Goal: Contribute content: Contribute content

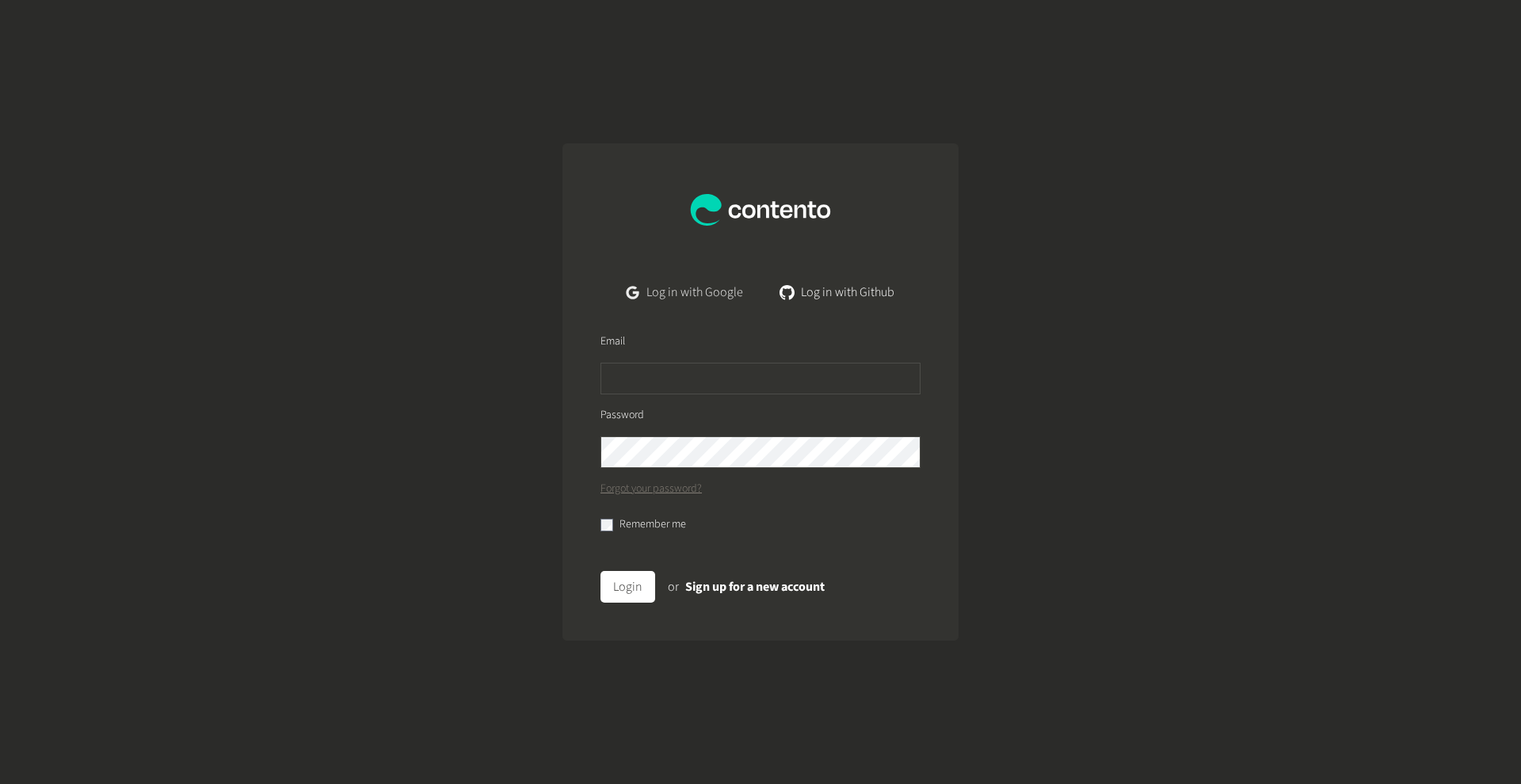
click at [701, 289] on link "Log in with Google" at bounding box center [684, 292] width 142 height 32
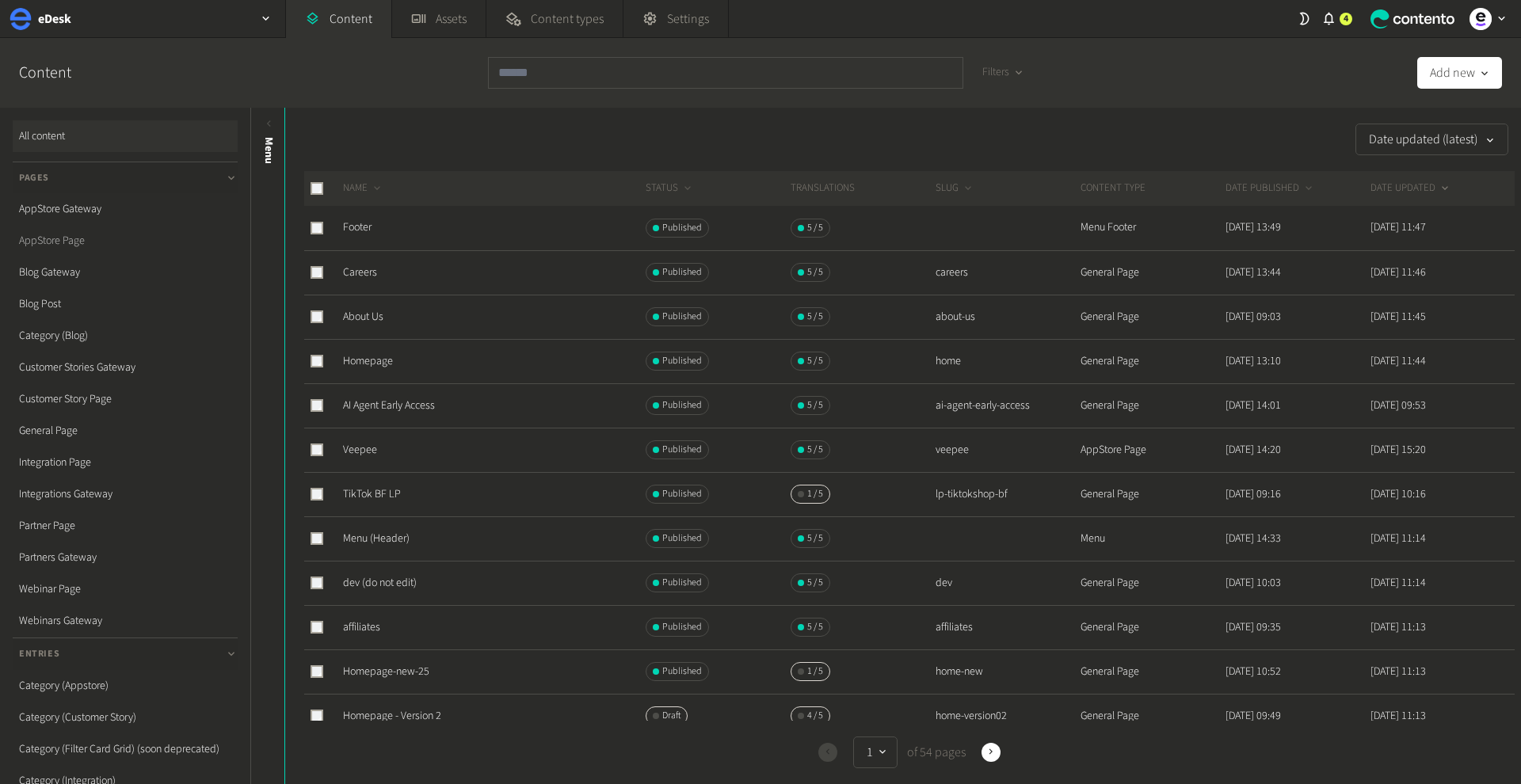
click at [64, 240] on link "AppStore Page" at bounding box center [125, 240] width 225 height 32
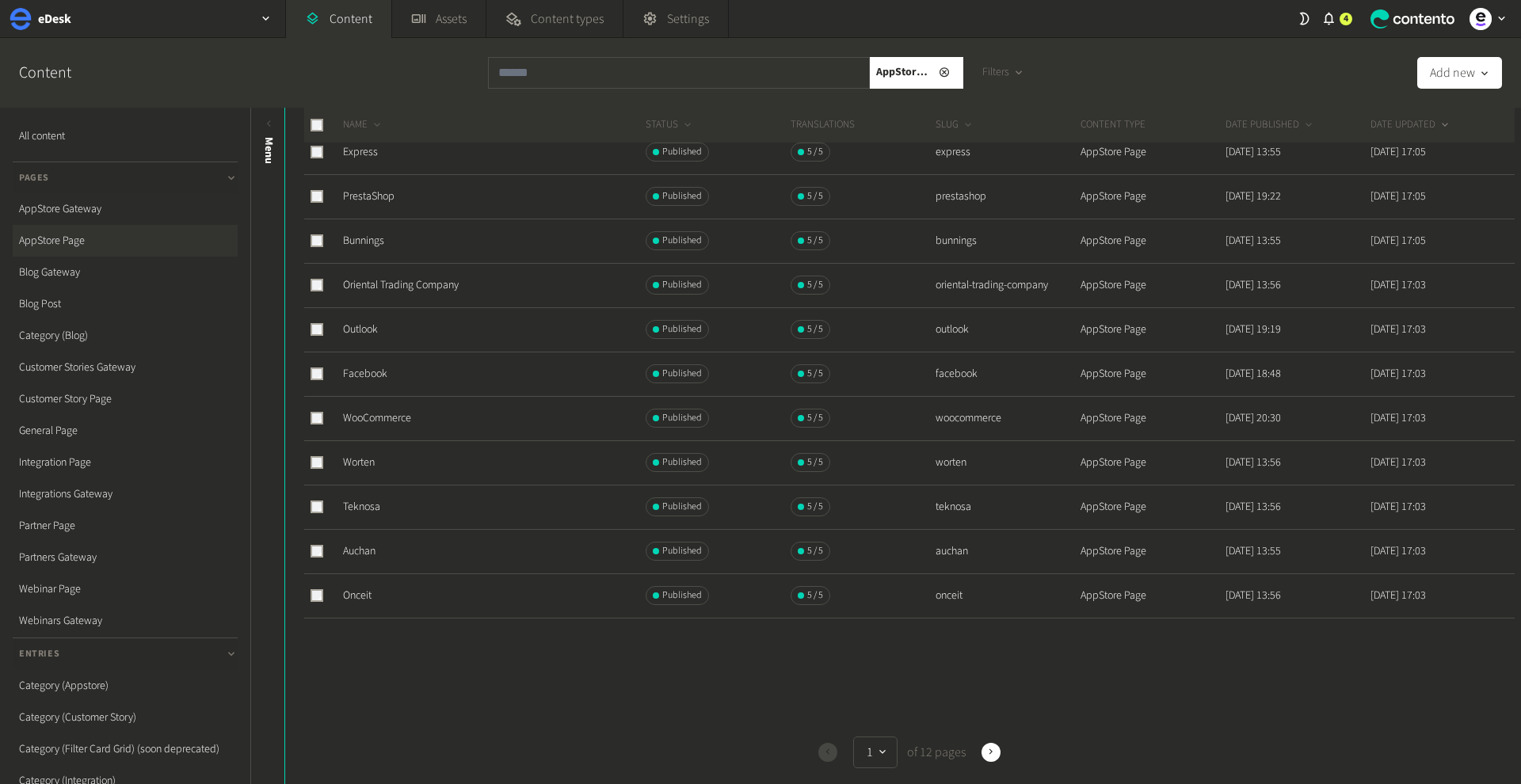
scroll to position [474, 0]
click at [988, 756] on icon "button" at bounding box center [990, 752] width 11 height 11
click at [986, 756] on icon "button" at bounding box center [990, 752] width 11 height 11
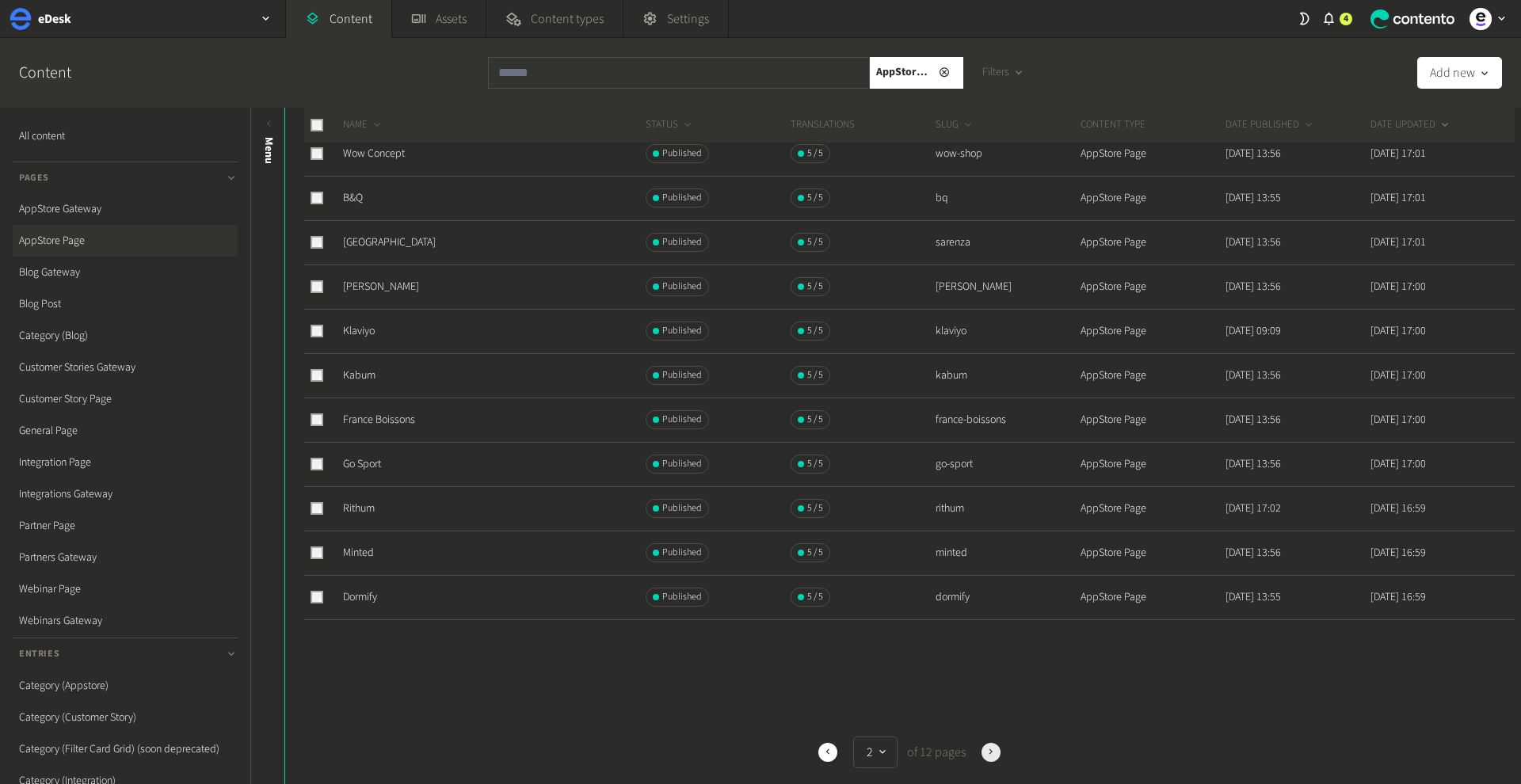
scroll to position [0, 0]
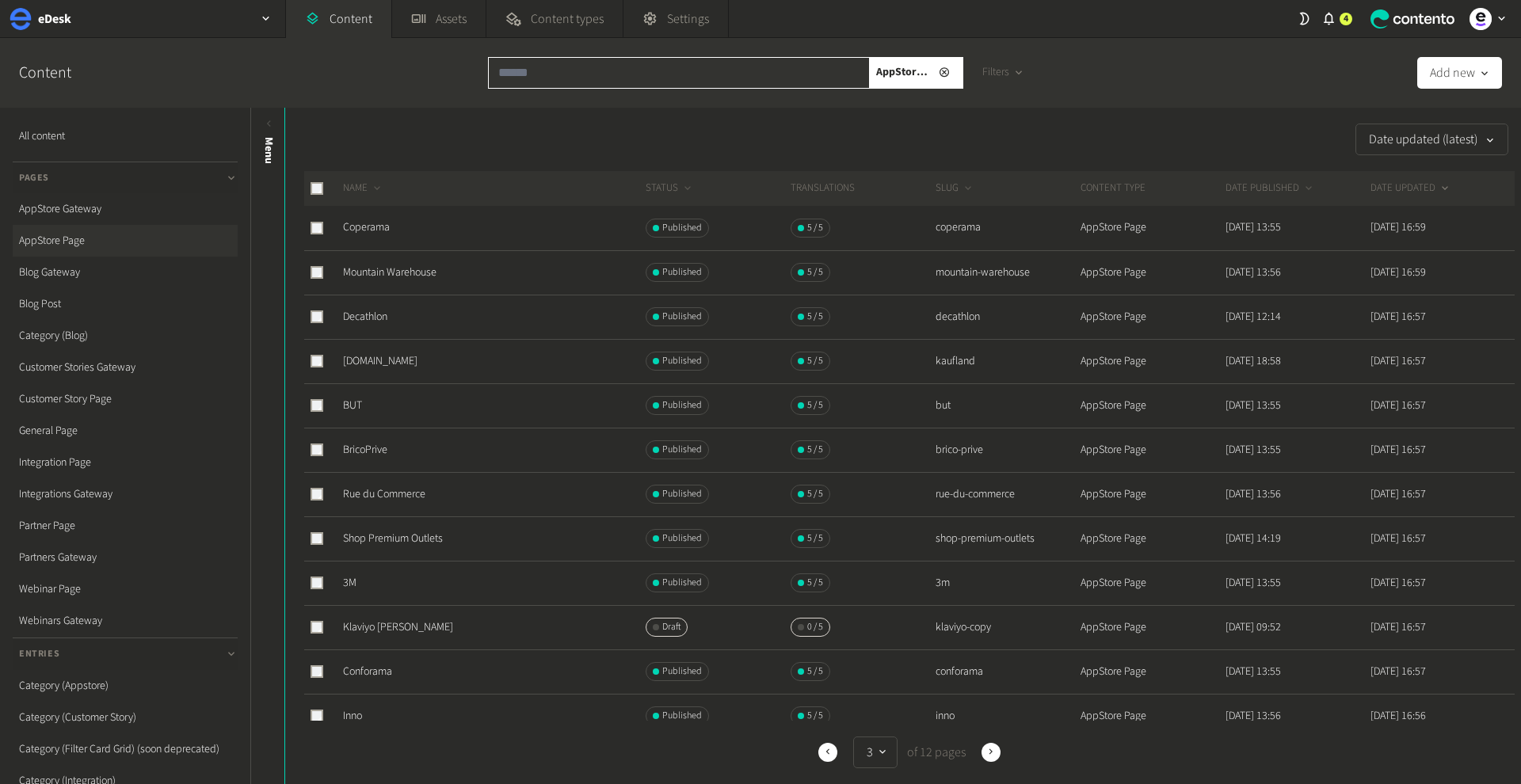
click at [595, 69] on input "text" at bounding box center [678, 72] width 382 height 32
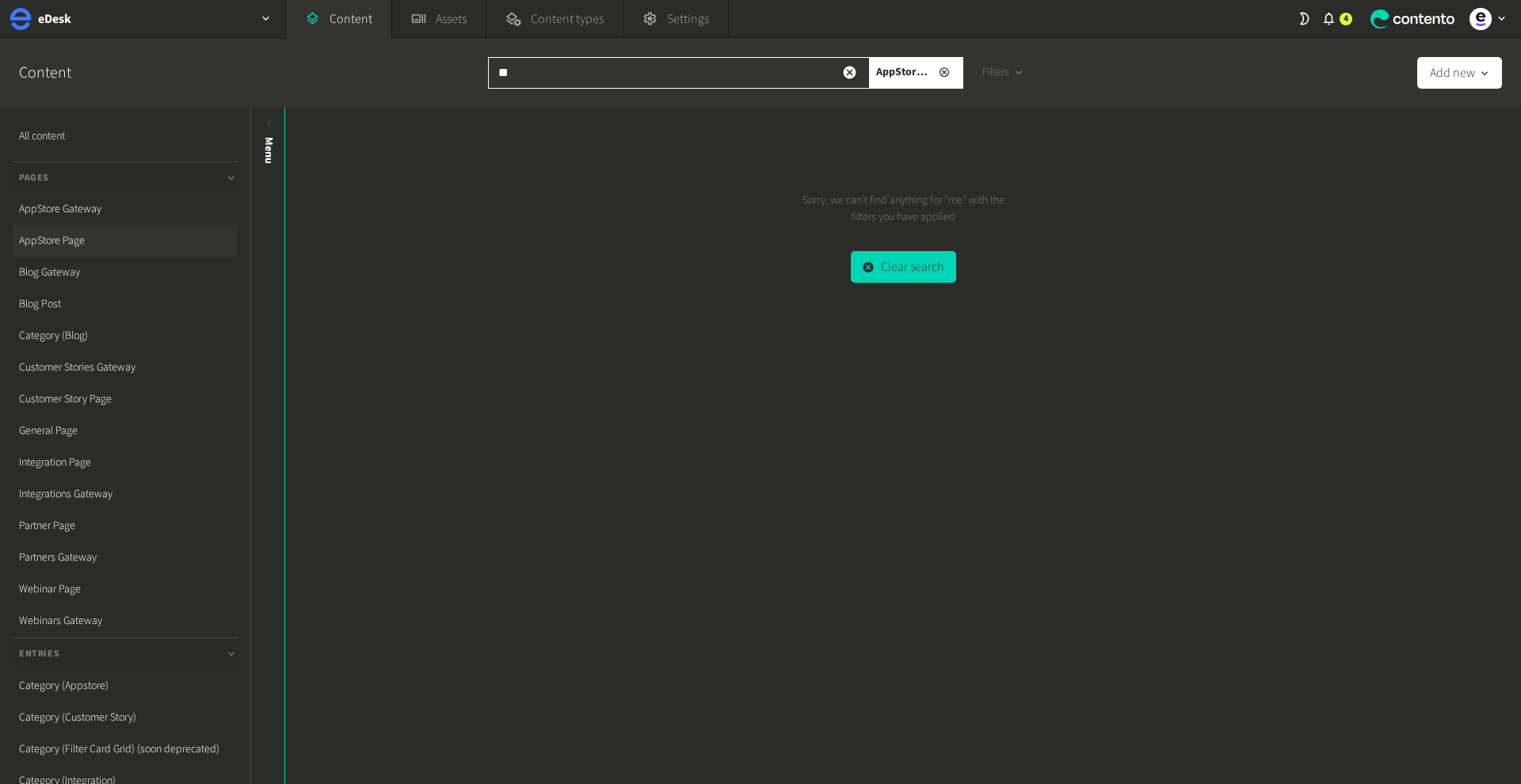
type input "*"
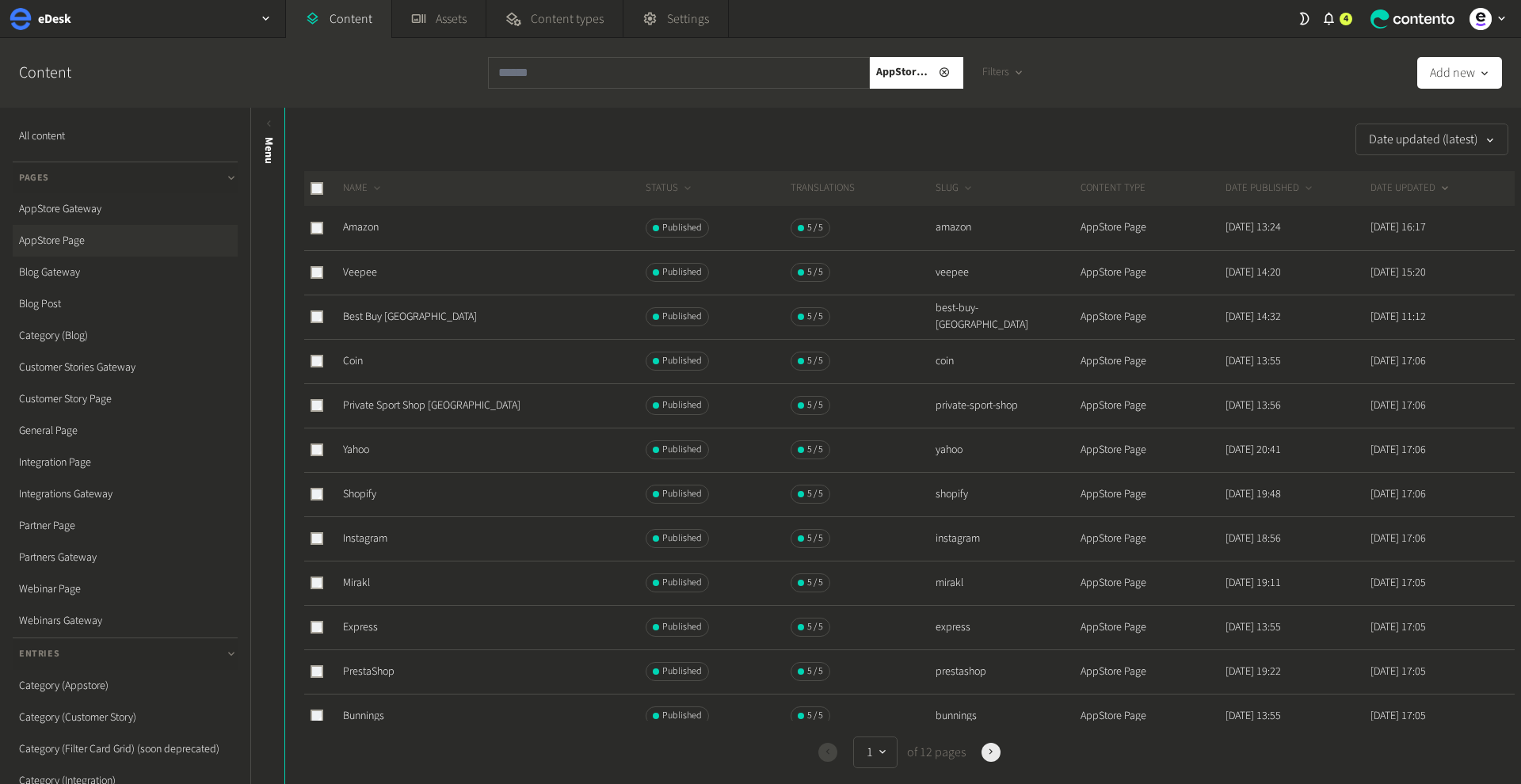
click at [985, 752] on icon "button" at bounding box center [990, 752] width 11 height 11
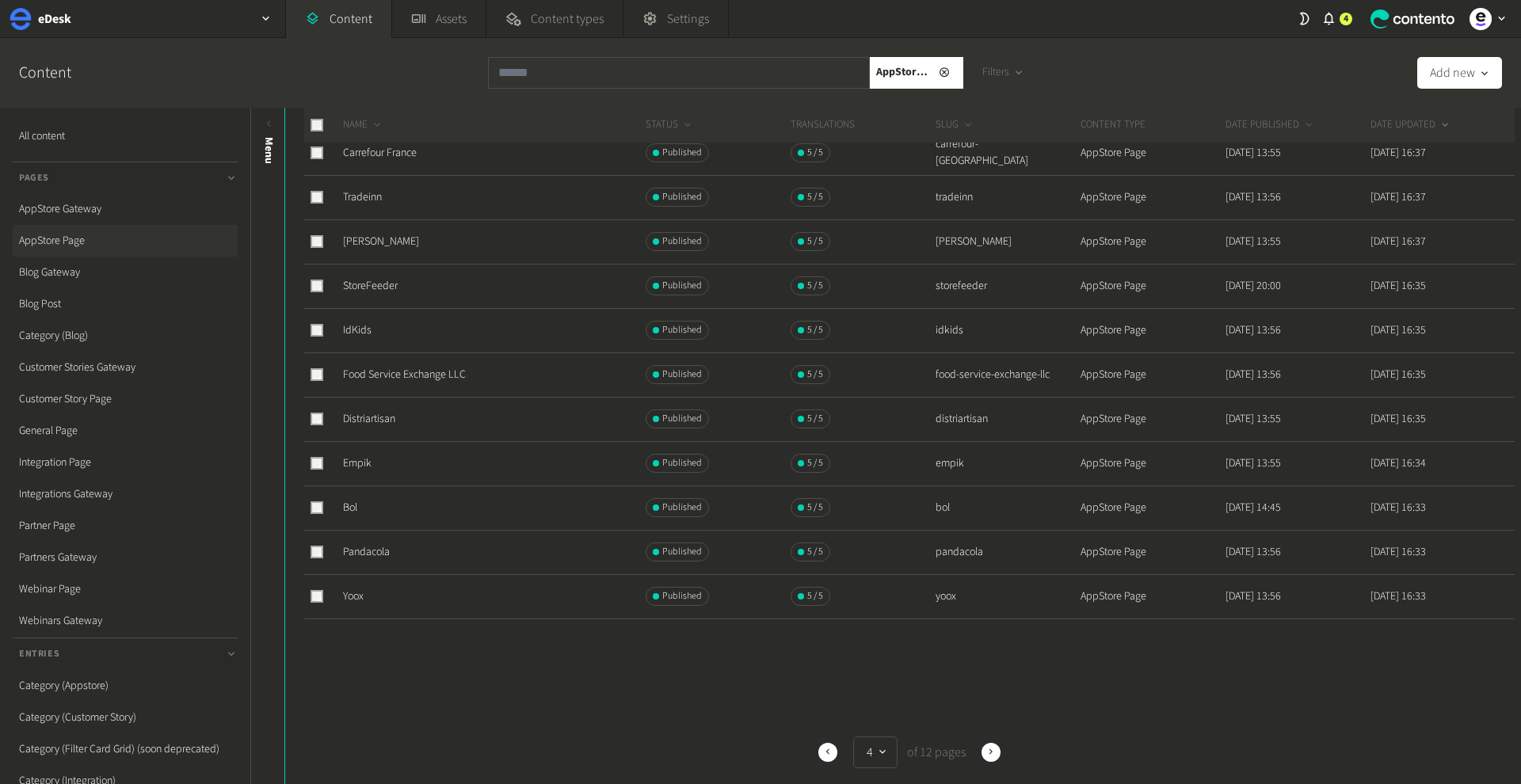
scroll to position [474, 0]
click at [818, 750] on div "Previous 4 of 12 pages Next" at bounding box center [909, 752] width 1211 height 32
click at [836, 750] on button "Previous" at bounding box center [828, 752] width 19 height 19
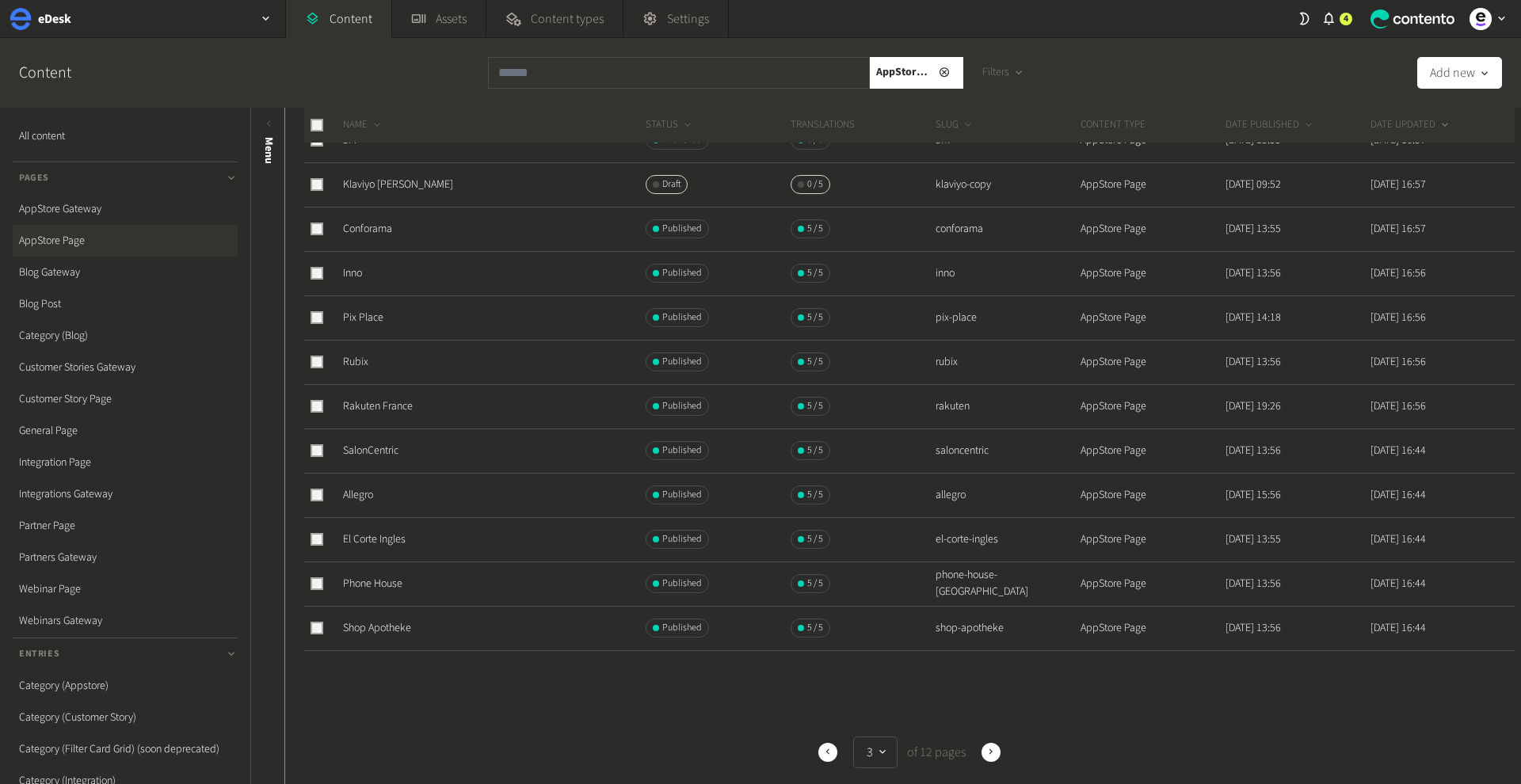
scroll to position [457, 0]
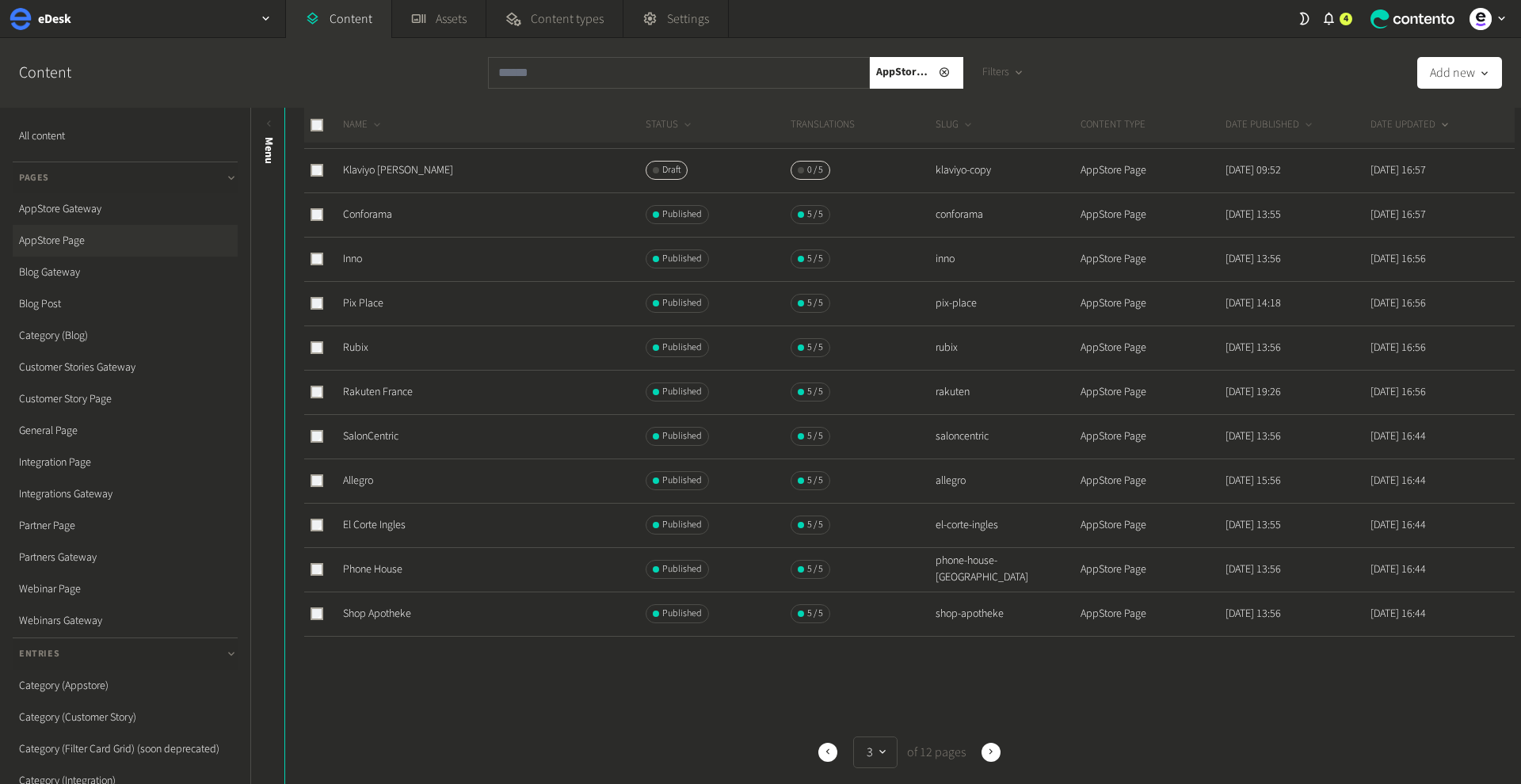
click at [979, 755] on div "Previous 3 of 12 pages Next" at bounding box center [909, 752] width 1211 height 32
click at [1013, 72] on icon "button" at bounding box center [1019, 73] width 14 height 14
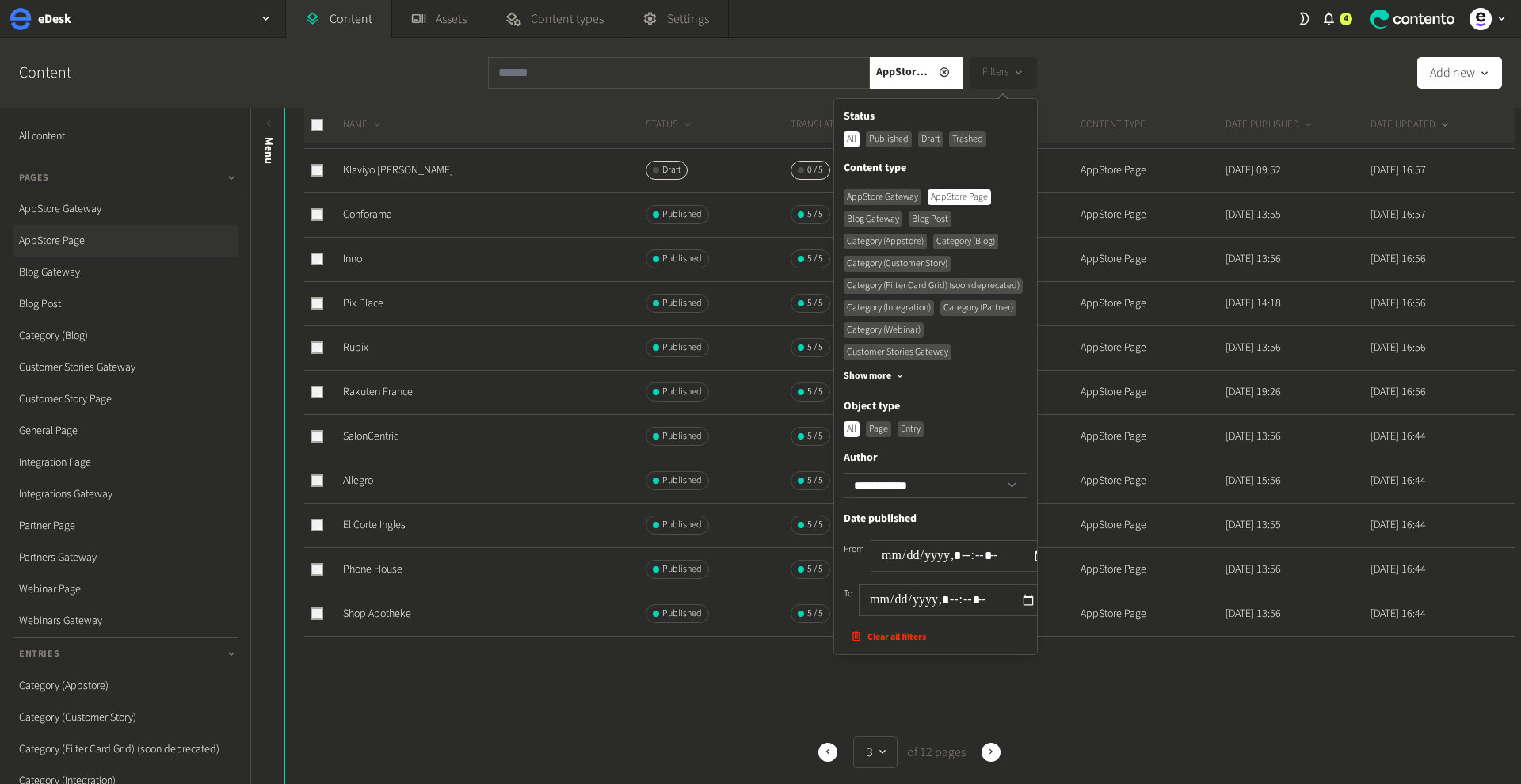
click at [1070, 74] on div "**********" at bounding box center [760, 72] width 1521 height 70
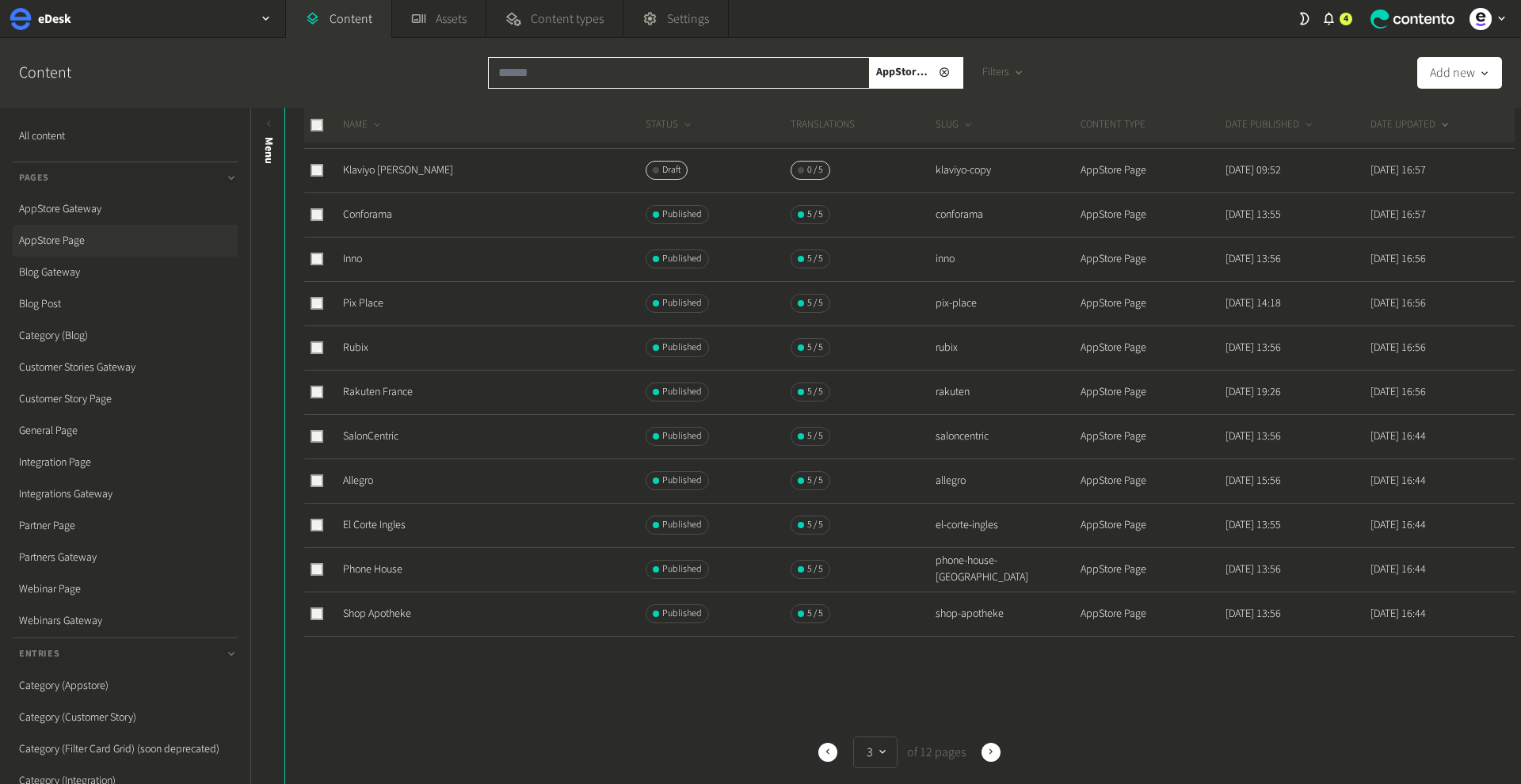
click at [651, 67] on input "text" at bounding box center [678, 72] width 382 height 32
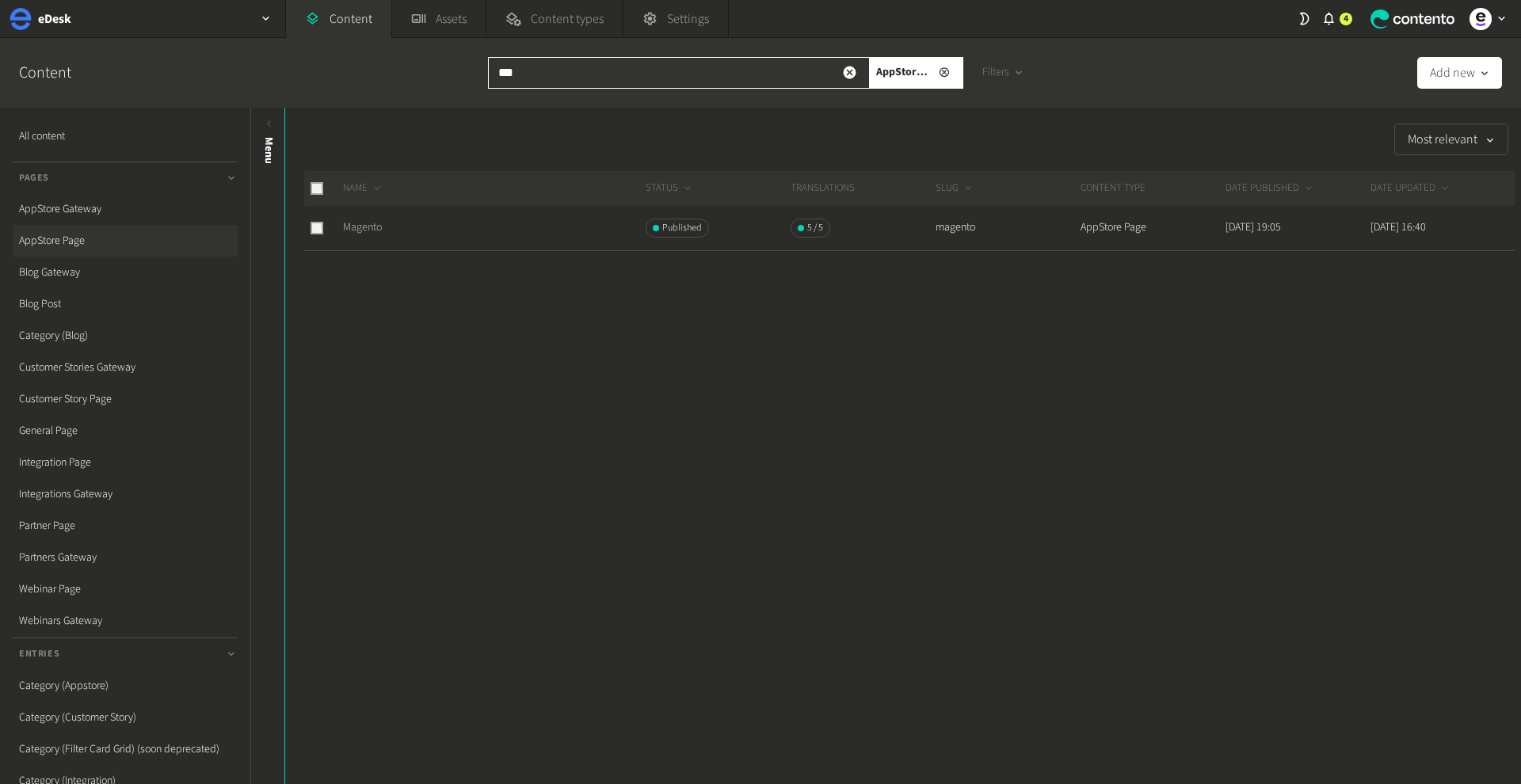
type input "***"
click at [358, 220] on link "Magento" at bounding box center [362, 227] width 39 height 16
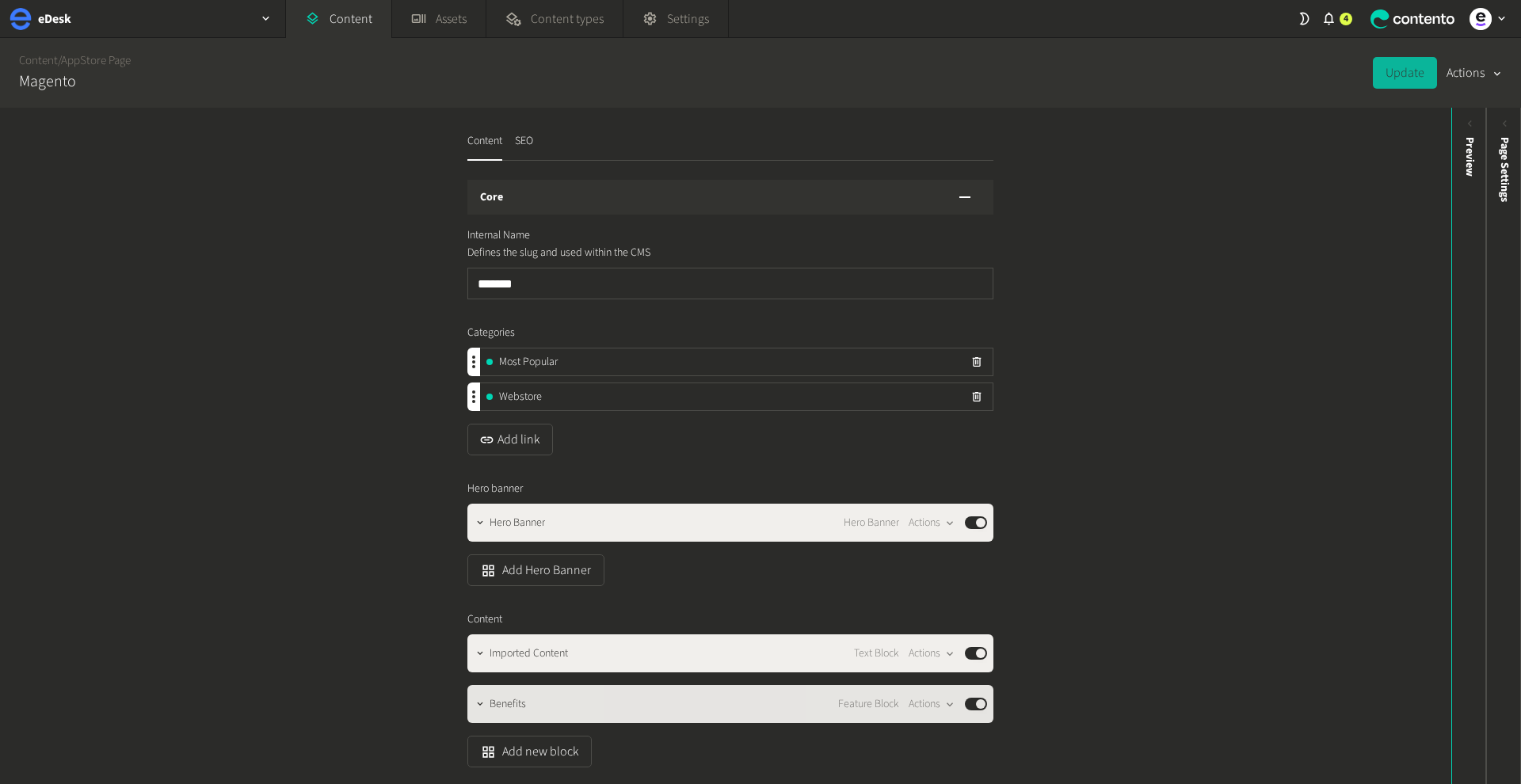
click at [514, 713] on div "Benefits Feature Block Actions Published" at bounding box center [730, 704] width 526 height 38
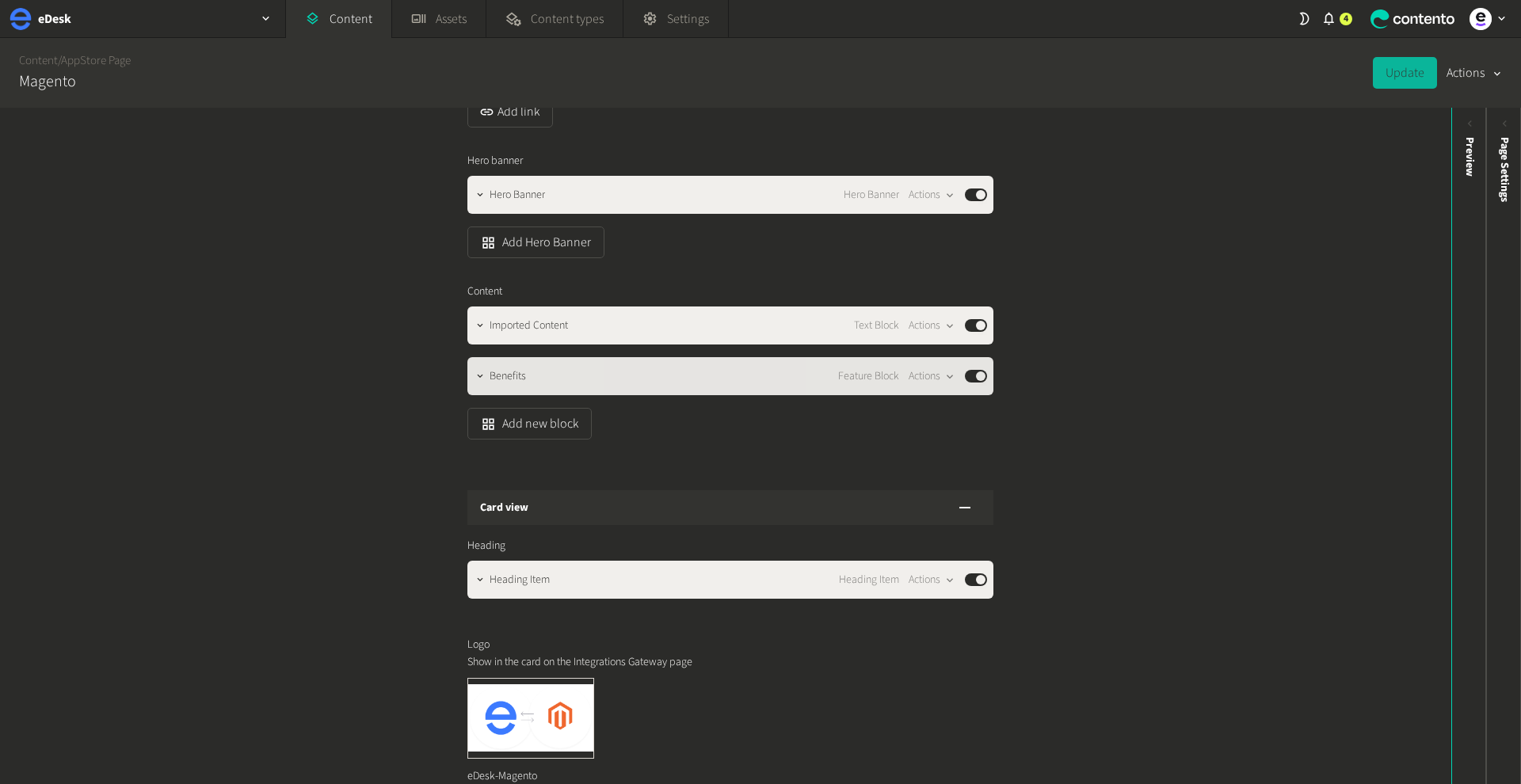
scroll to position [341, 0]
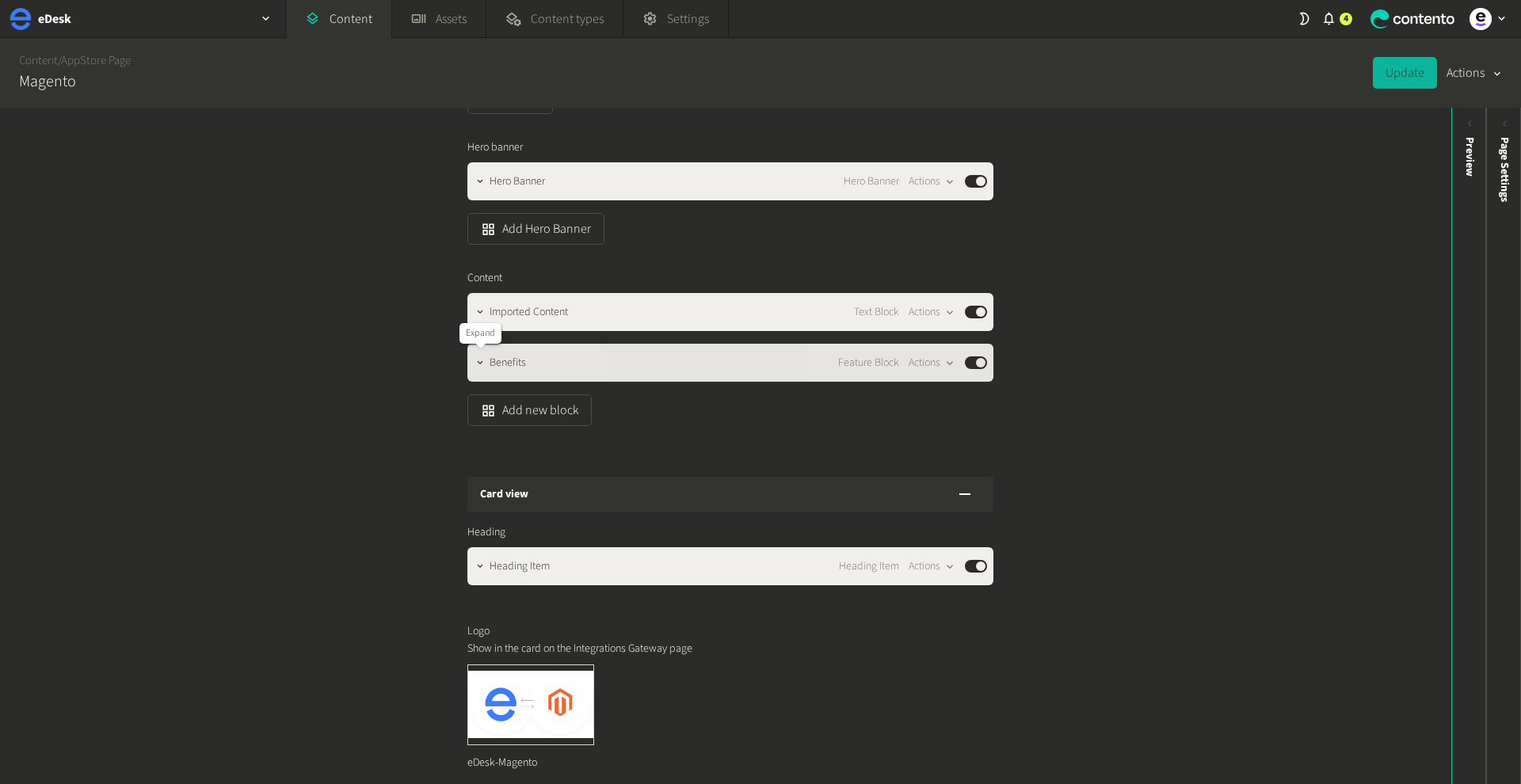
click at [471, 367] on div at bounding box center [480, 363] width 19 height 22
click at [482, 364] on icon "button" at bounding box center [480, 363] width 11 height 11
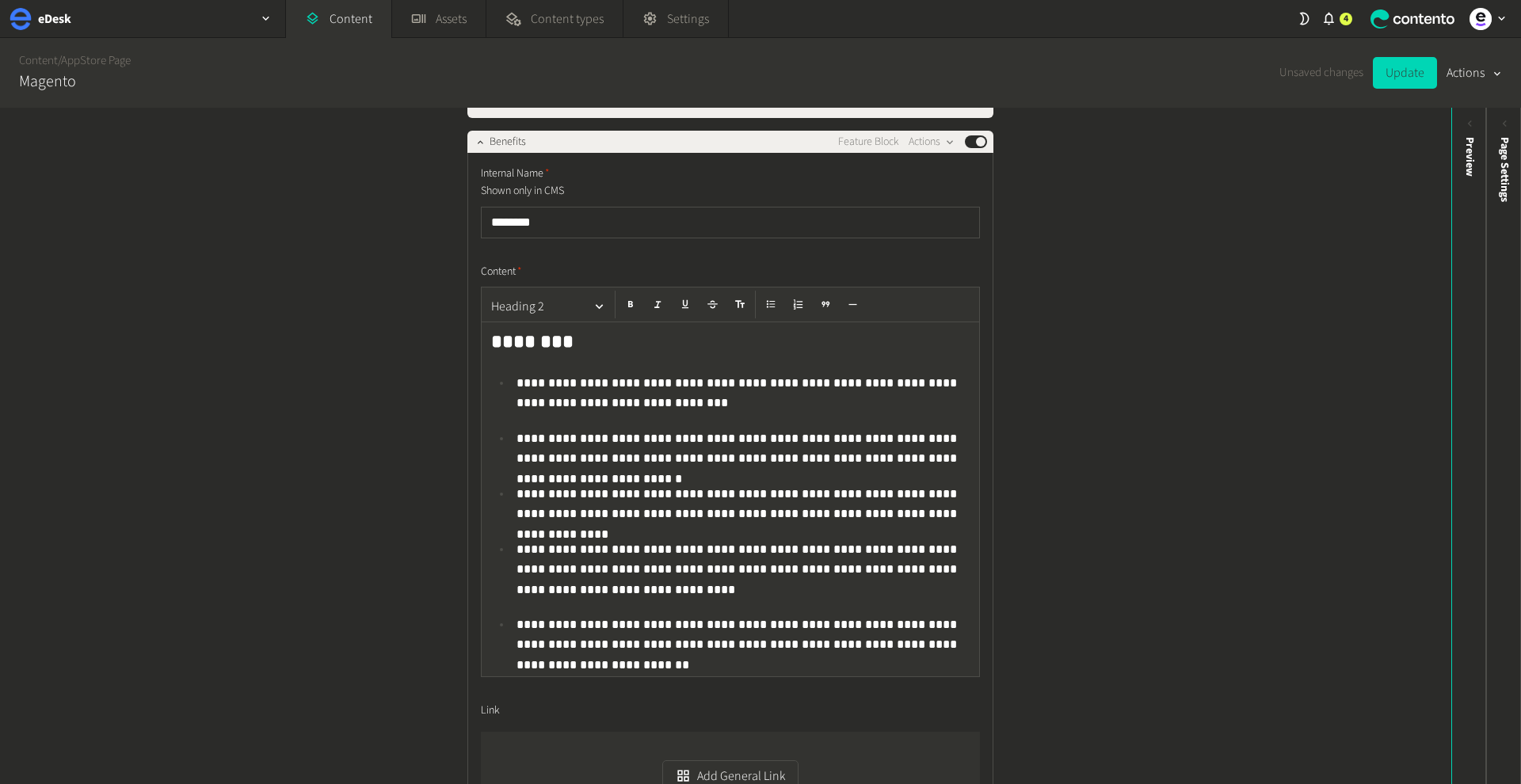
scroll to position [555, 0]
click at [955, 642] on p "**********" at bounding box center [743, 633] width 453 height 40
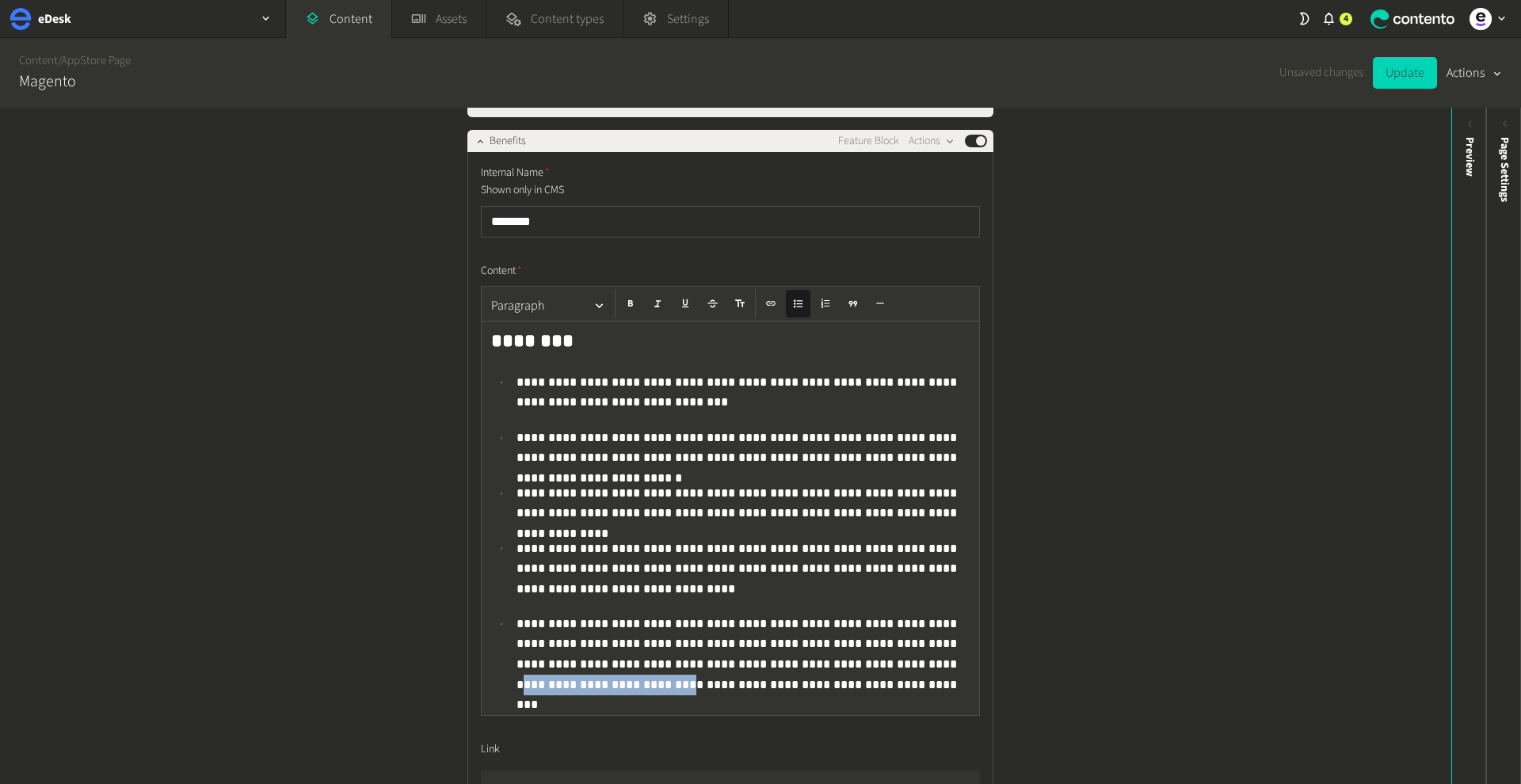
drag, startPoint x: 746, startPoint y: 663, endPoint x: 892, endPoint y: 663, distance: 146.0
click at [892, 663] on p "**********" at bounding box center [743, 653] width 453 height 79
click at [777, 303] on button "button" at bounding box center [771, 303] width 24 height 28
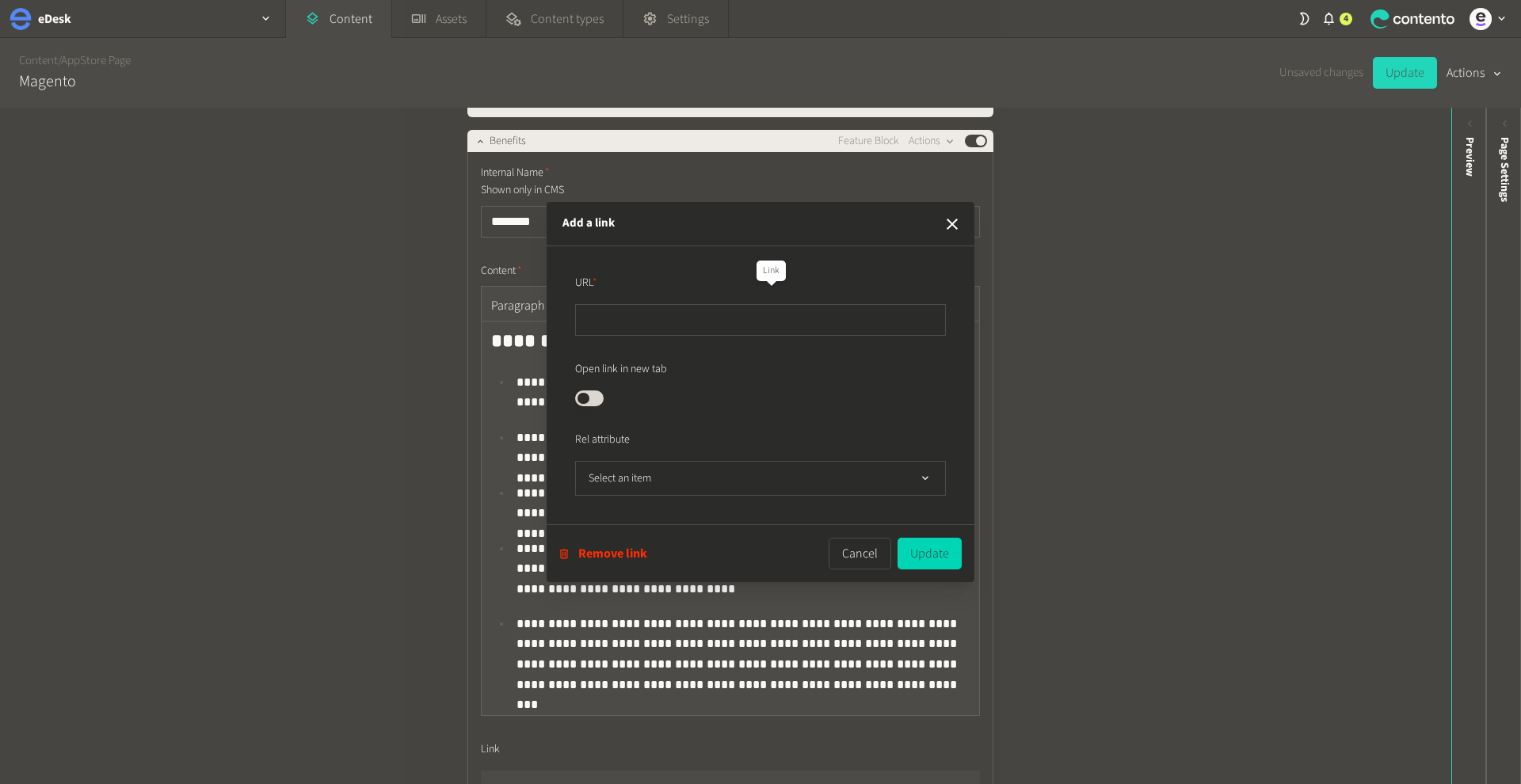
type input "**********"
click at [932, 552] on button "Update" at bounding box center [929, 553] width 64 height 32
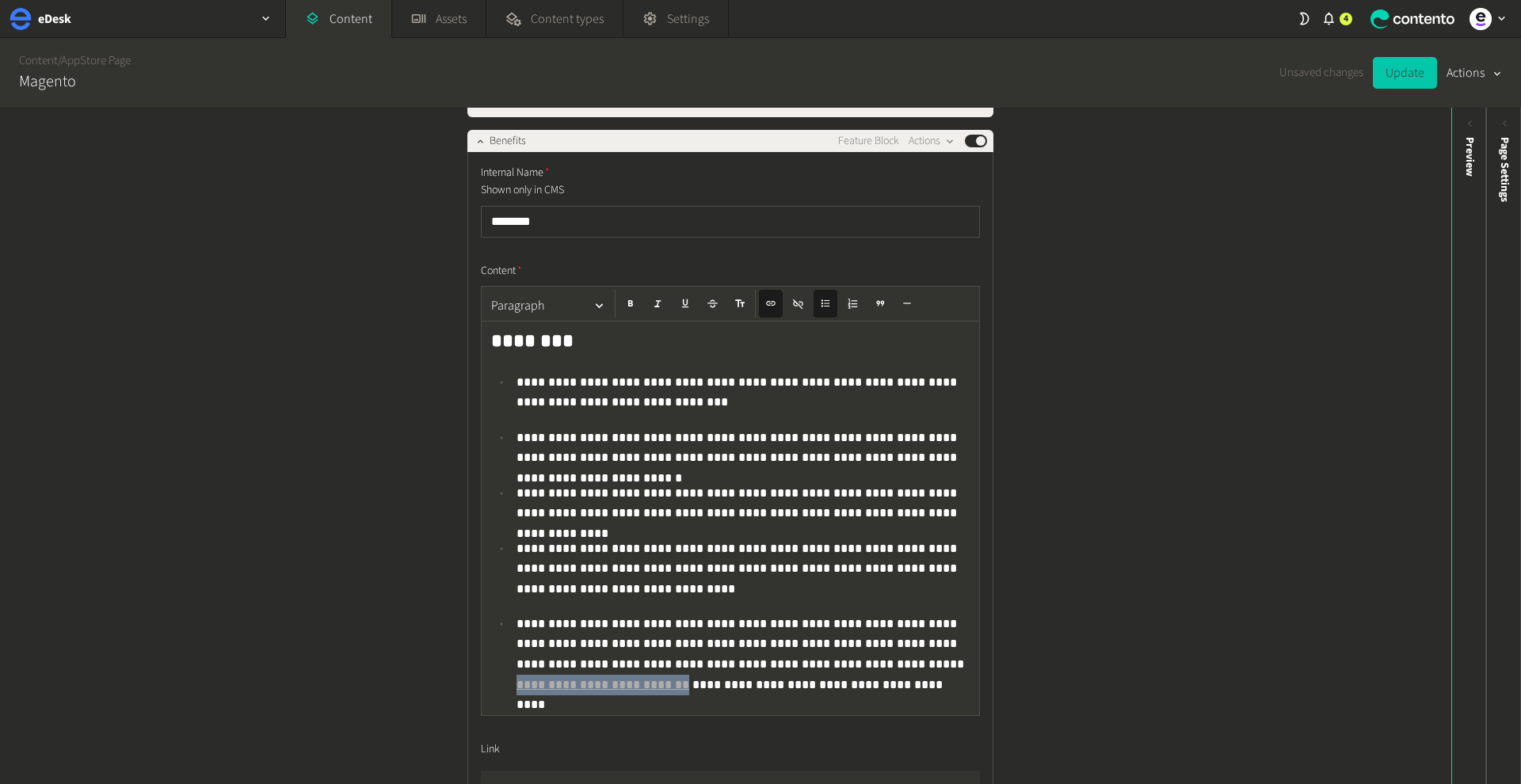
click at [1387, 72] on button "Update" at bounding box center [1405, 72] width 64 height 32
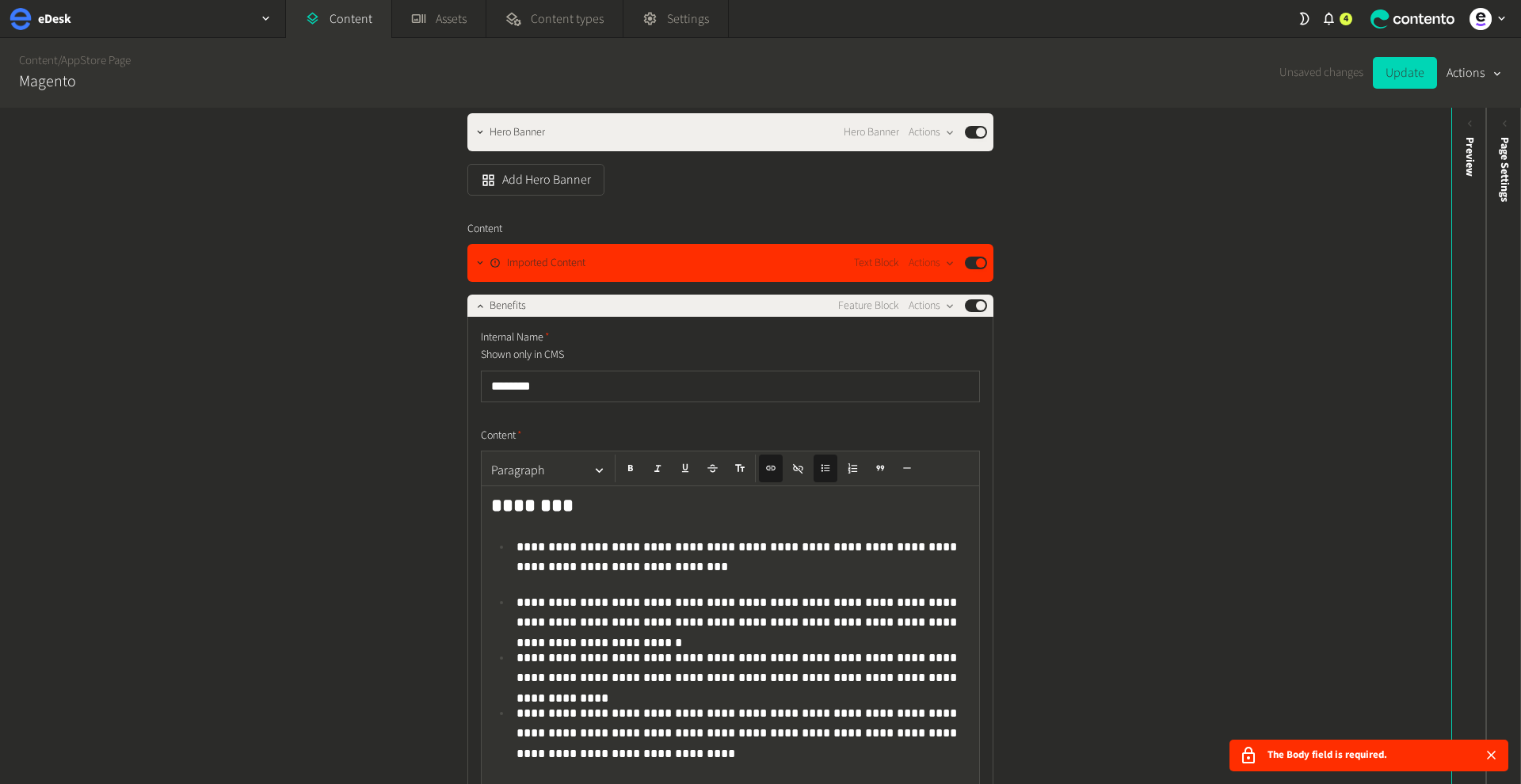
scroll to position [377, 0]
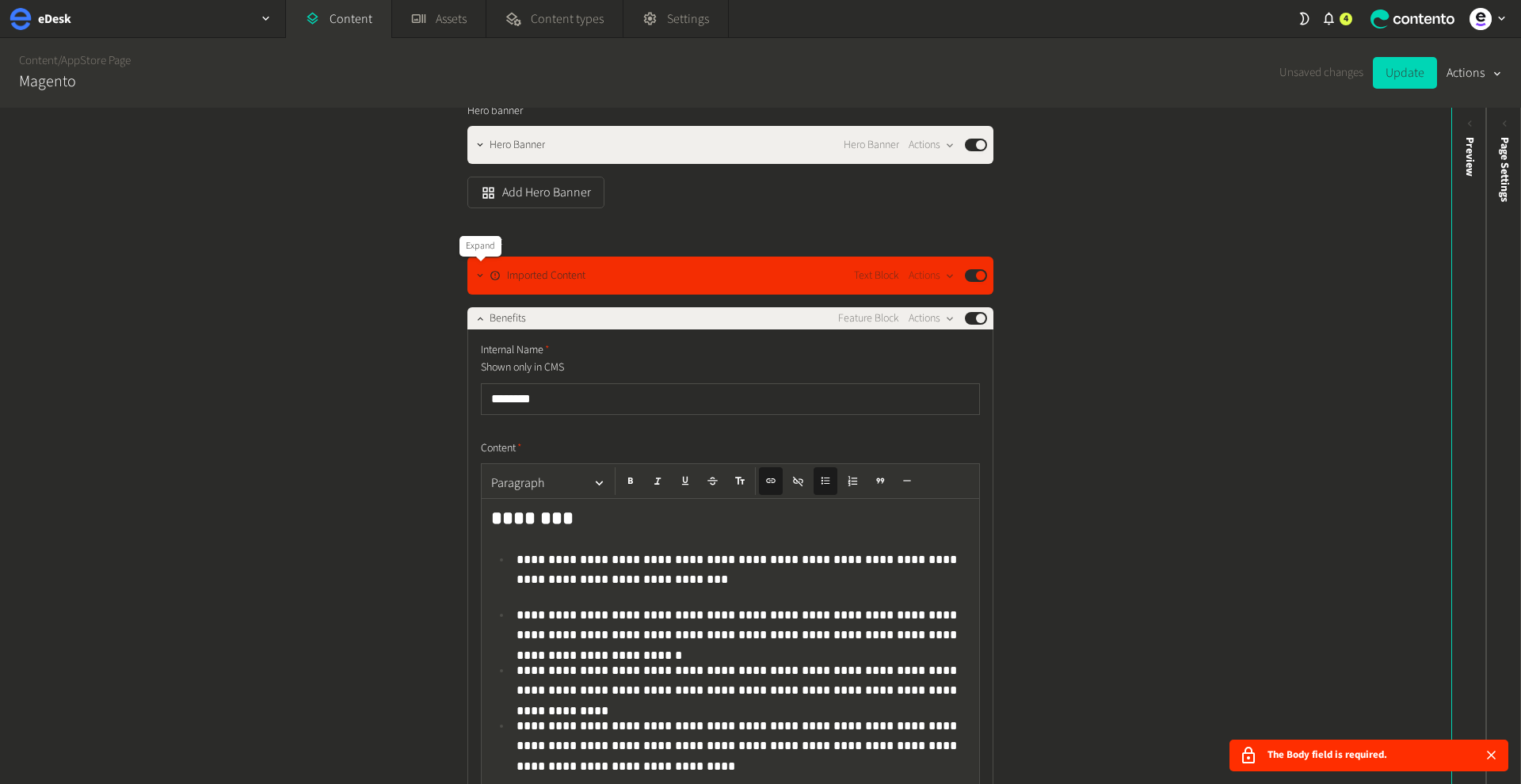
click at [483, 281] on icon "button" at bounding box center [480, 275] width 11 height 11
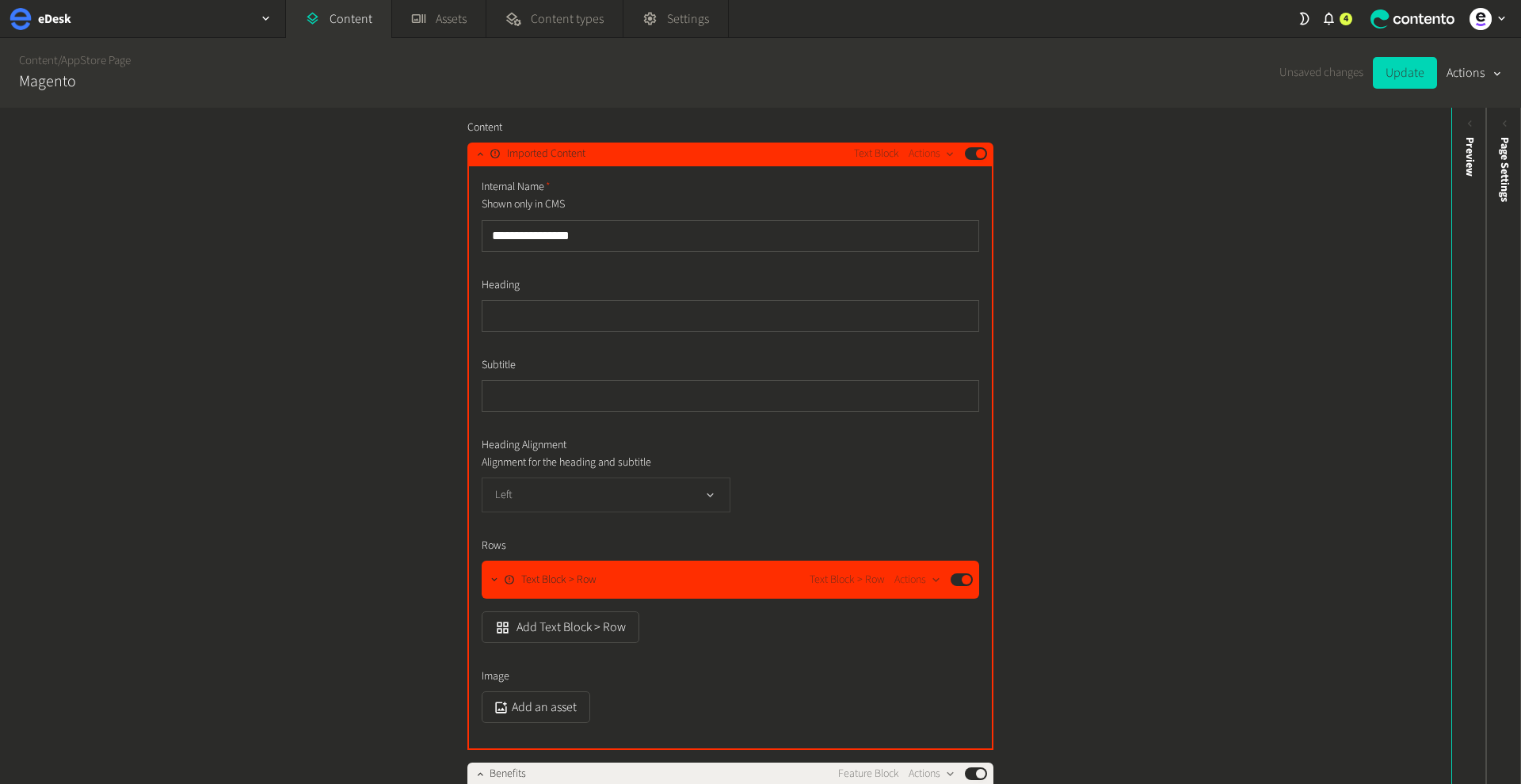
scroll to position [486, 0]
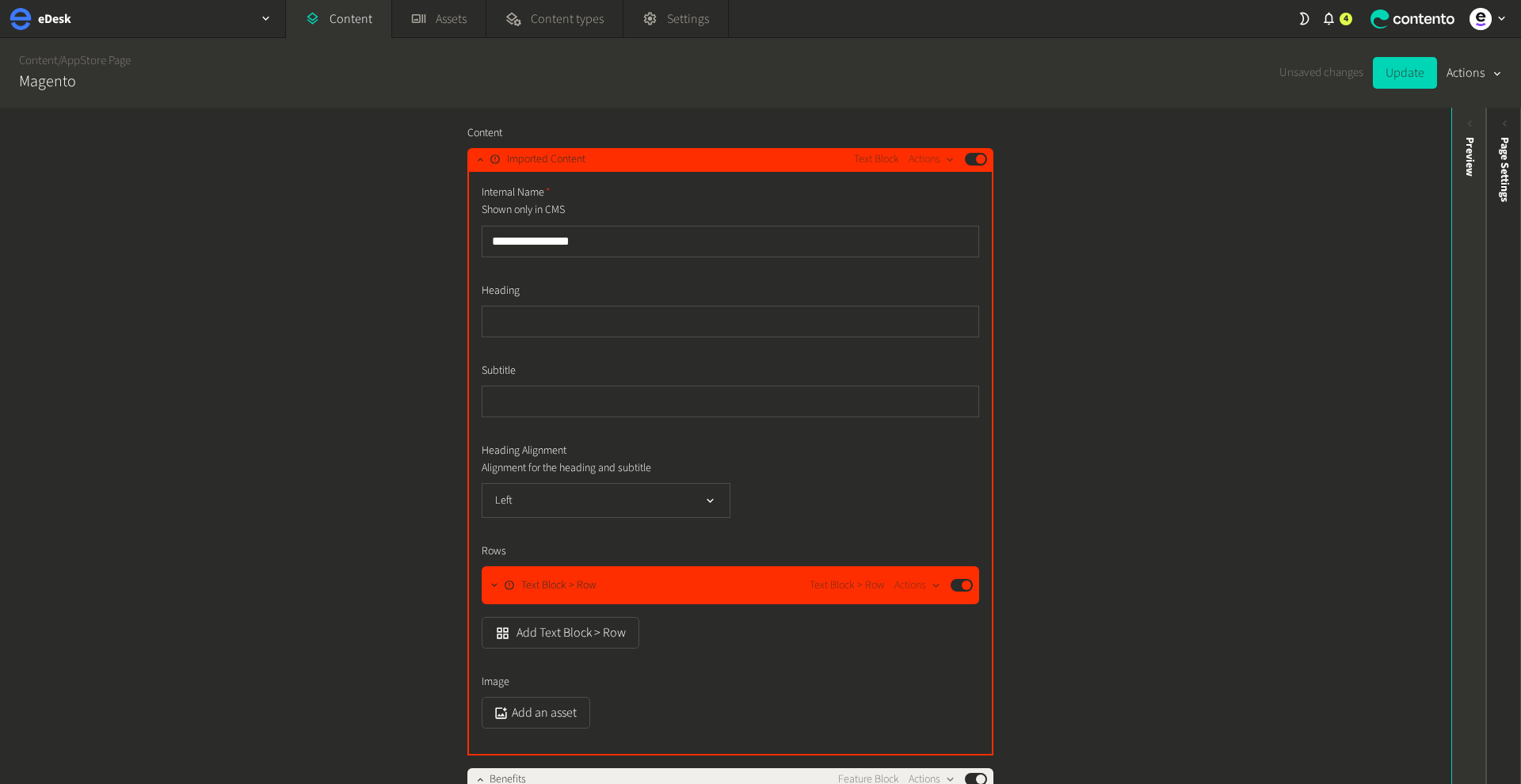
click at [1468, 169] on div "Preview" at bounding box center [1469, 157] width 16 height 40
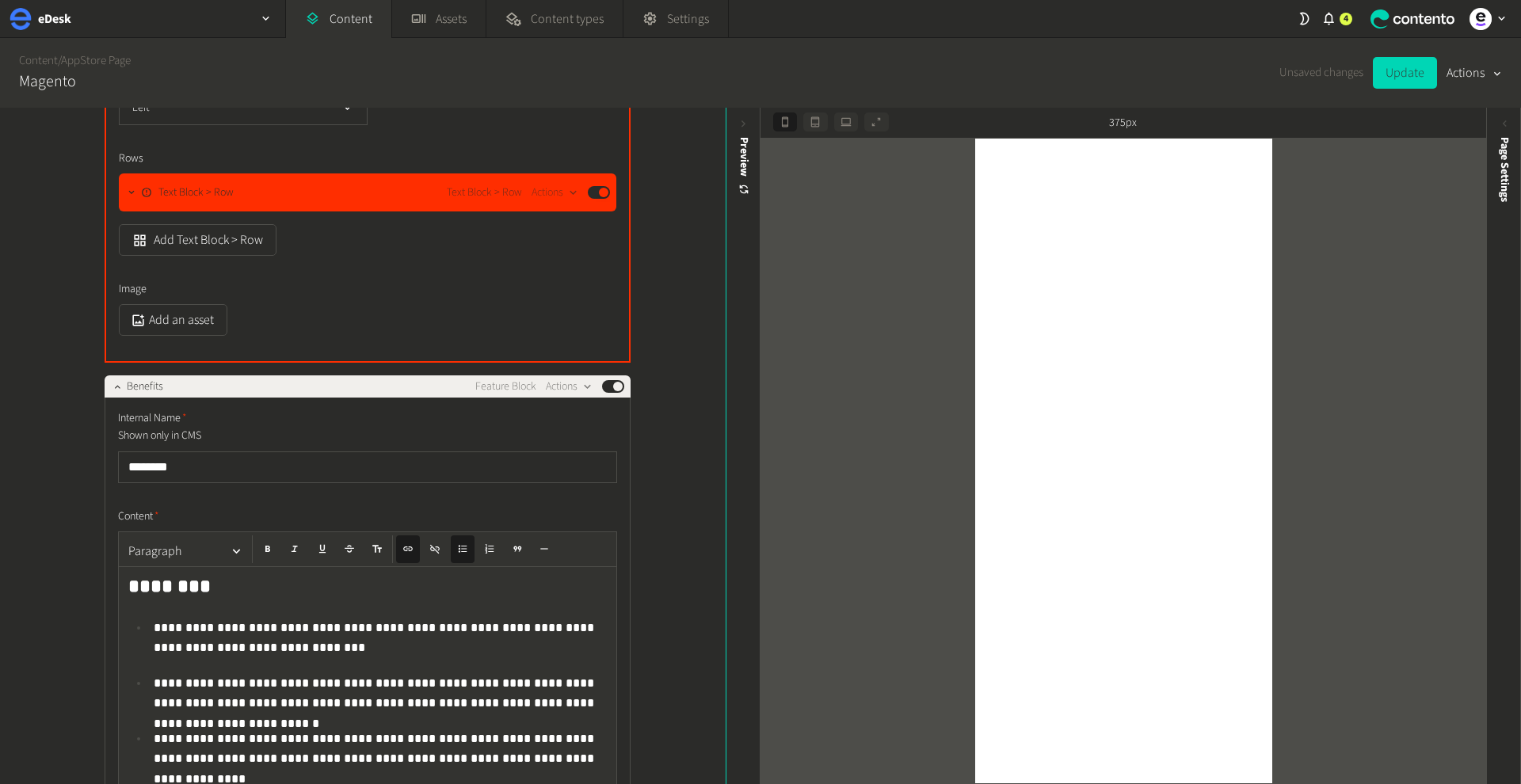
scroll to position [924, 0]
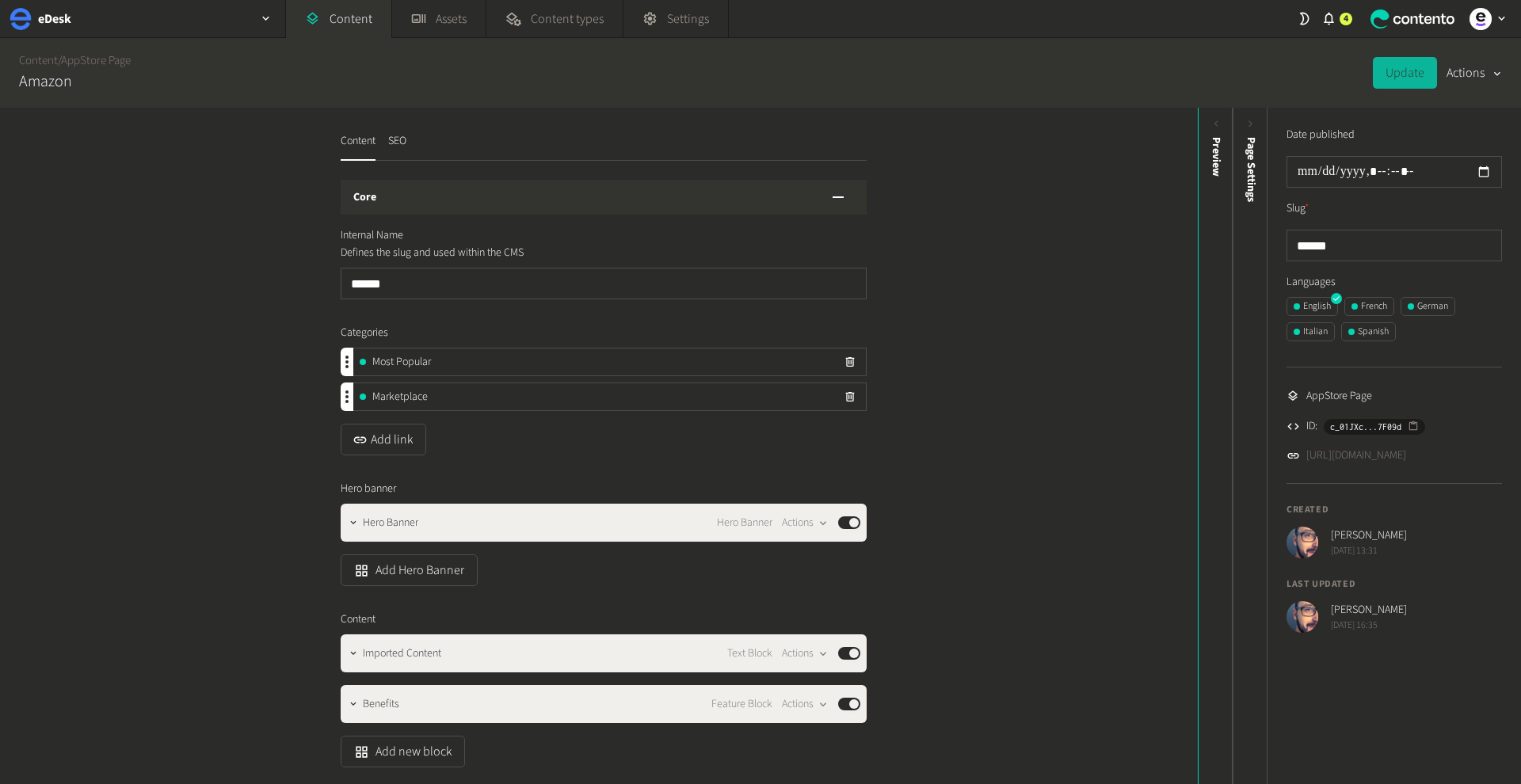
scroll to position [240, 0]
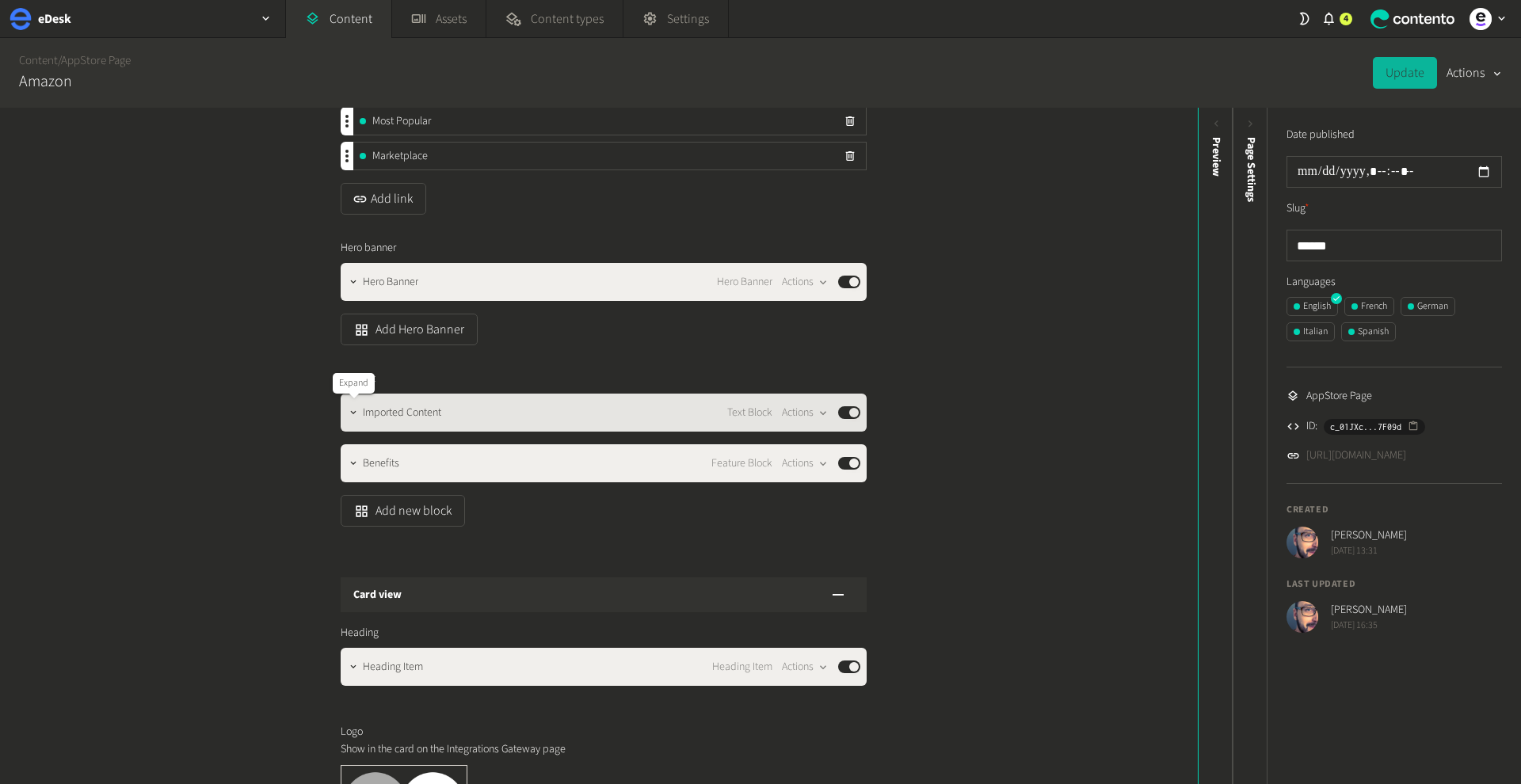
click at [353, 423] on div at bounding box center [353, 413] width 19 height 22
click at [356, 419] on button "button" at bounding box center [353, 411] width 19 height 19
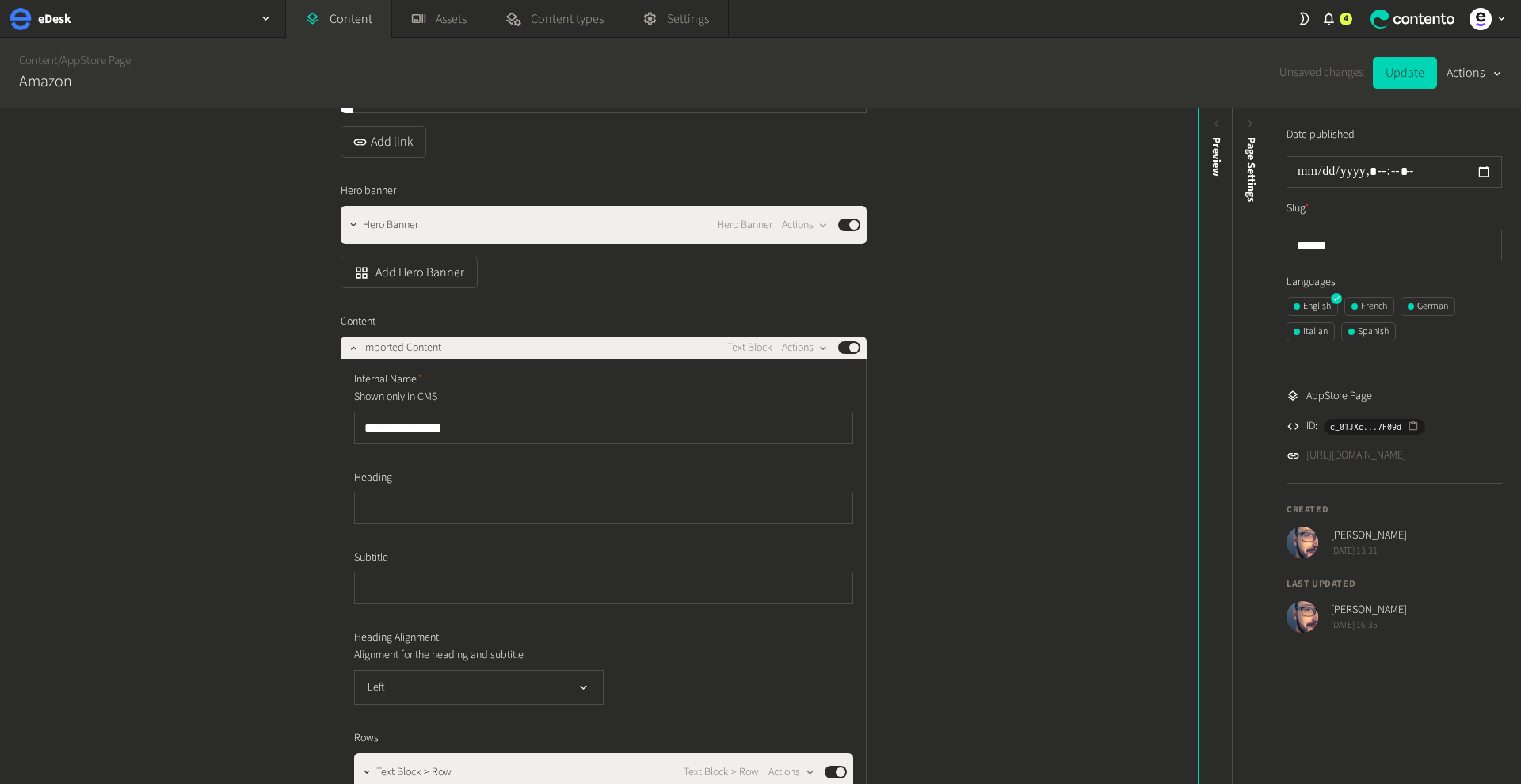
scroll to position [267, 0]
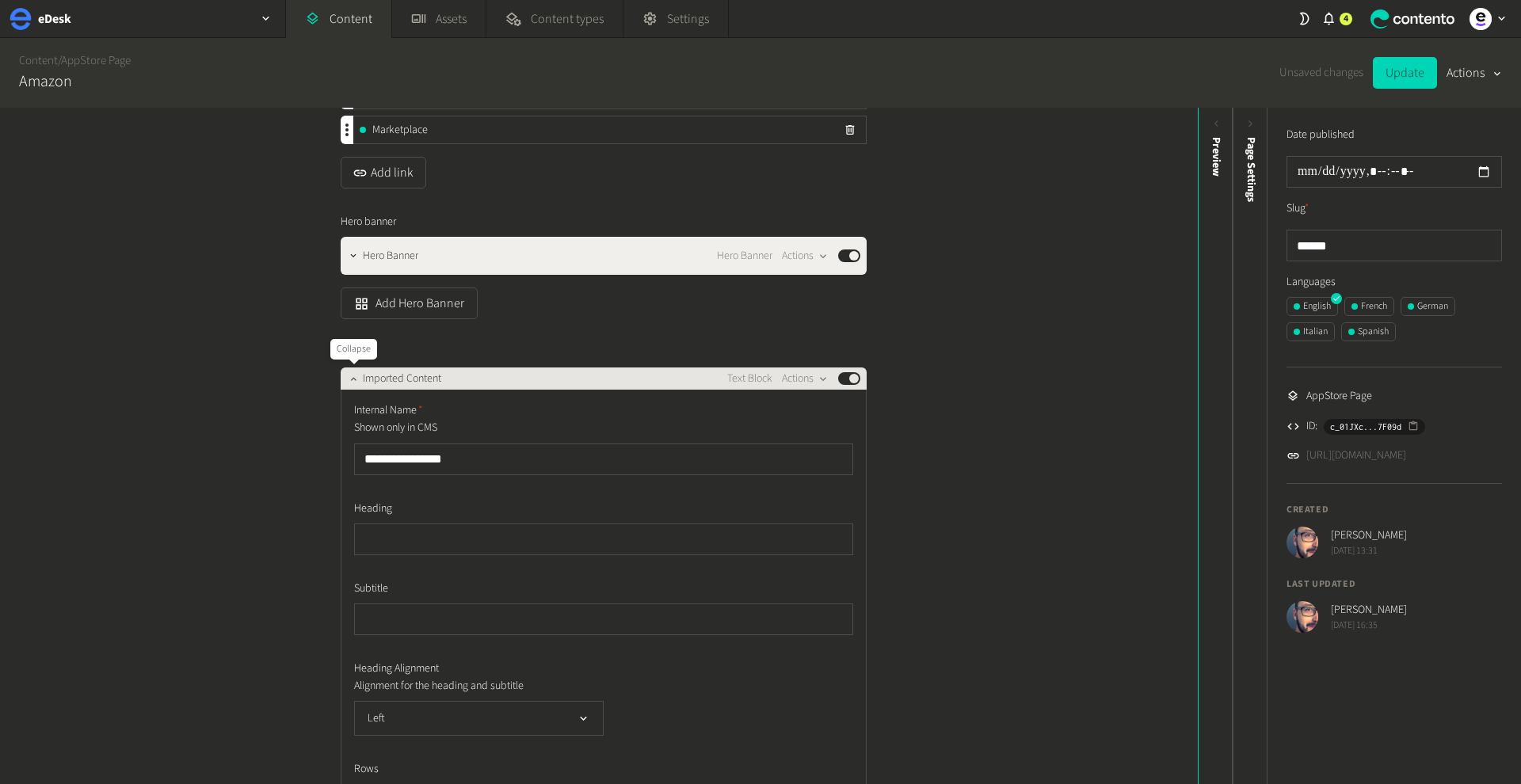
click at [352, 383] on icon "button" at bounding box center [353, 378] width 11 height 11
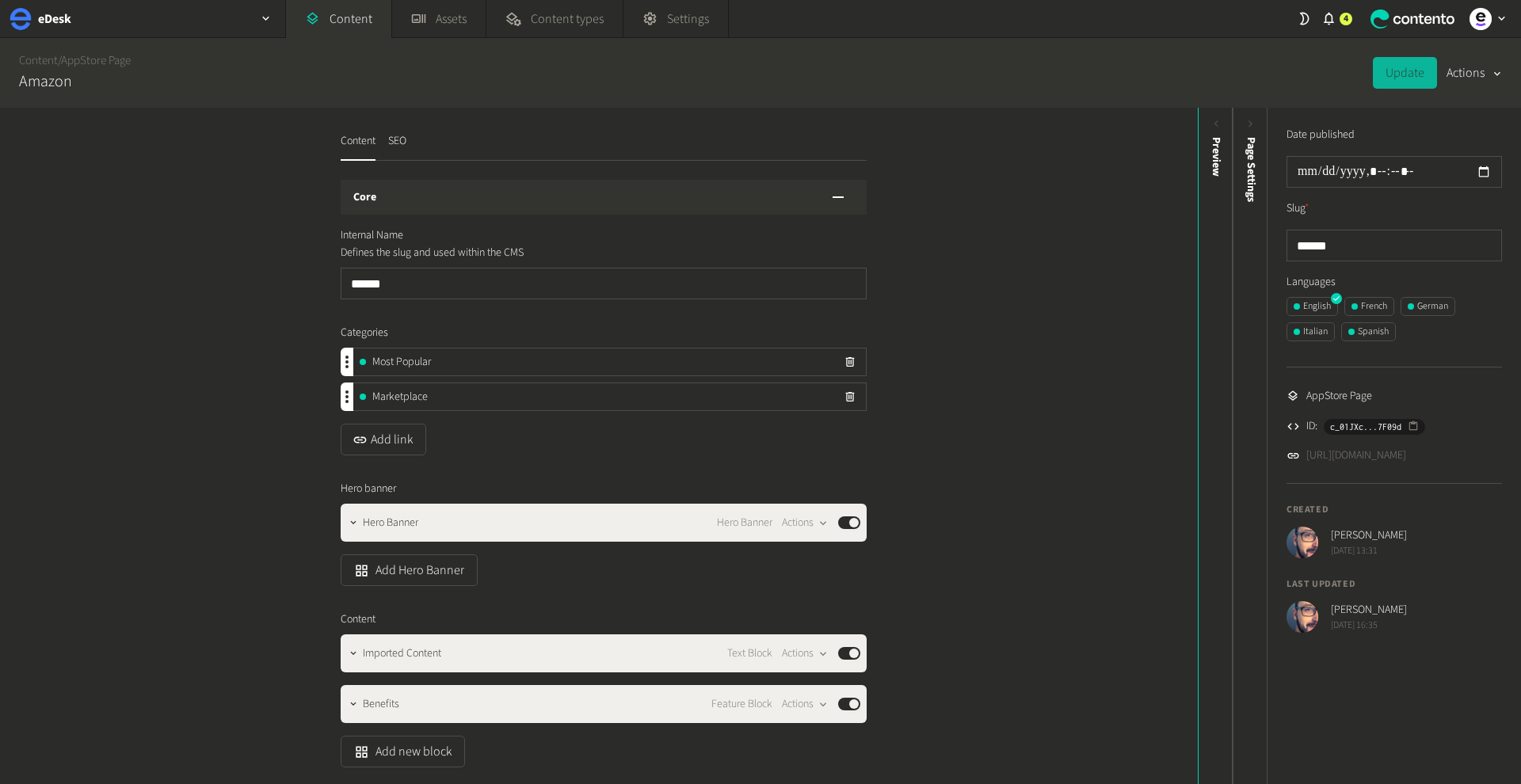
scroll to position [0, 0]
click at [1227, 177] on div "Preview" at bounding box center [1216, 259] width 34 height 285
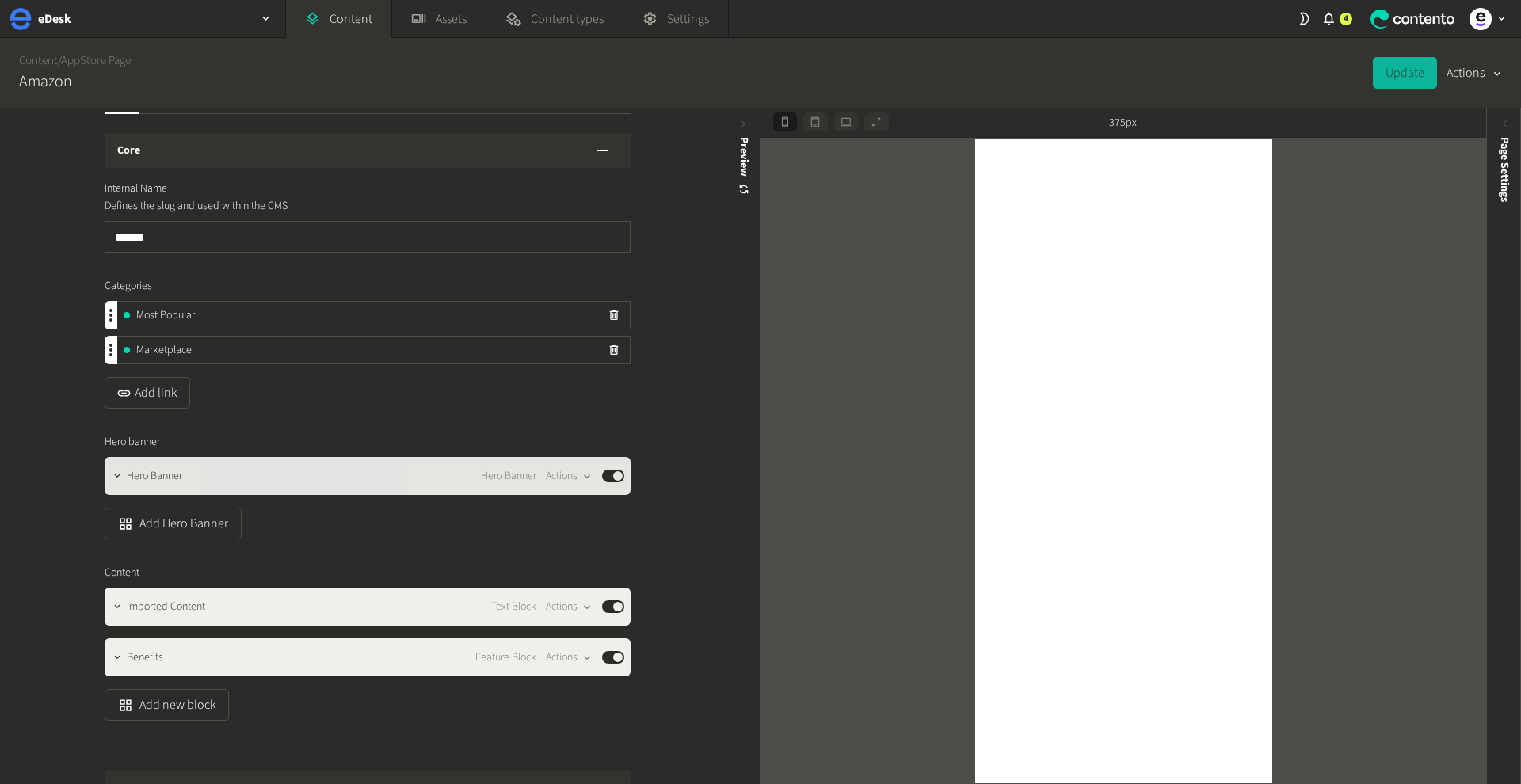
scroll to position [51, 0]
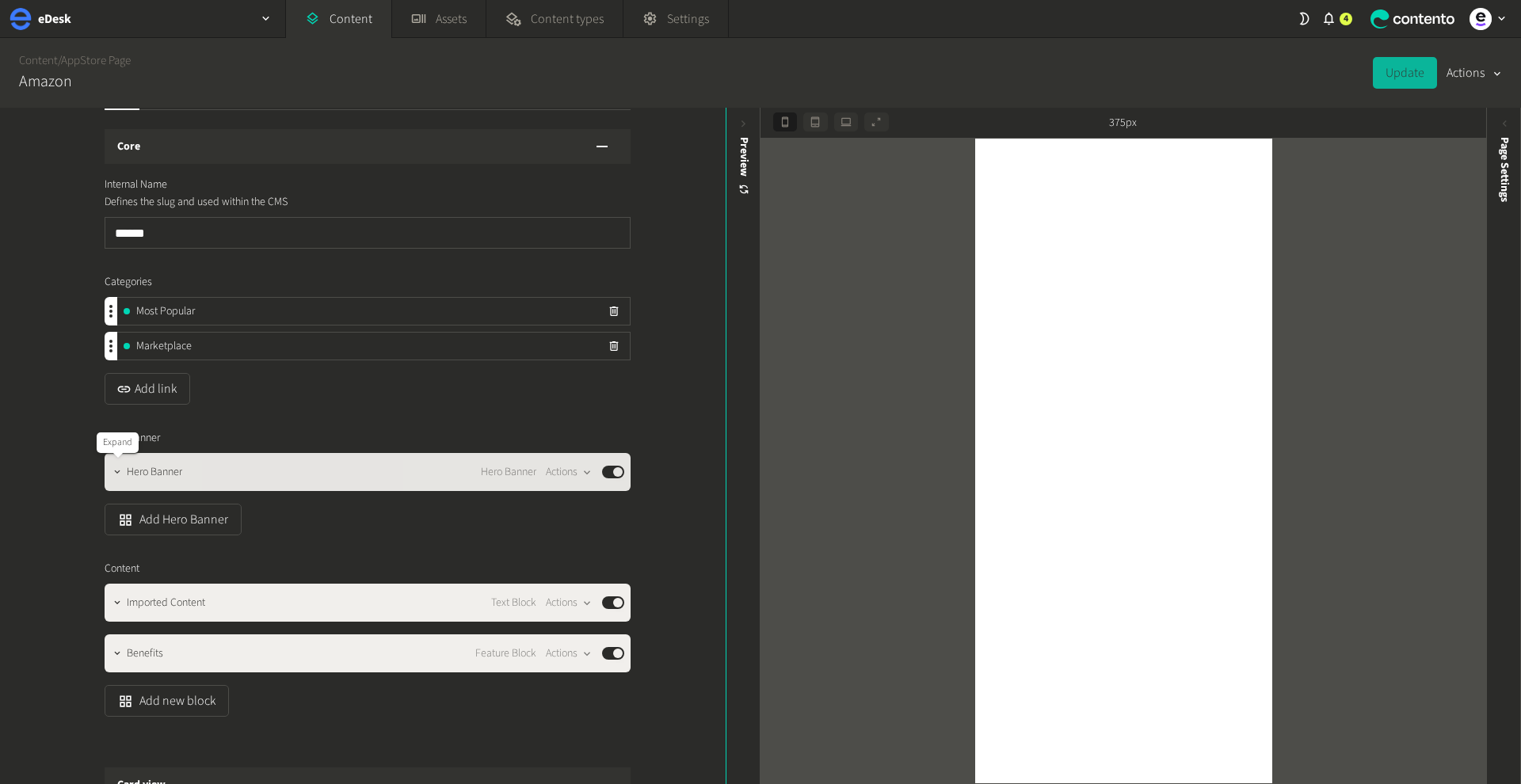
click at [119, 471] on icon "button" at bounding box center [116, 472] width 5 height 3
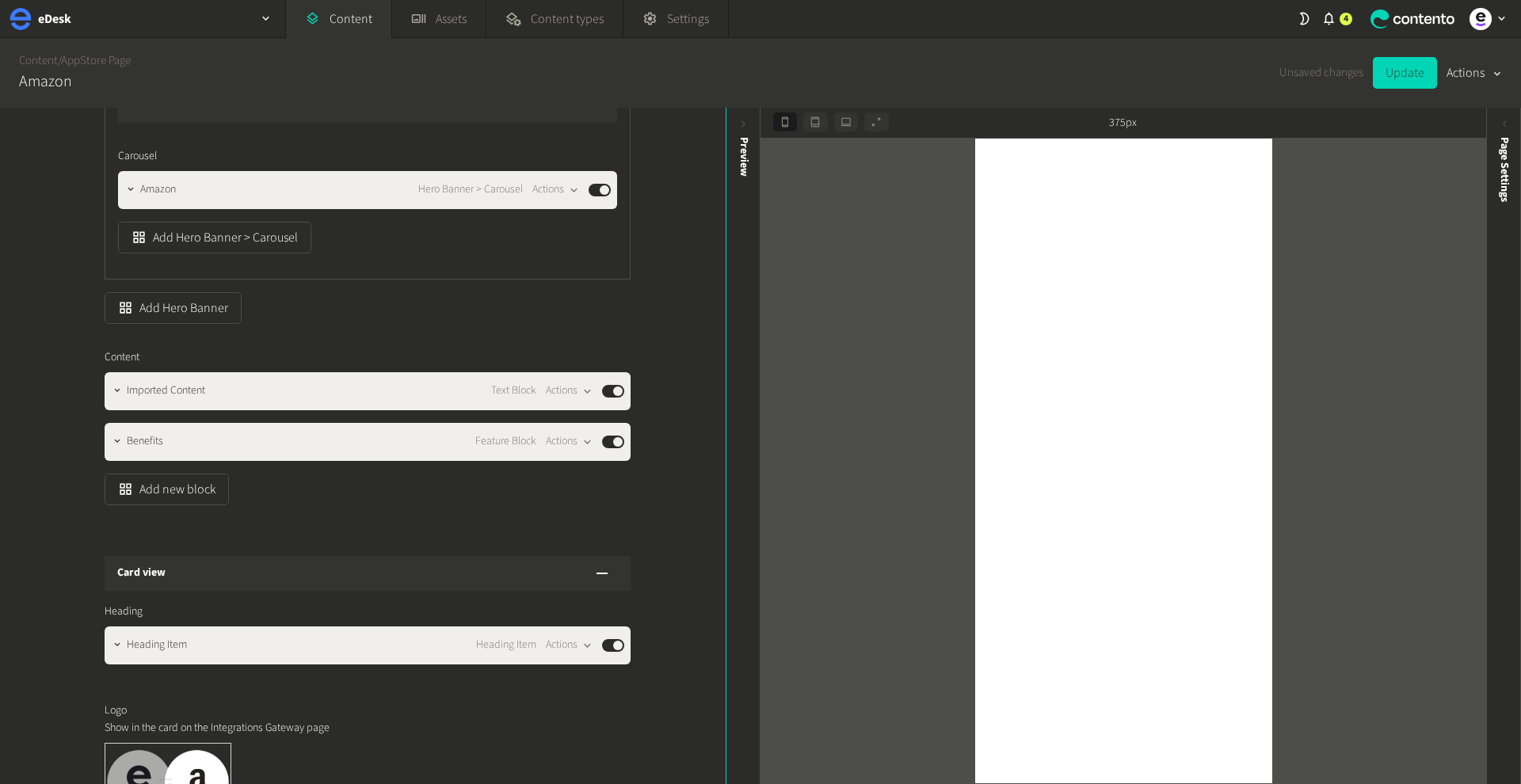
scroll to position [1352, 0]
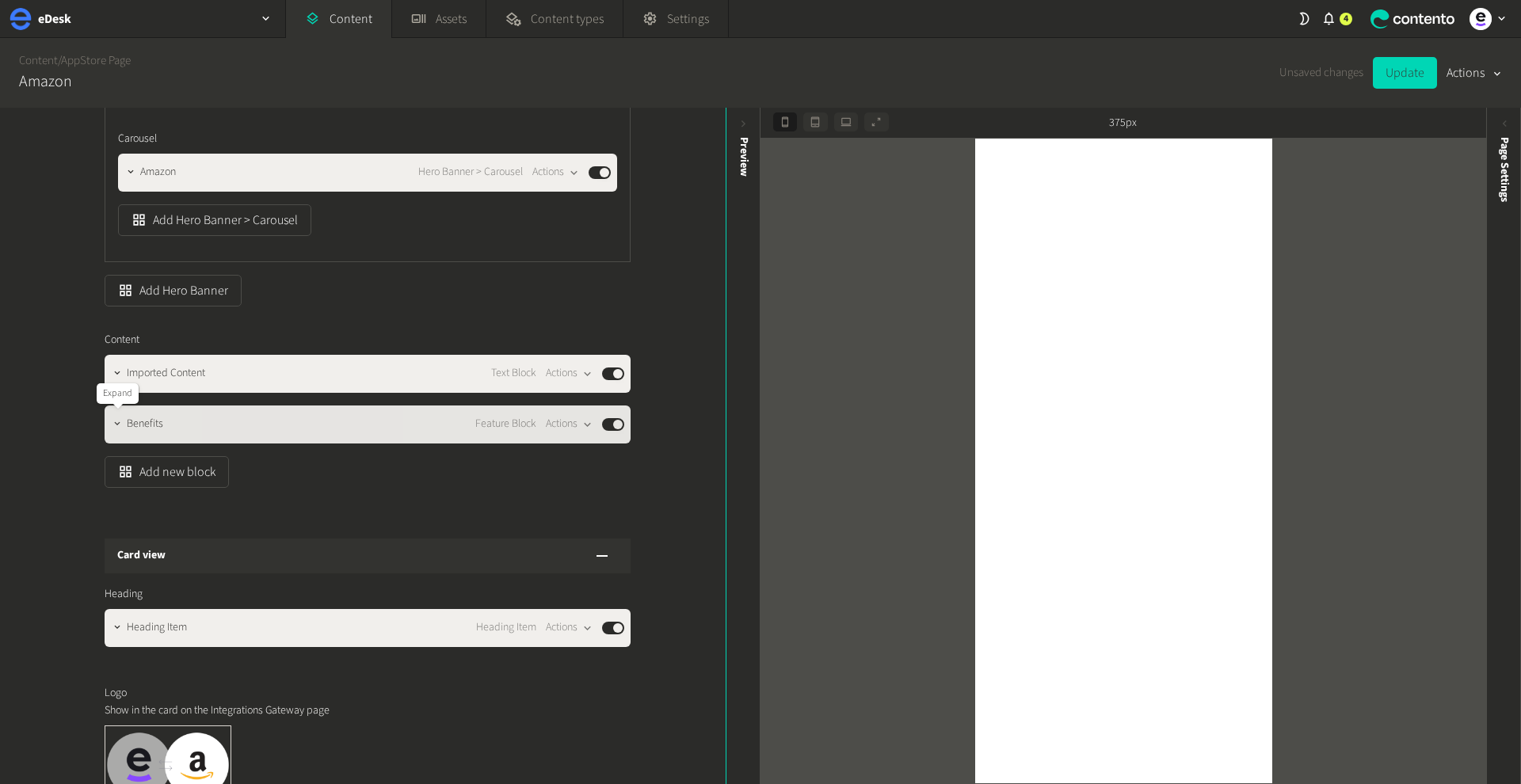
click at [116, 428] on button "button" at bounding box center [117, 423] width 19 height 19
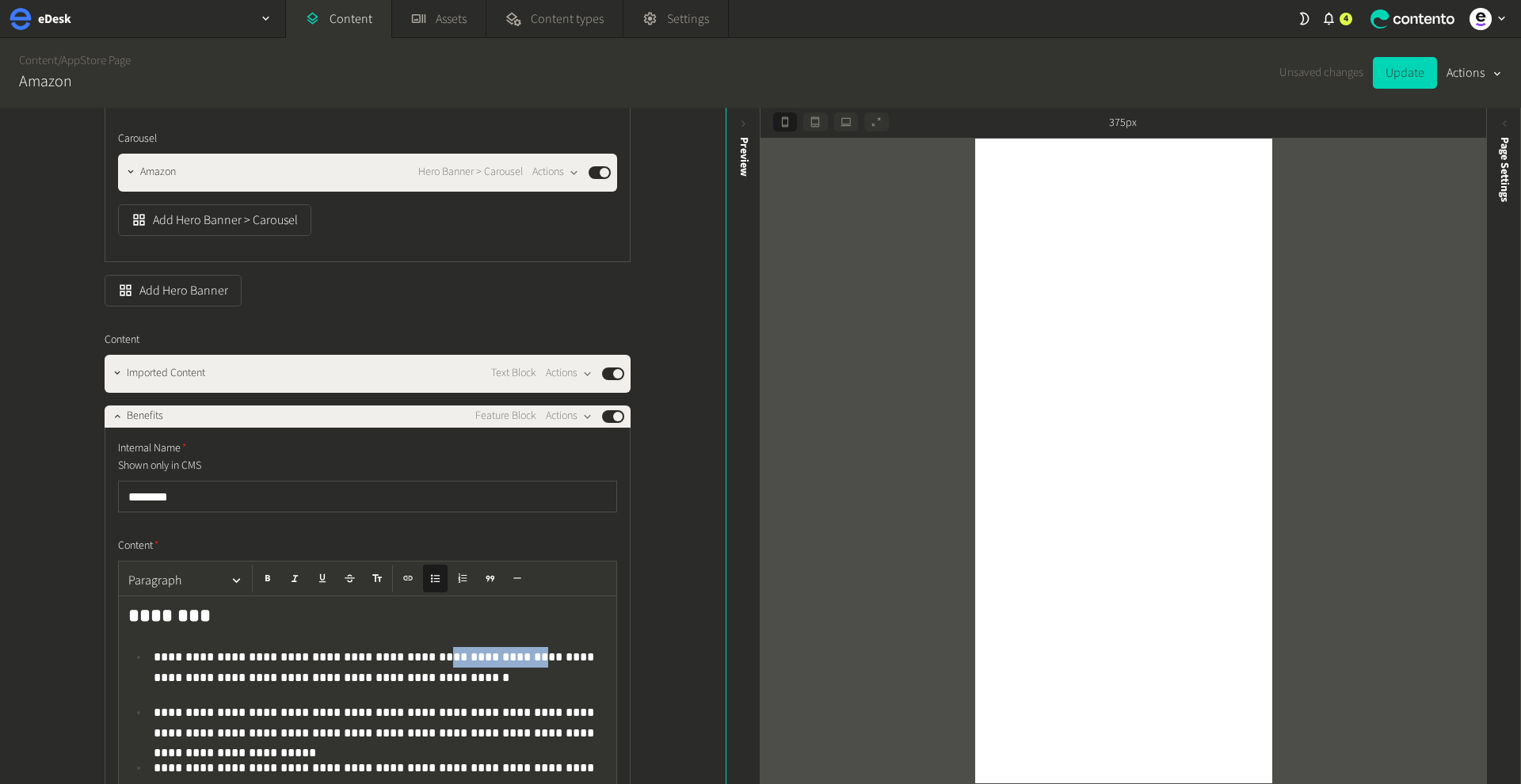
drag, startPoint x: 390, startPoint y: 660, endPoint x: 474, endPoint y: 656, distance: 84.1
click at [474, 656] on p "**********" at bounding box center [380, 667] width 453 height 40
click at [414, 580] on icon "button" at bounding box center [408, 578] width 11 height 11
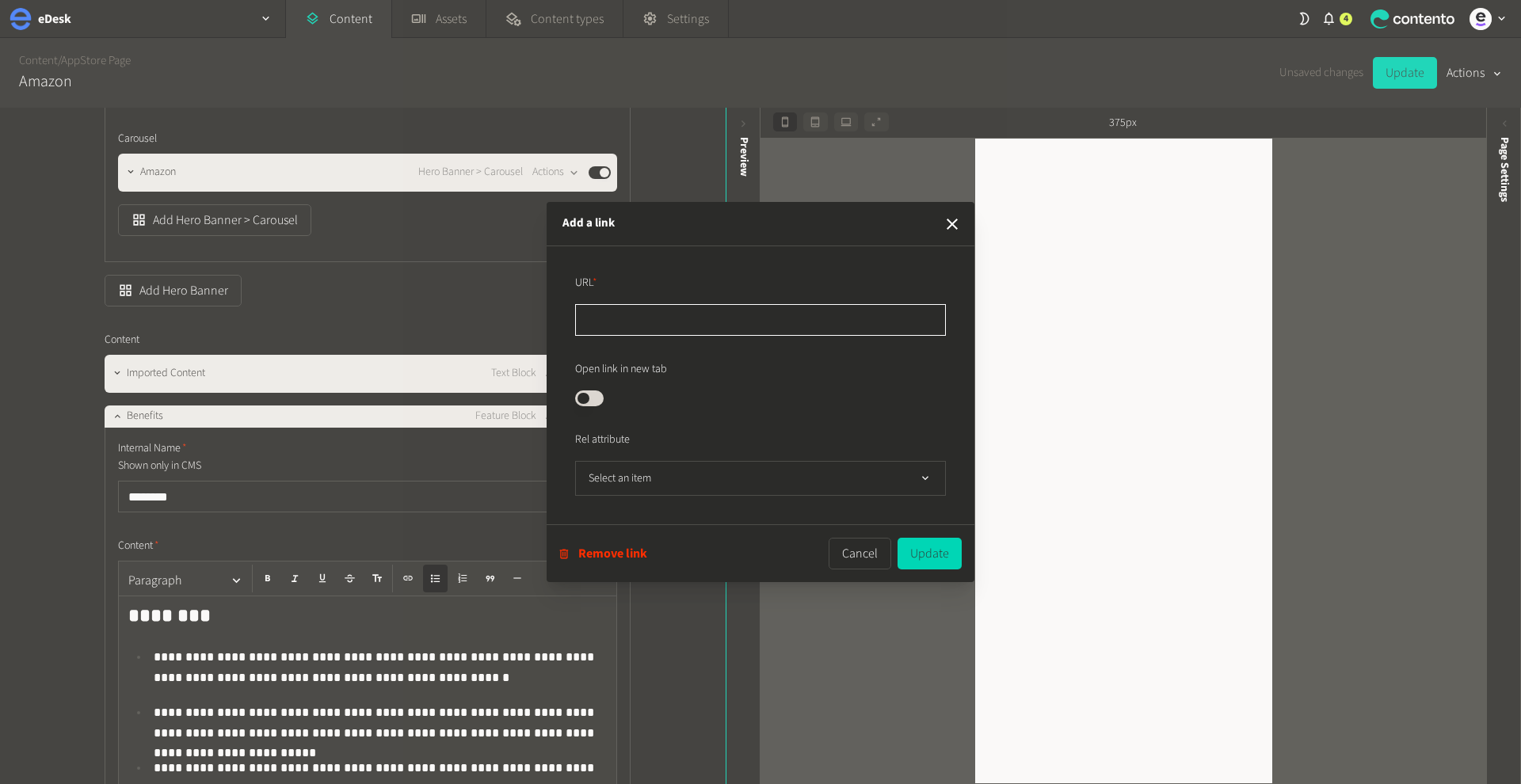
paste input "**********"
type input "**********"
click at [924, 553] on button "Update" at bounding box center [929, 553] width 64 height 32
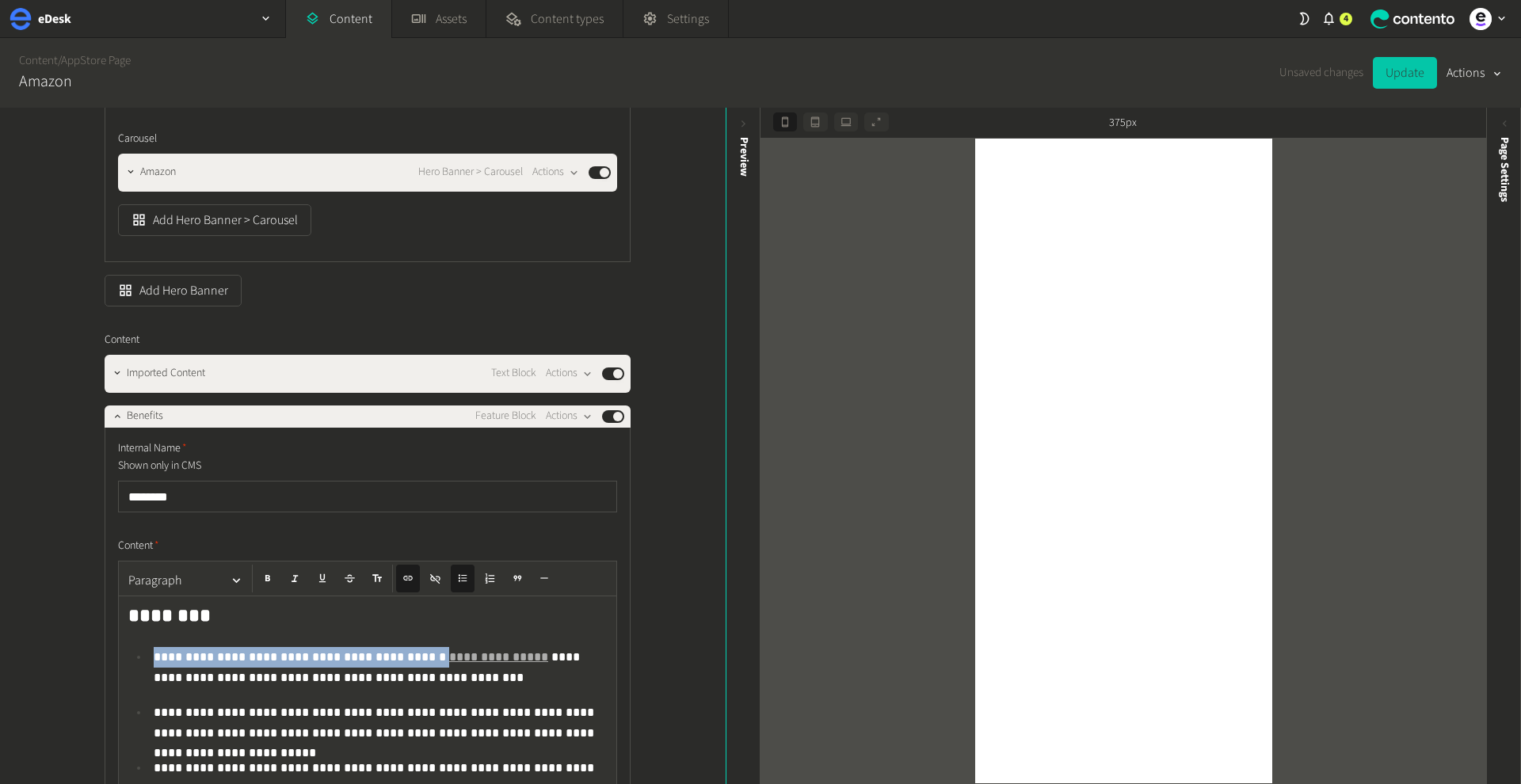
click at [1396, 75] on button "Update" at bounding box center [1405, 72] width 64 height 32
click at [1476, 75] on button "Actions" at bounding box center [1474, 72] width 55 height 32
click at [1289, 78] on div "Content / AppStore Page Amazon Update Actions" at bounding box center [760, 72] width 1521 height 70
click at [84, 60] on link "AppStore Page" at bounding box center [96, 60] width 70 height 16
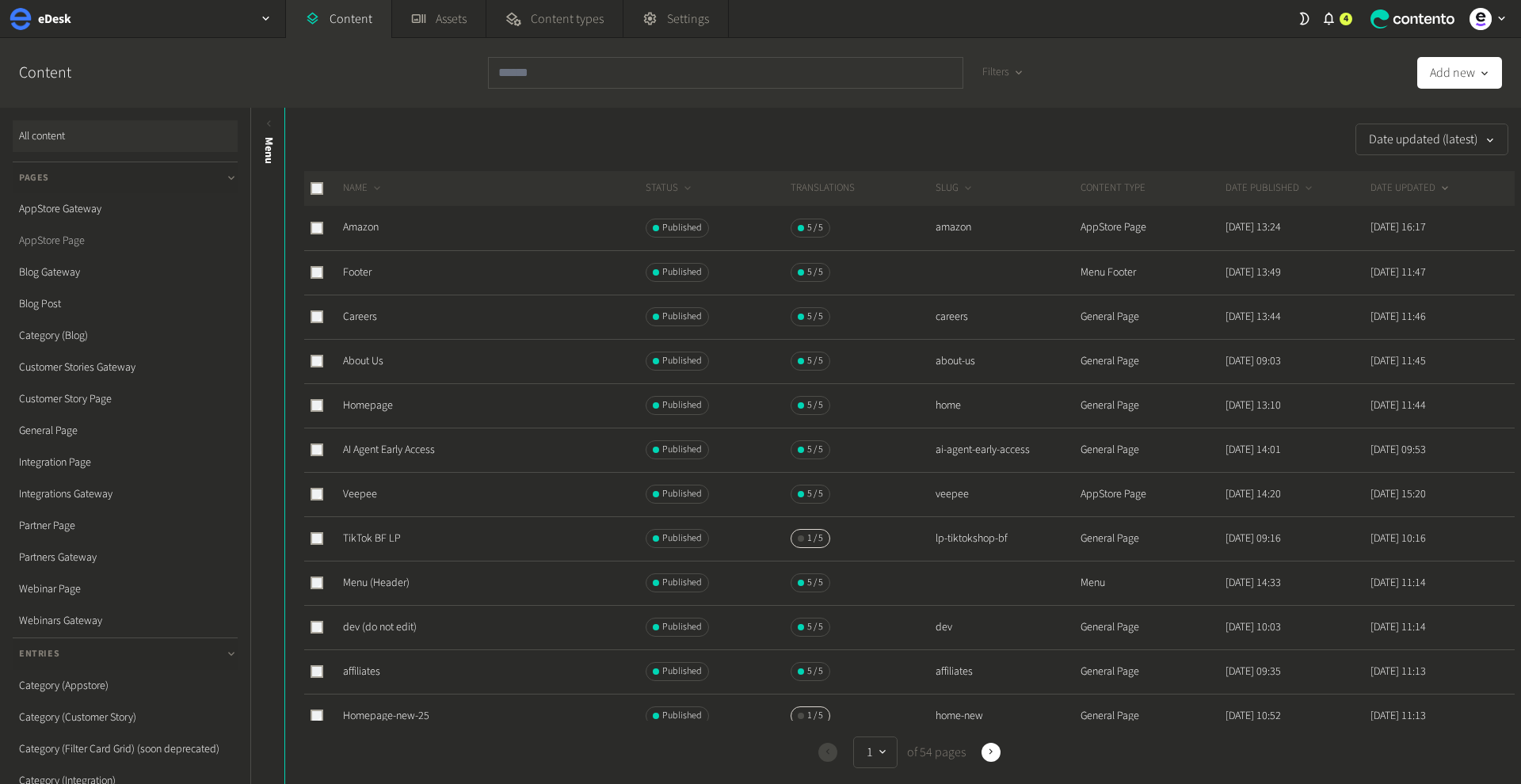
click at [64, 240] on link "AppStore Page" at bounding box center [125, 240] width 225 height 32
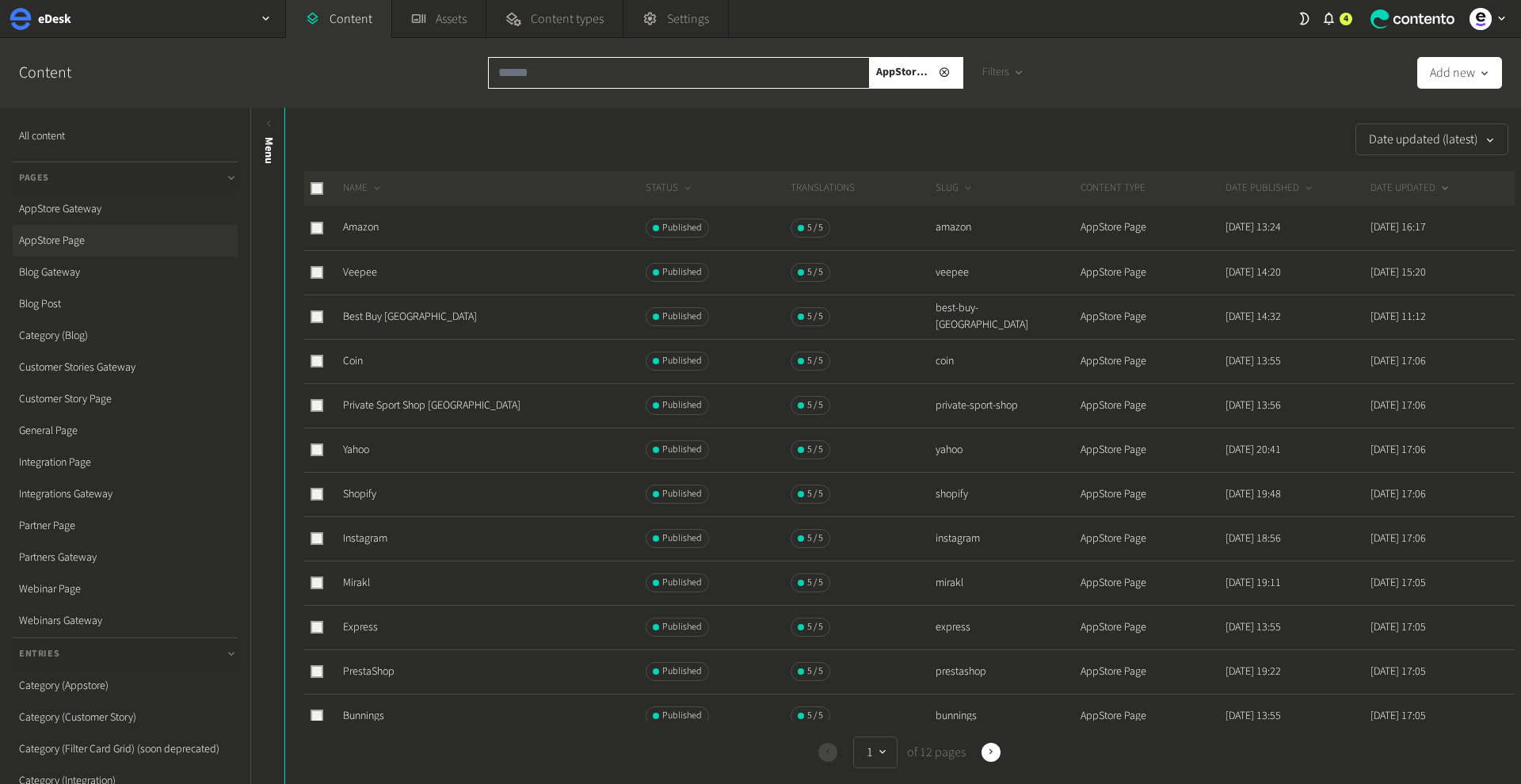
click at [685, 67] on input "text" at bounding box center [678, 72] width 382 height 32
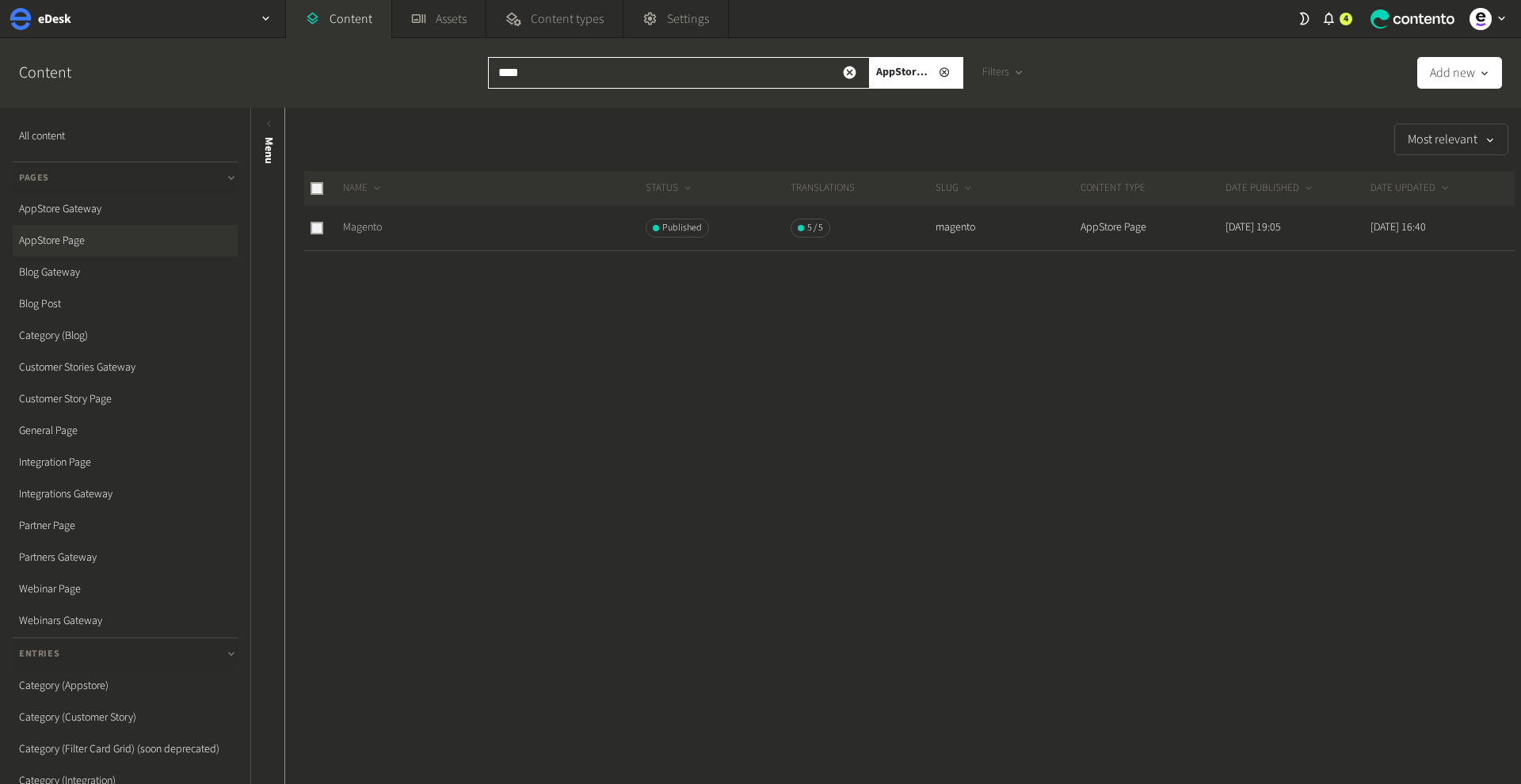
type input "****"
click at [369, 220] on link "Magento" at bounding box center [362, 227] width 39 height 16
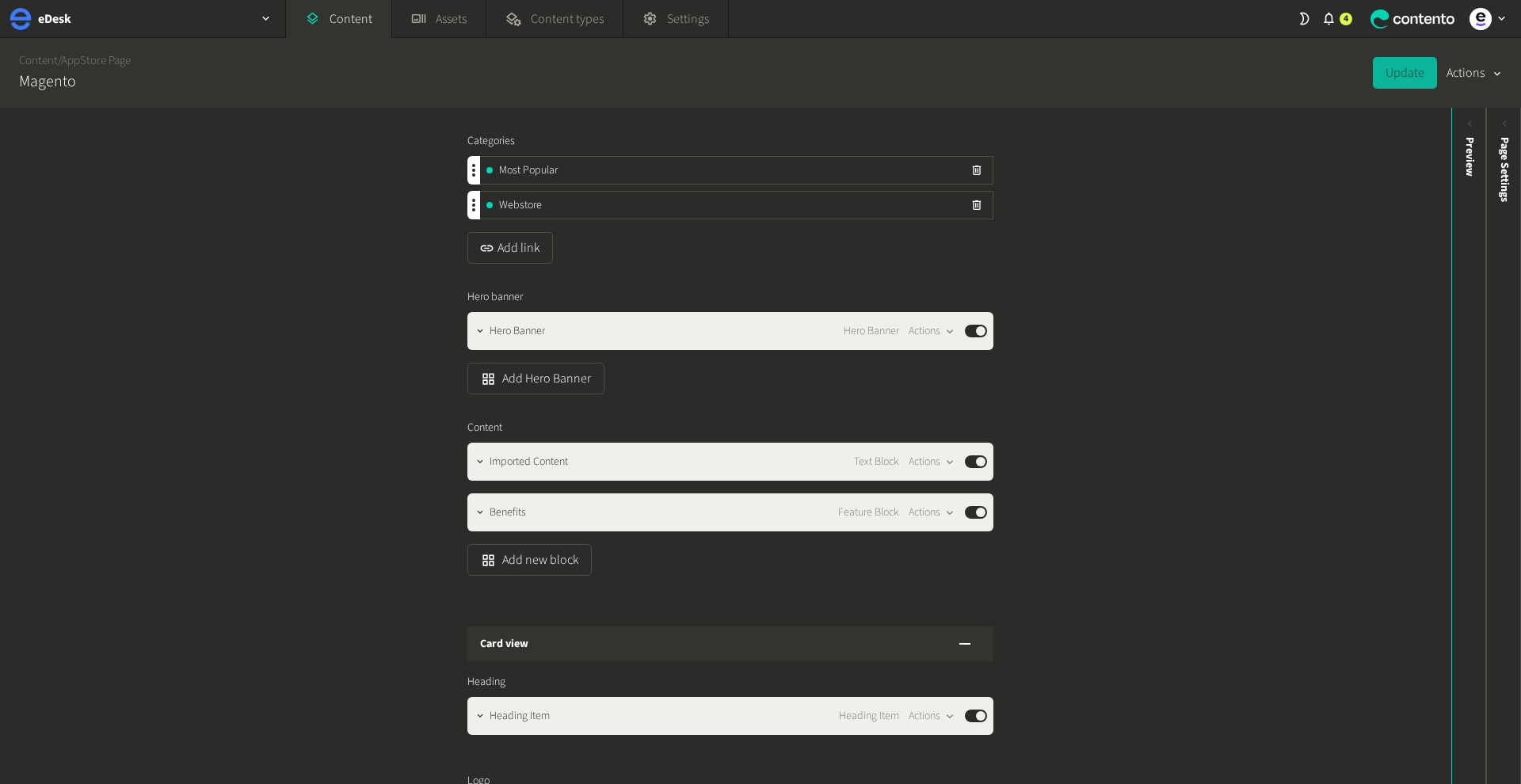
scroll to position [209, 0]
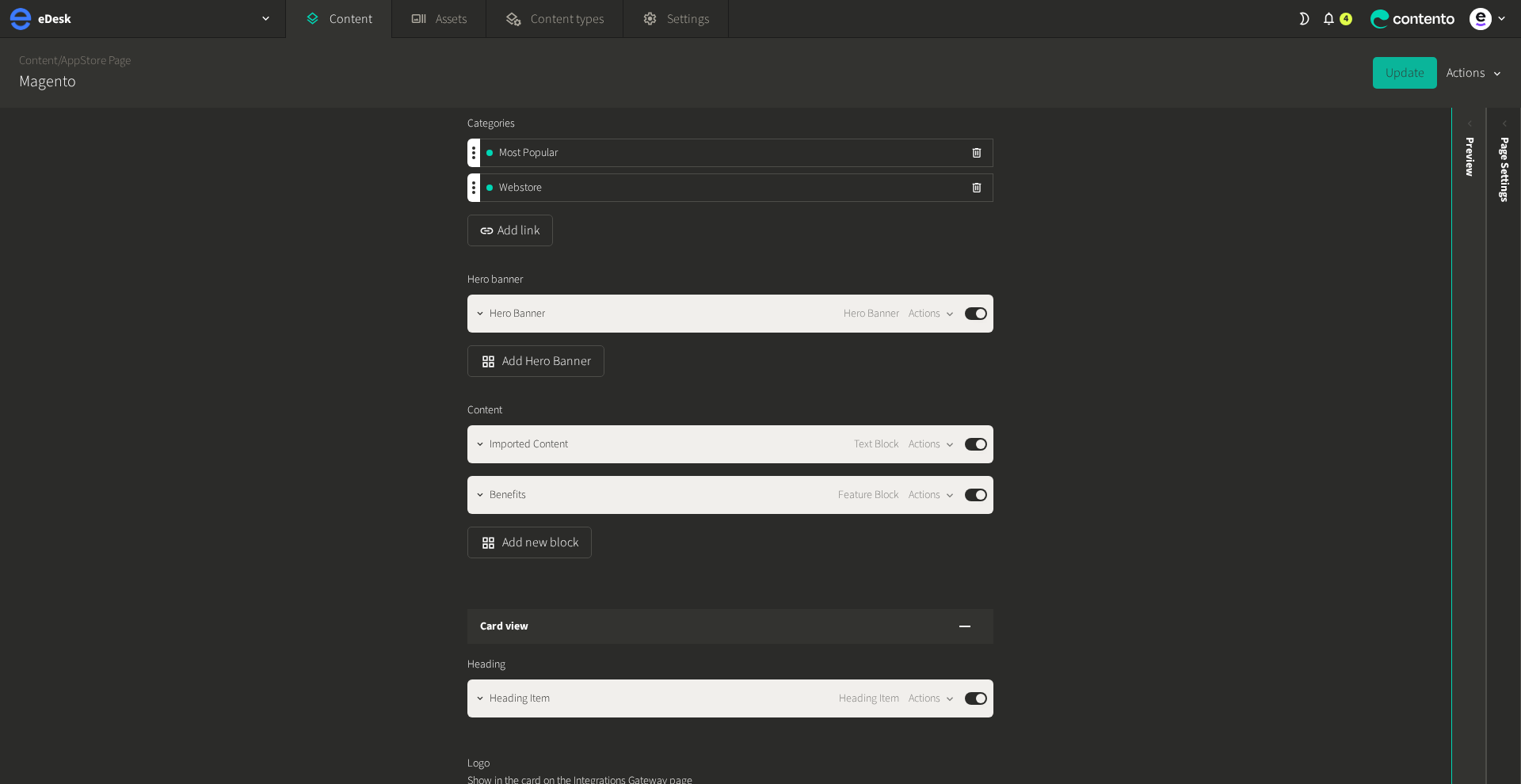
click at [1476, 162] on div "Preview" at bounding box center [1469, 157] width 16 height 40
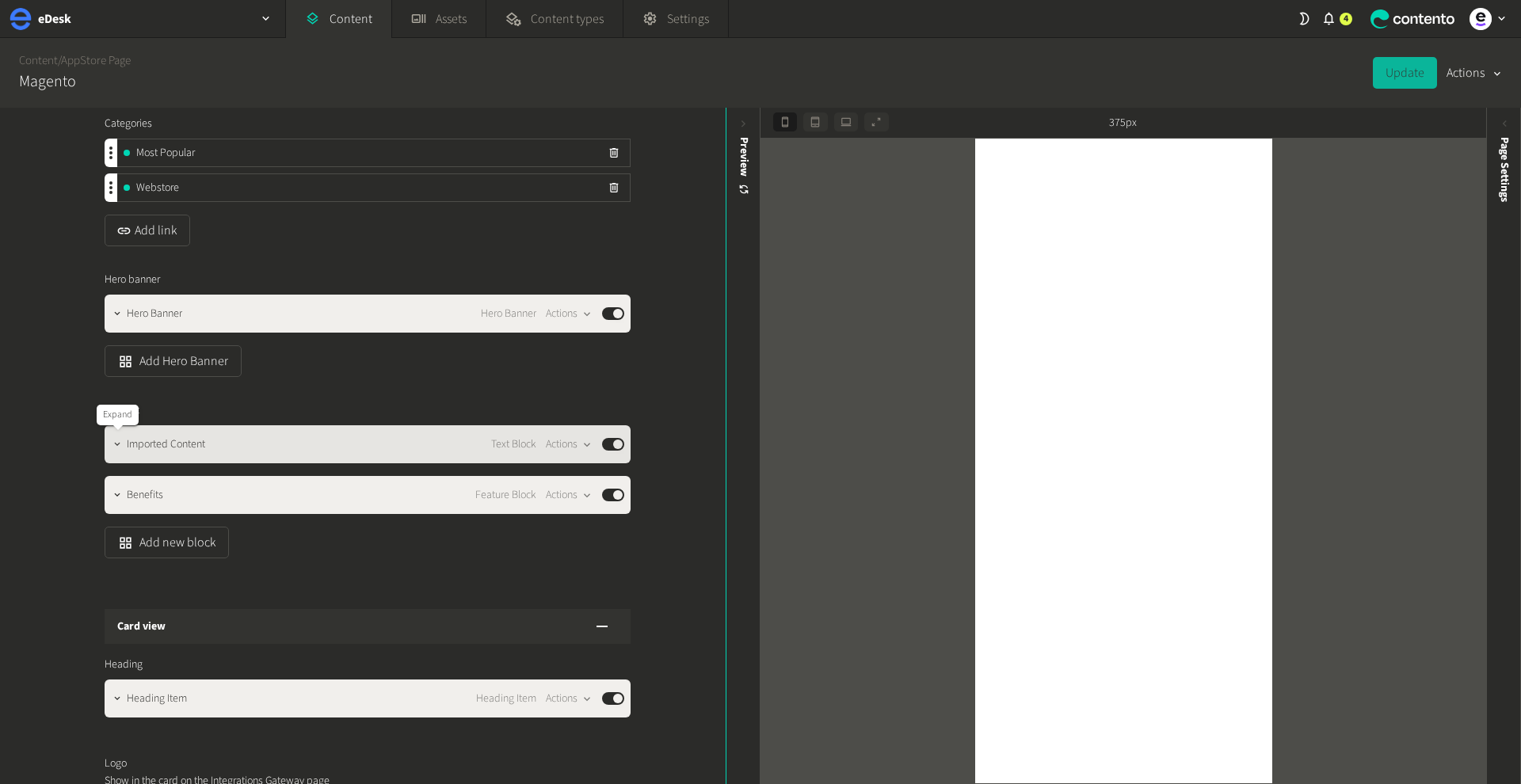
click at [115, 443] on icon "button" at bounding box center [117, 444] width 11 height 11
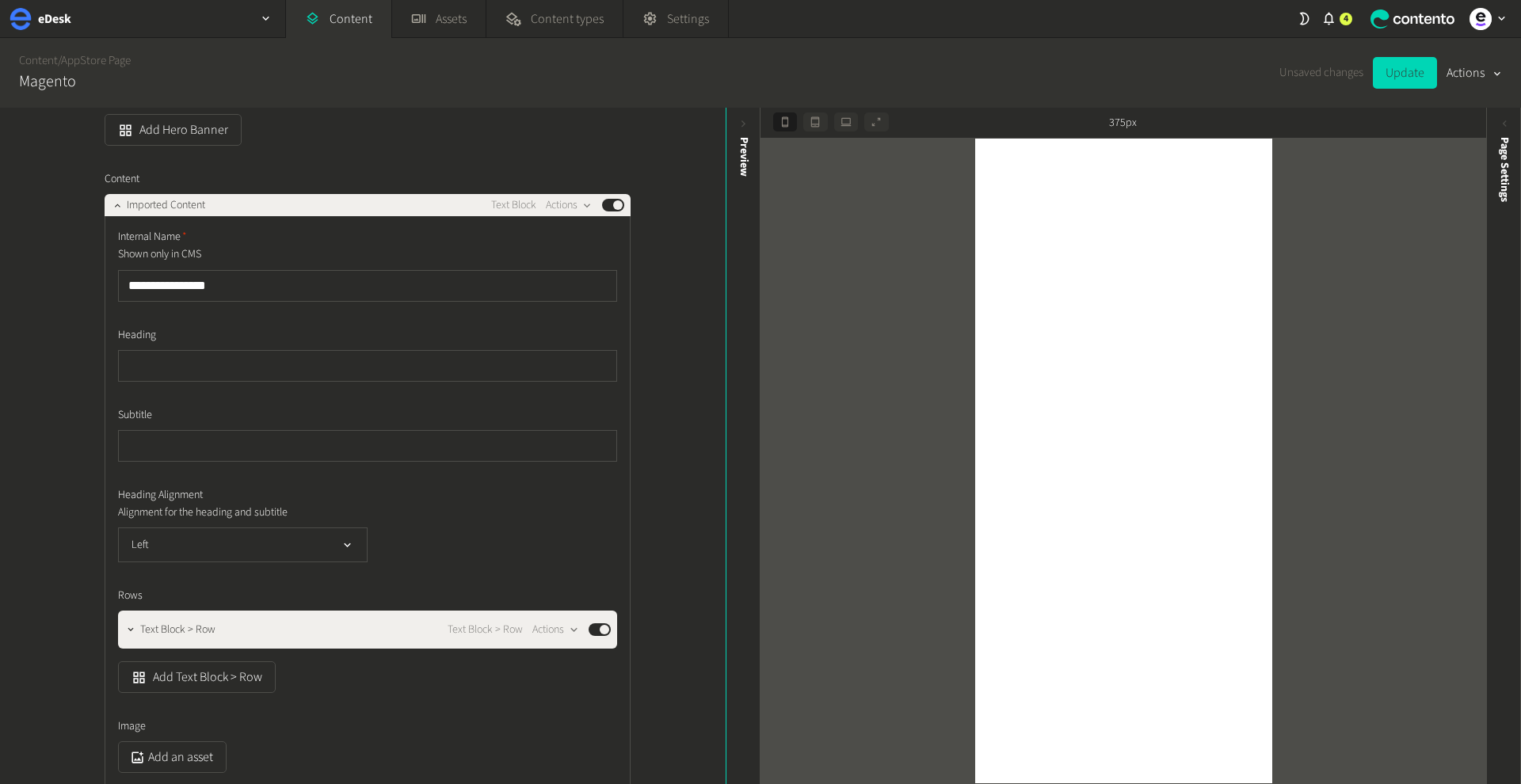
scroll to position [397, 0]
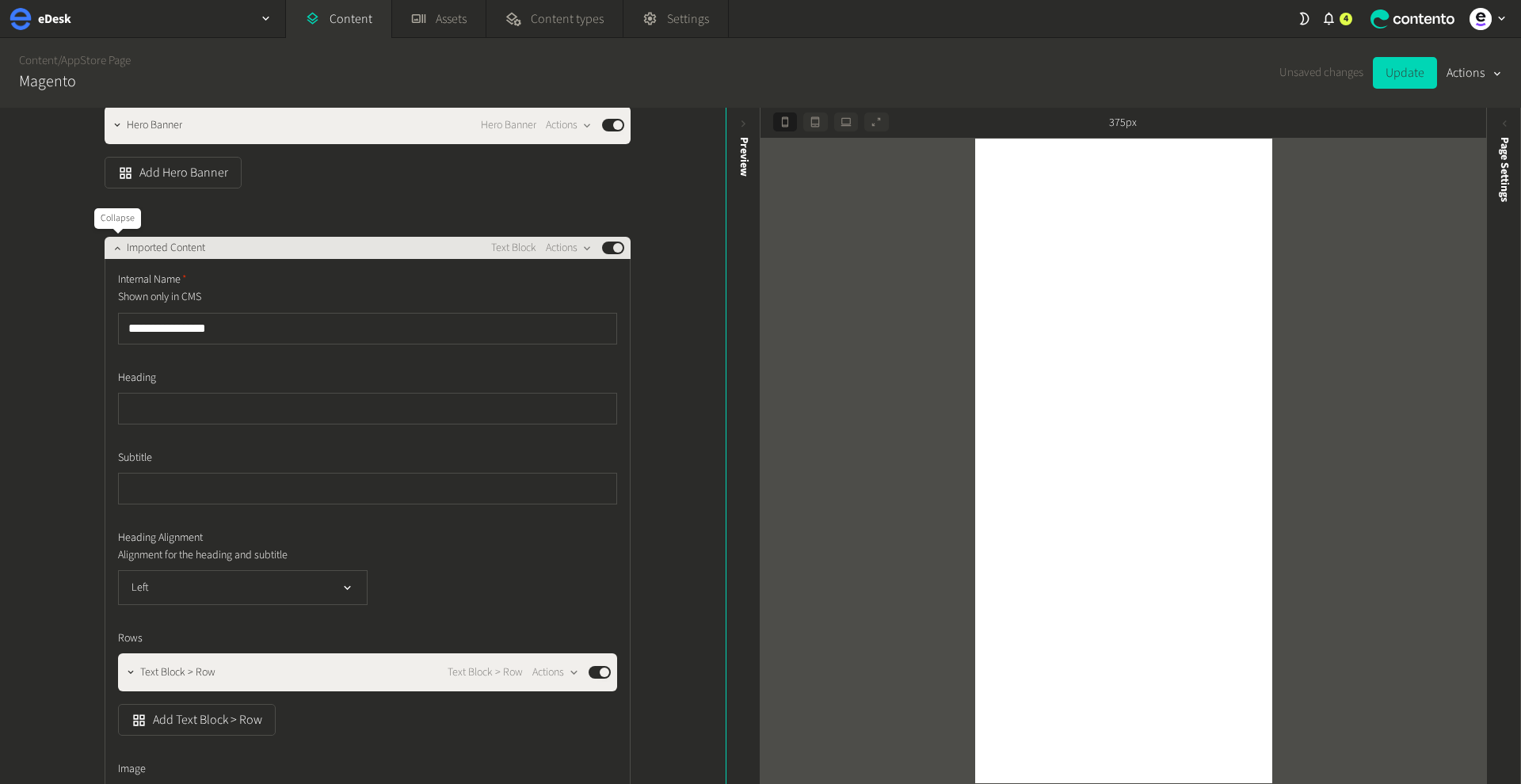
click at [116, 252] on icon "button" at bounding box center [117, 247] width 11 height 11
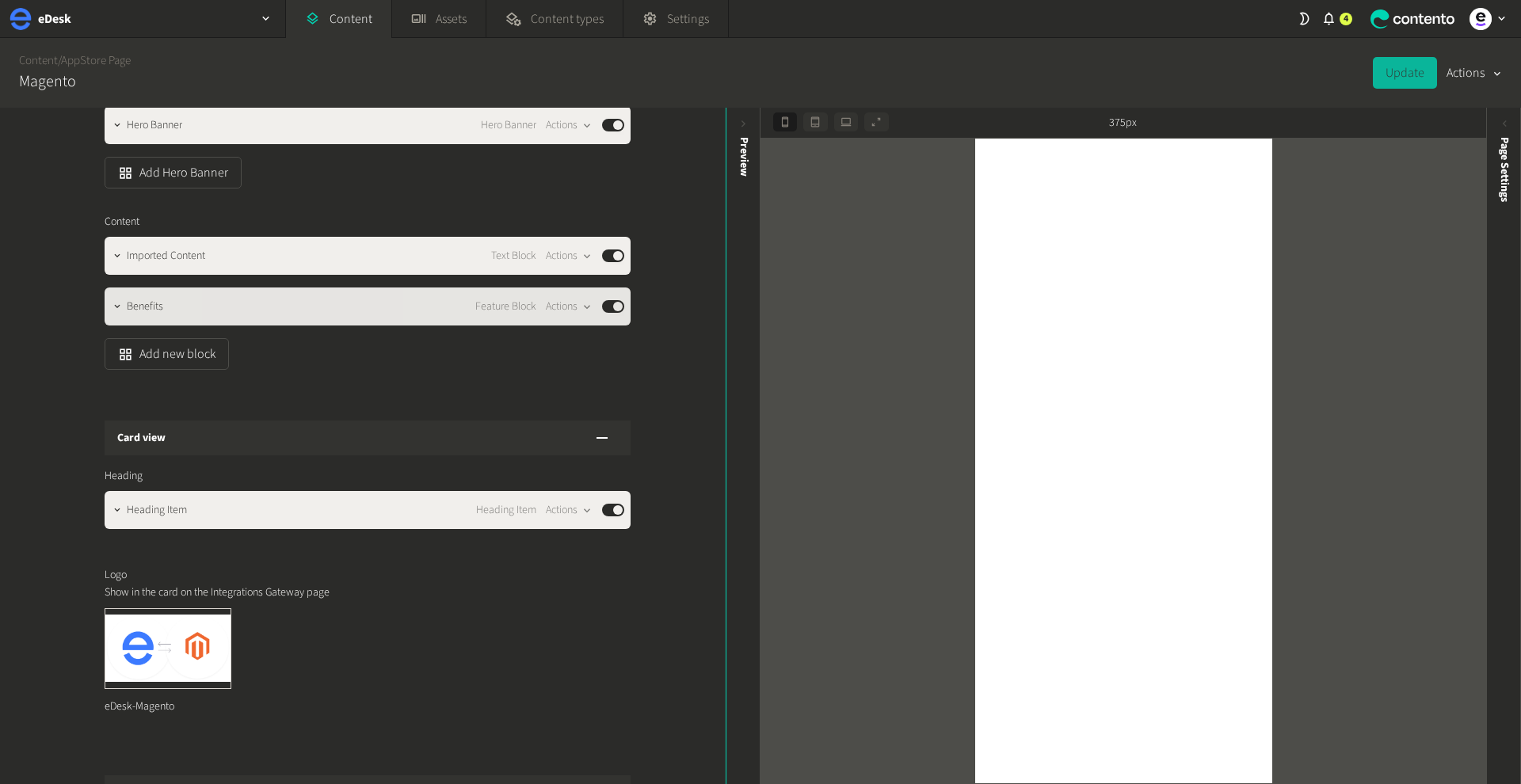
click at [190, 306] on div "Benefits Feature Block Actions Published" at bounding box center [375, 307] width 497 height 19
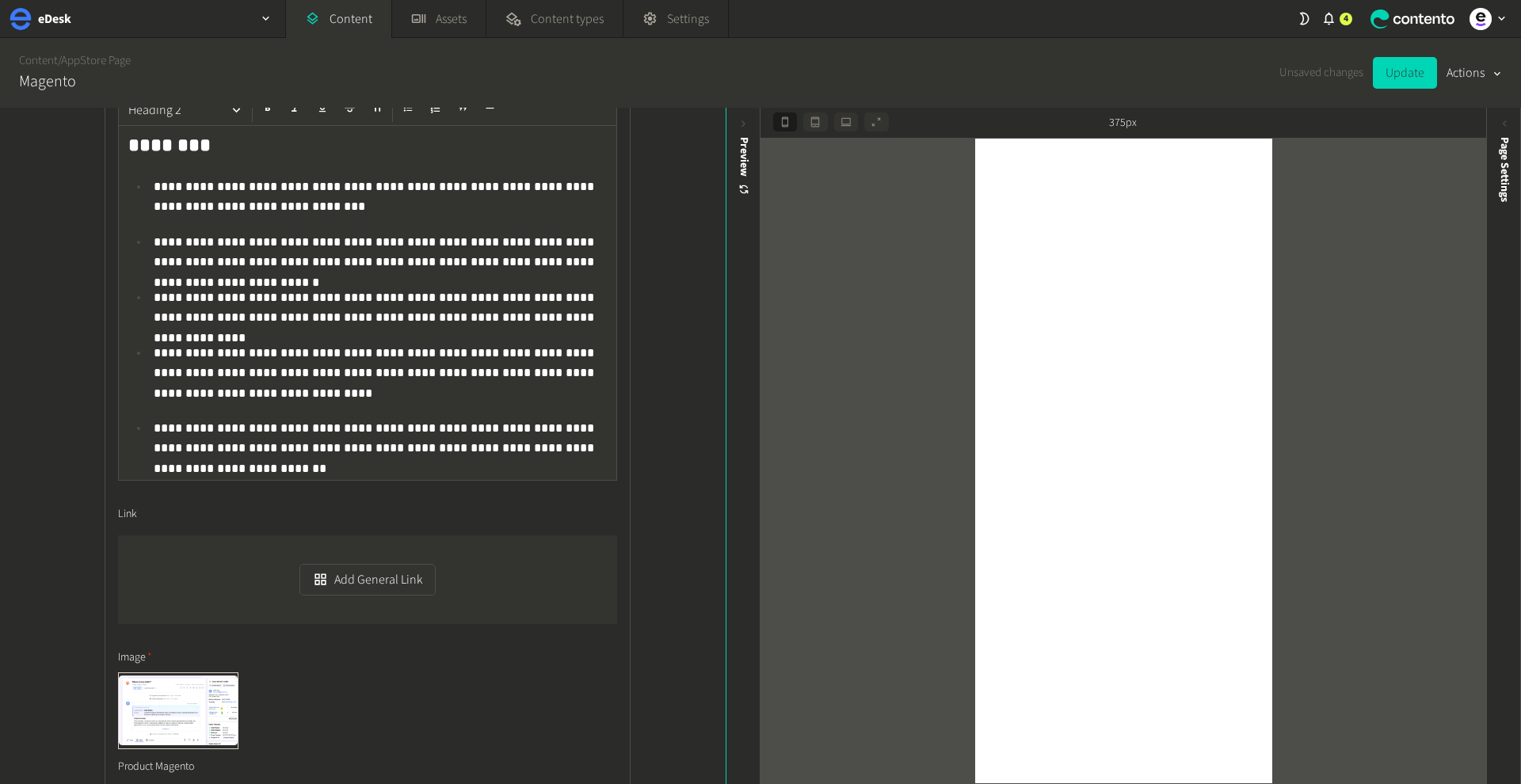
scroll to position [778, 0]
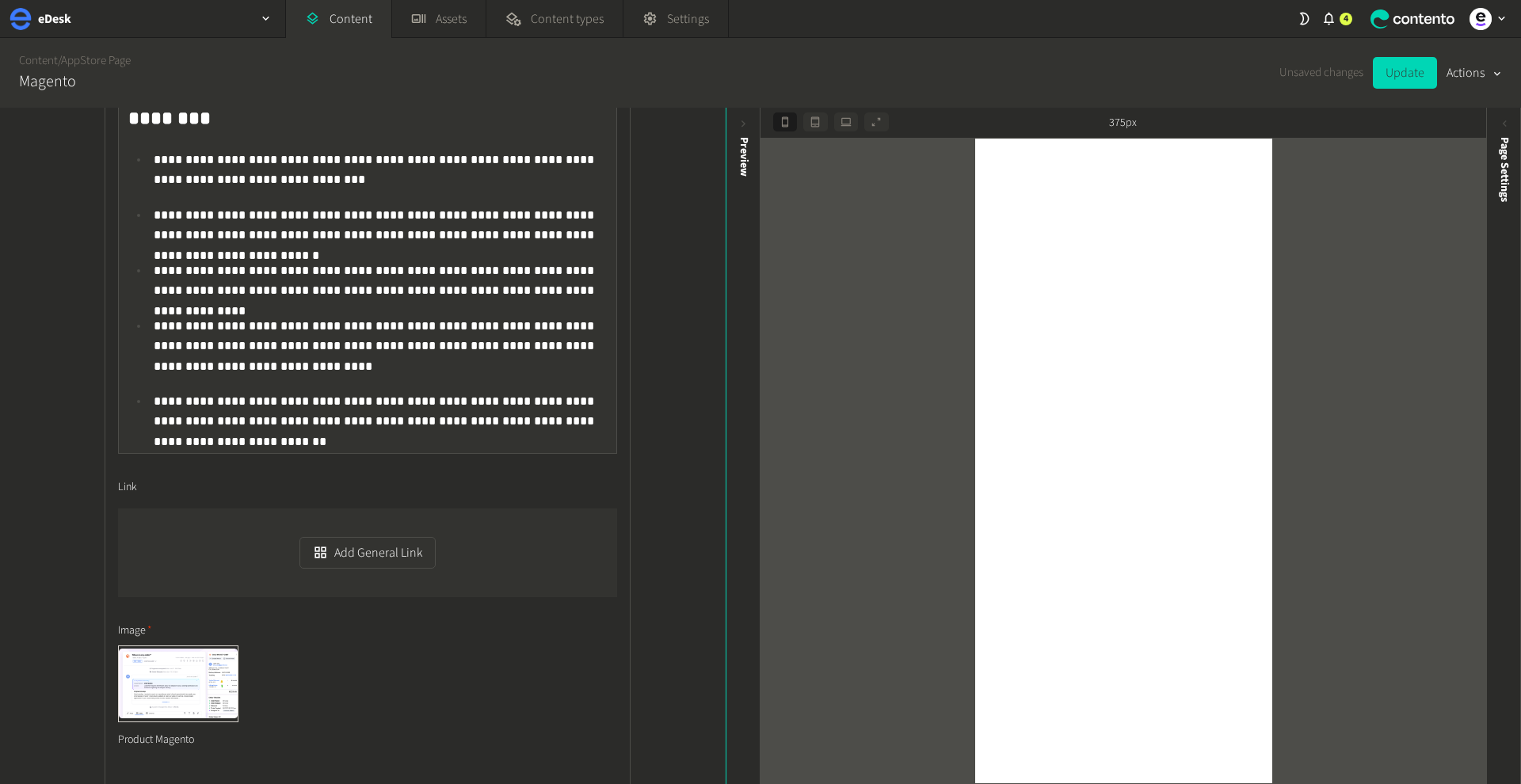
click at [591, 420] on p "**********" at bounding box center [380, 411] width 453 height 40
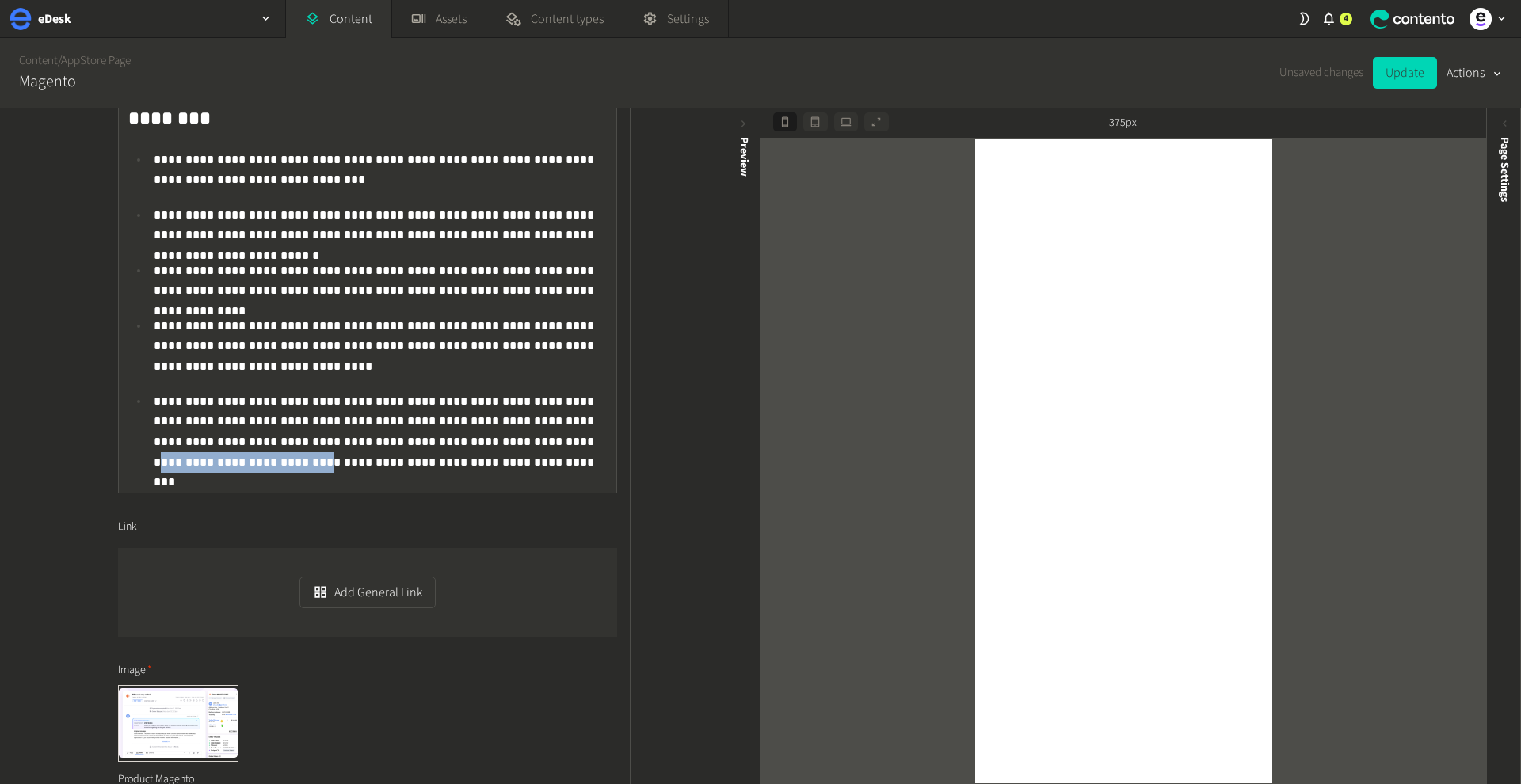
drag, startPoint x: 383, startPoint y: 439, endPoint x: 530, endPoint y: 438, distance: 147.0
click at [530, 438] on p "**********" at bounding box center [380, 431] width 453 height 79
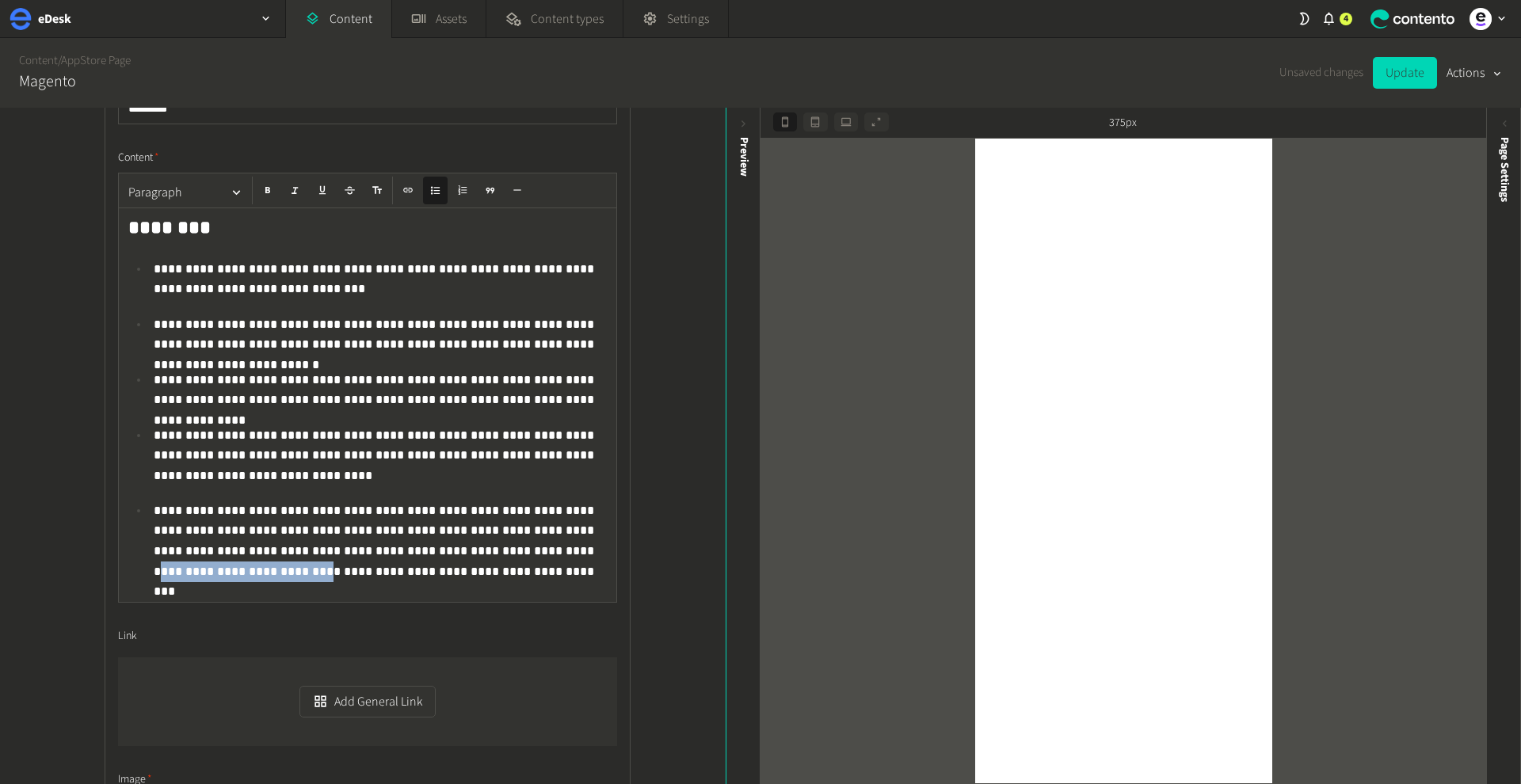
scroll to position [662, 0]
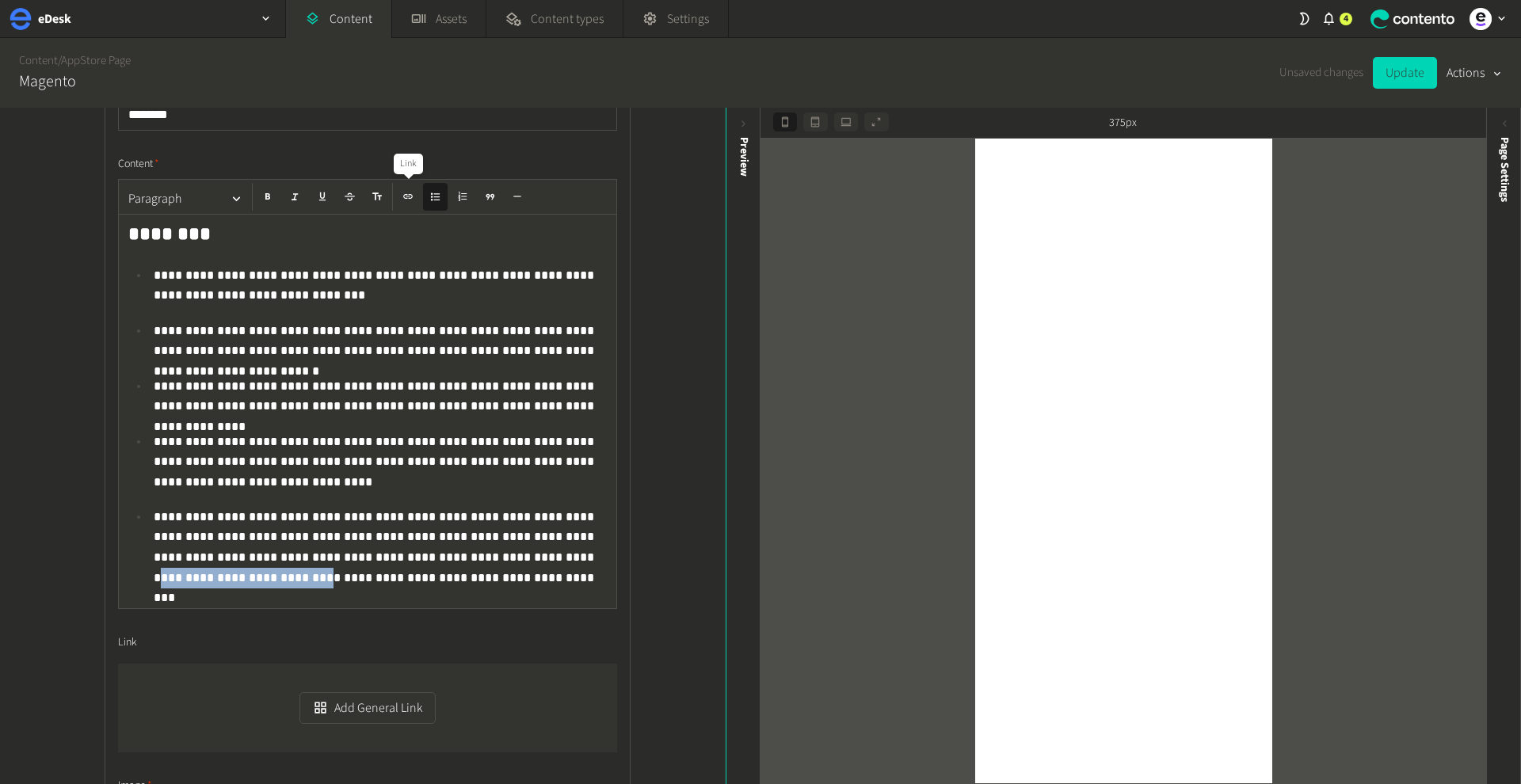
click at [408, 196] on icon "button" at bounding box center [408, 196] width 9 height 5
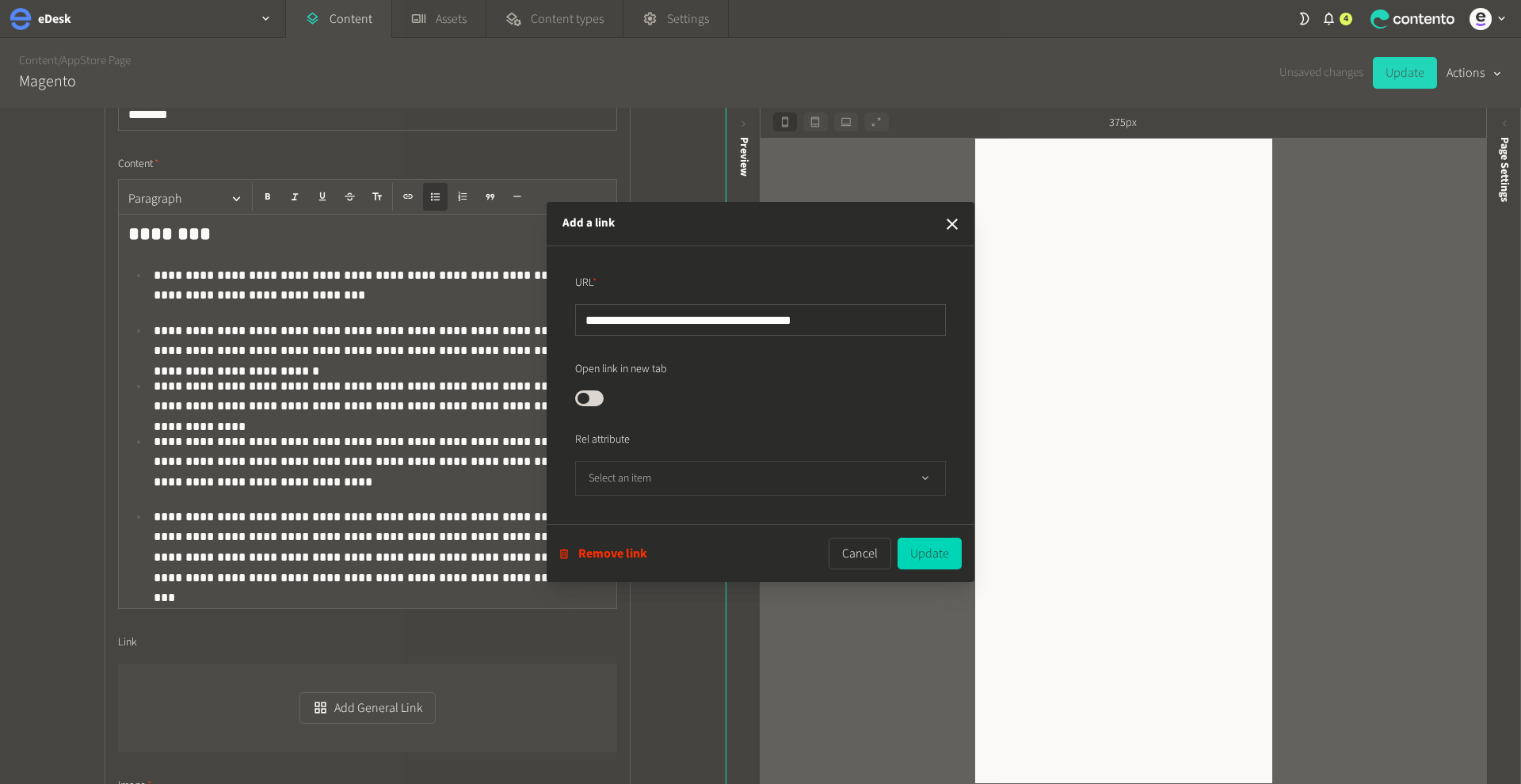
type input "**********"
click at [912, 478] on button "Select an item" at bounding box center [760, 478] width 371 height 34
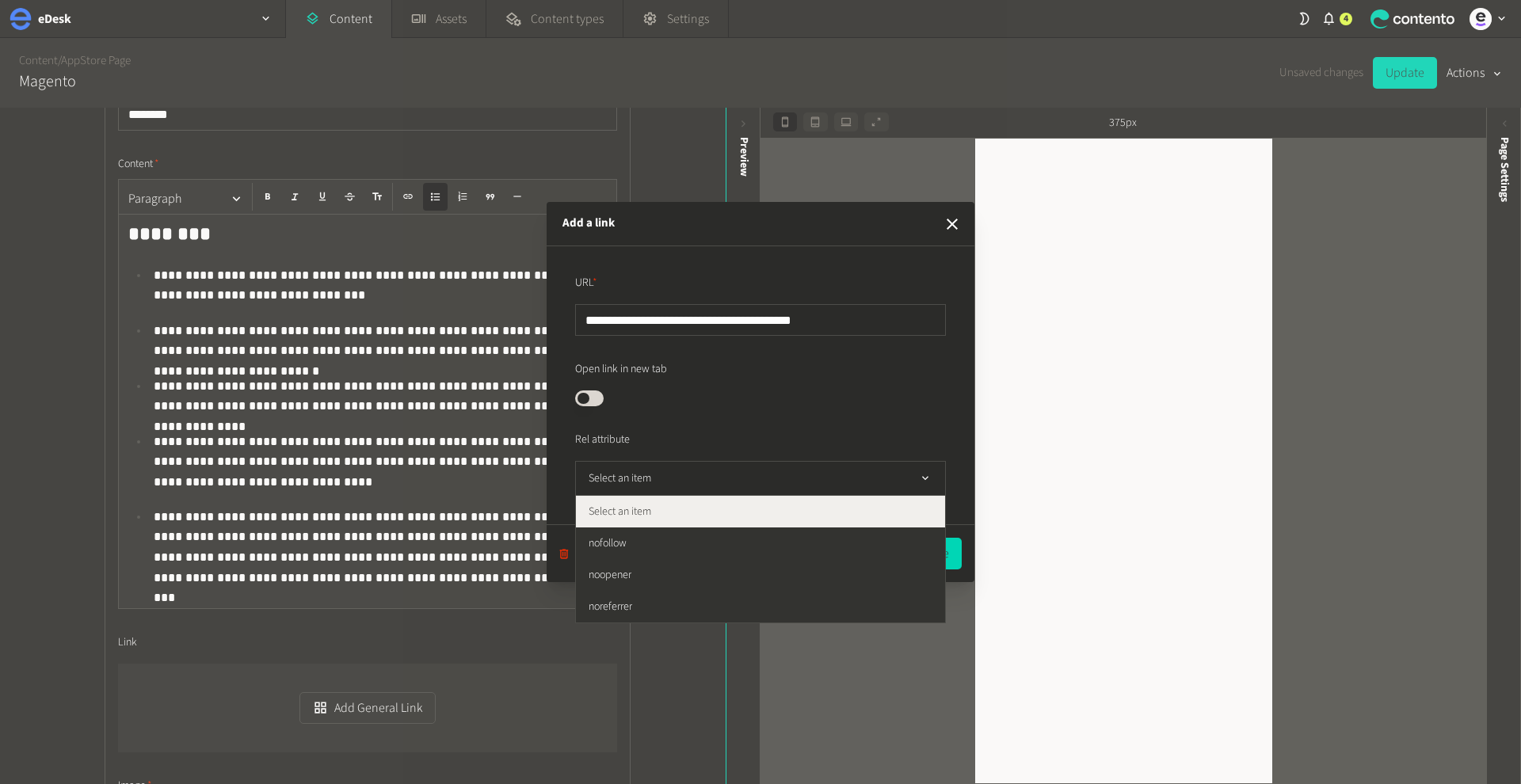
click at [892, 427] on form "**********" at bounding box center [761, 385] width 396 height 246
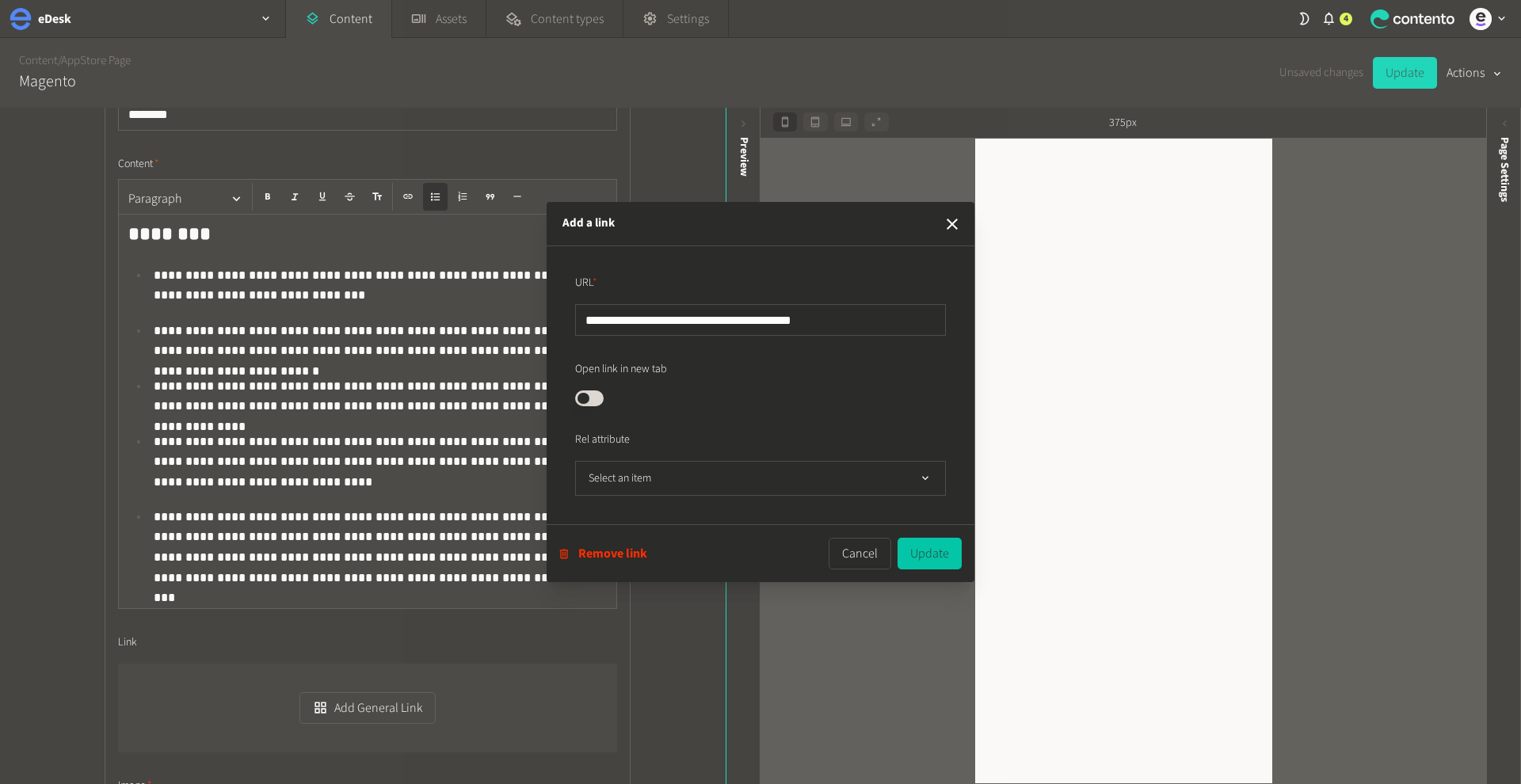
click at [919, 562] on button "Update" at bounding box center [929, 553] width 64 height 32
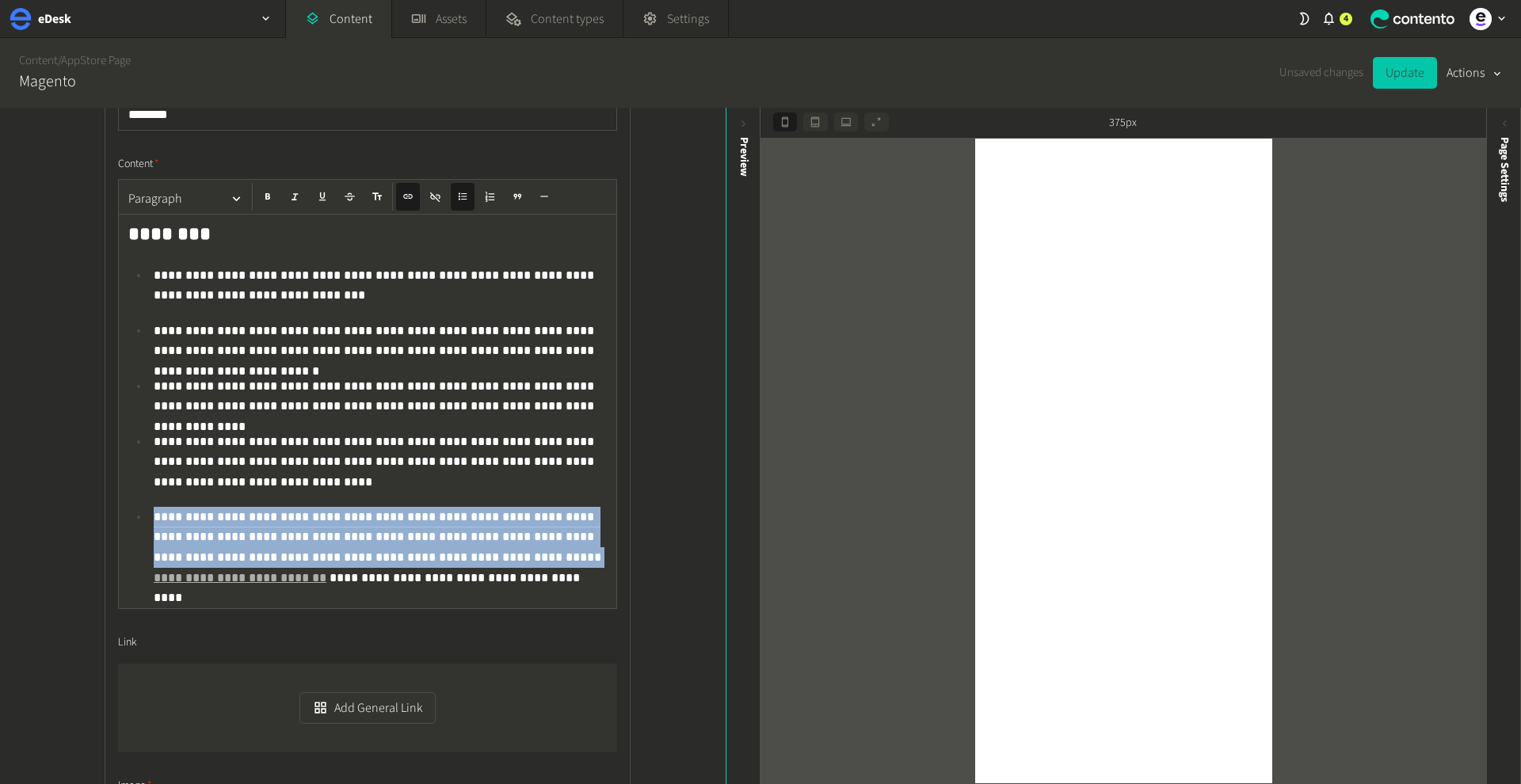
click at [1404, 78] on button "Update" at bounding box center [1405, 72] width 64 height 32
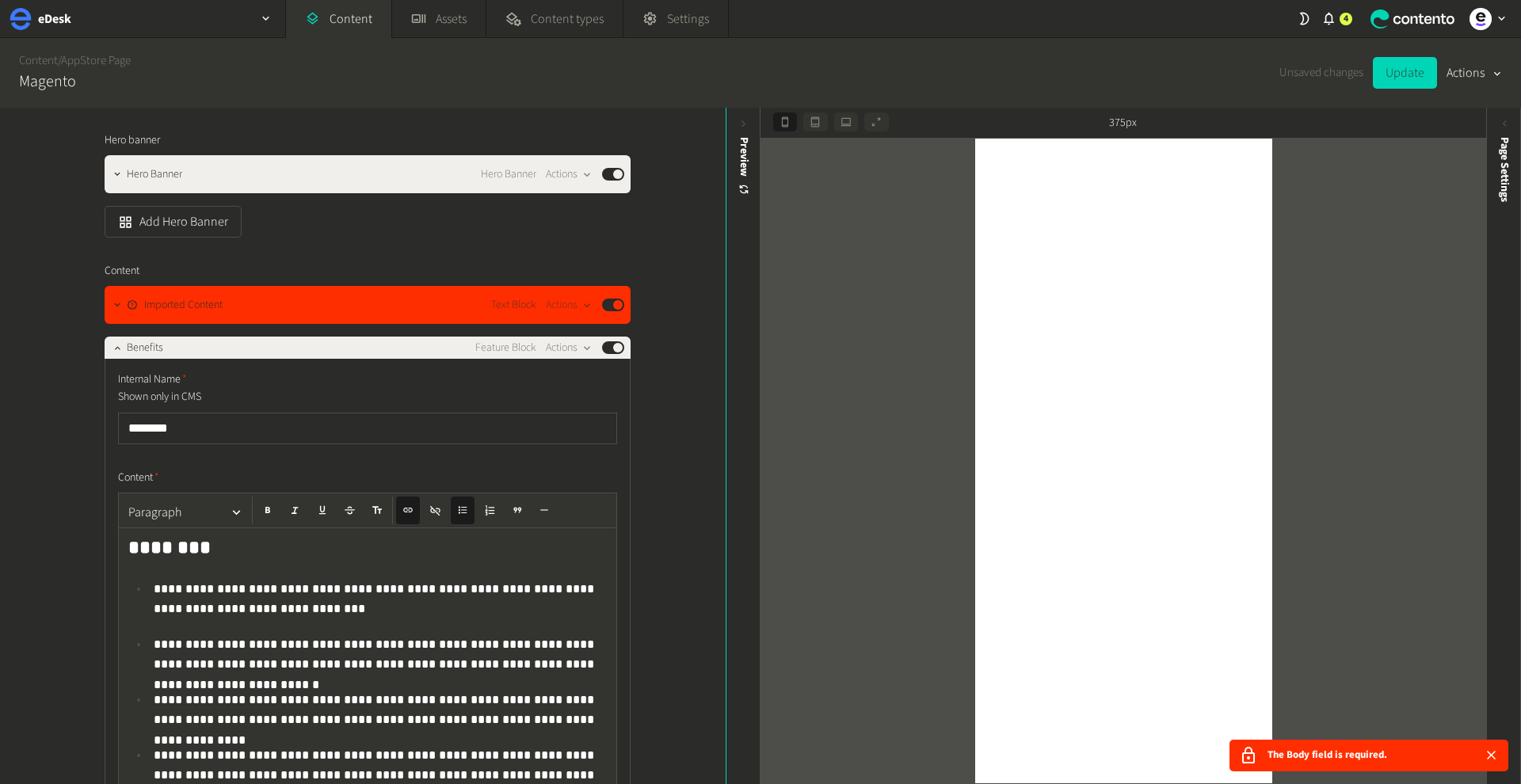
scroll to position [299, 0]
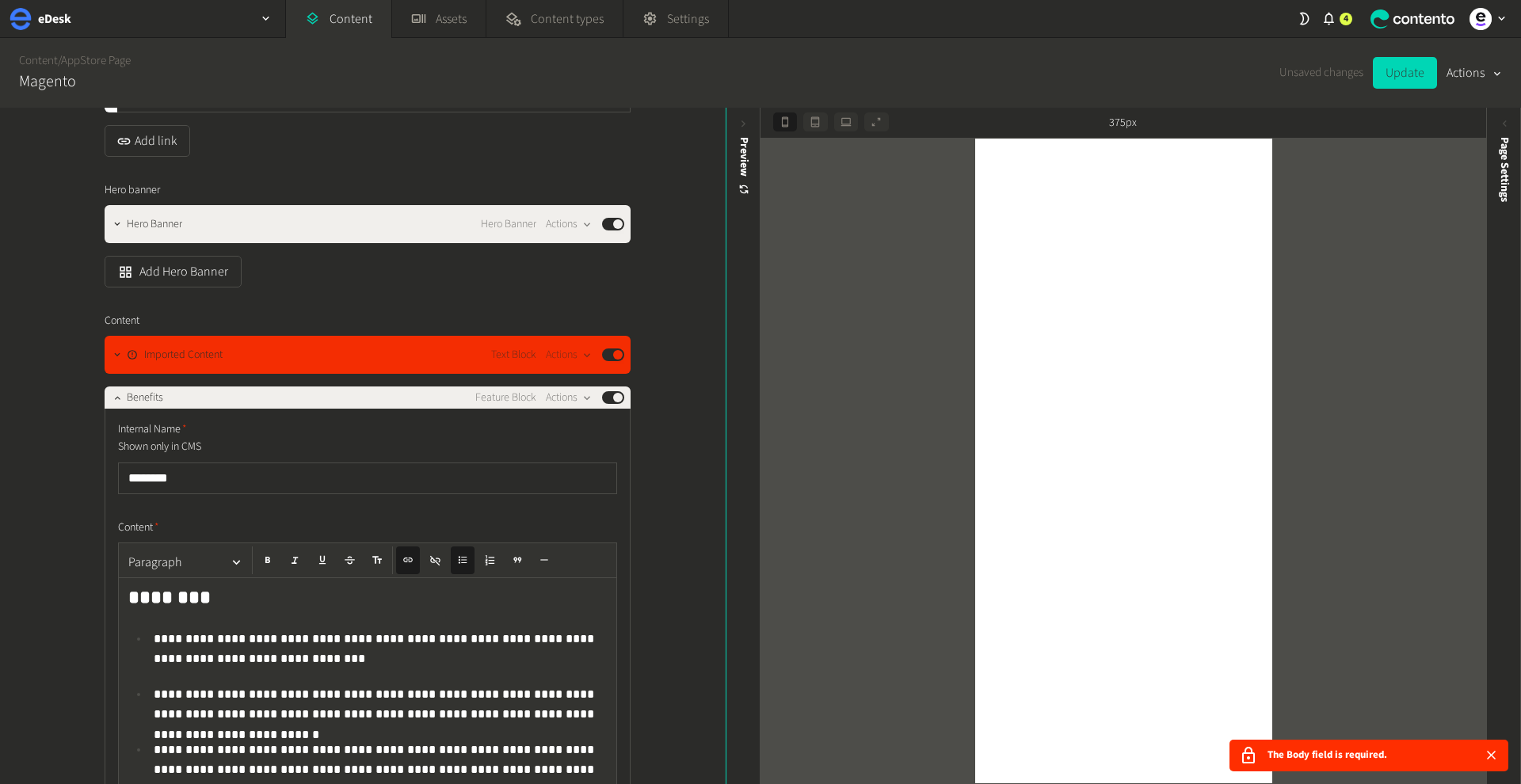
click at [411, 363] on div "Imported Content Text Block Actions Published" at bounding box center [375, 355] width 497 height 19
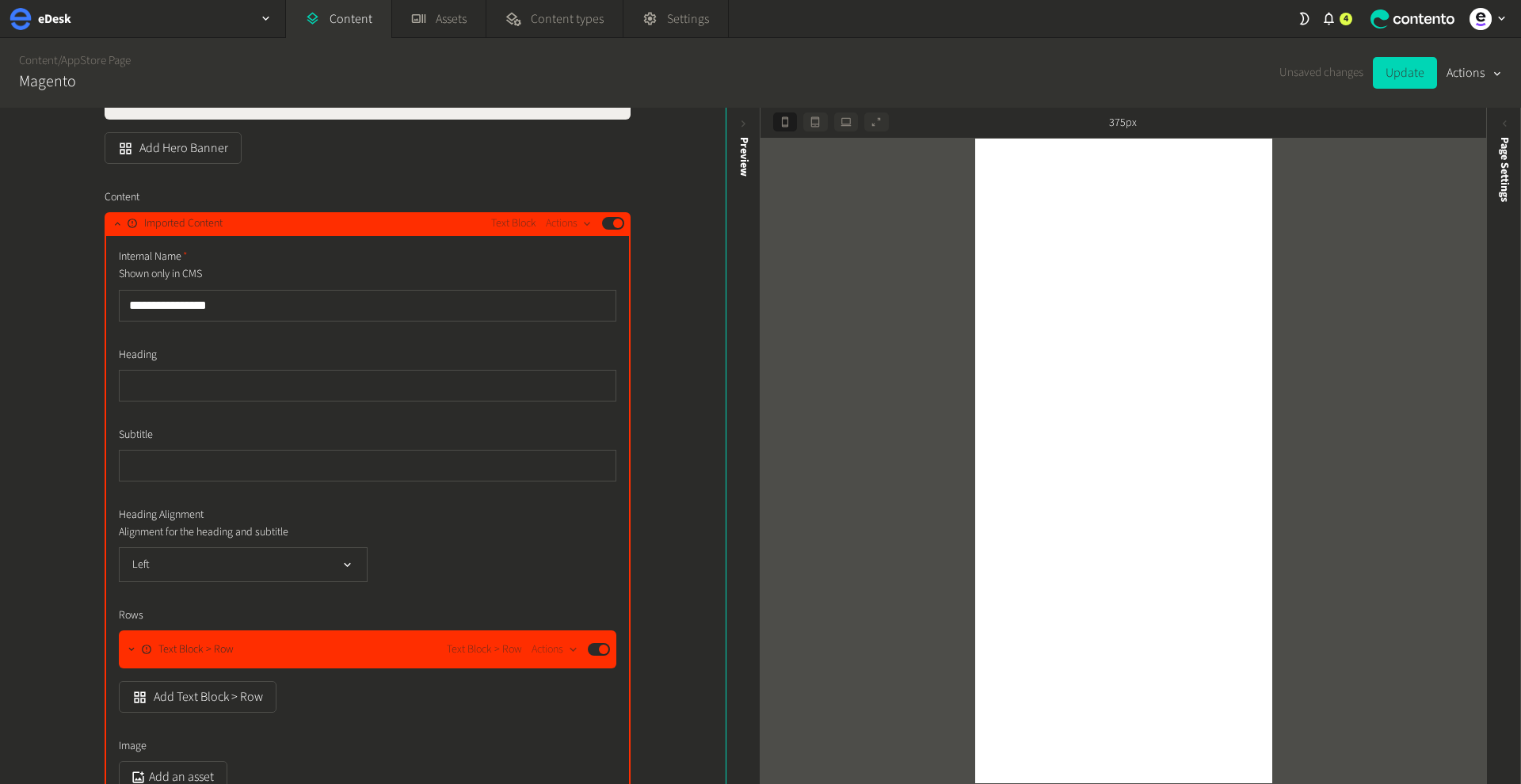
scroll to position [492, 0]
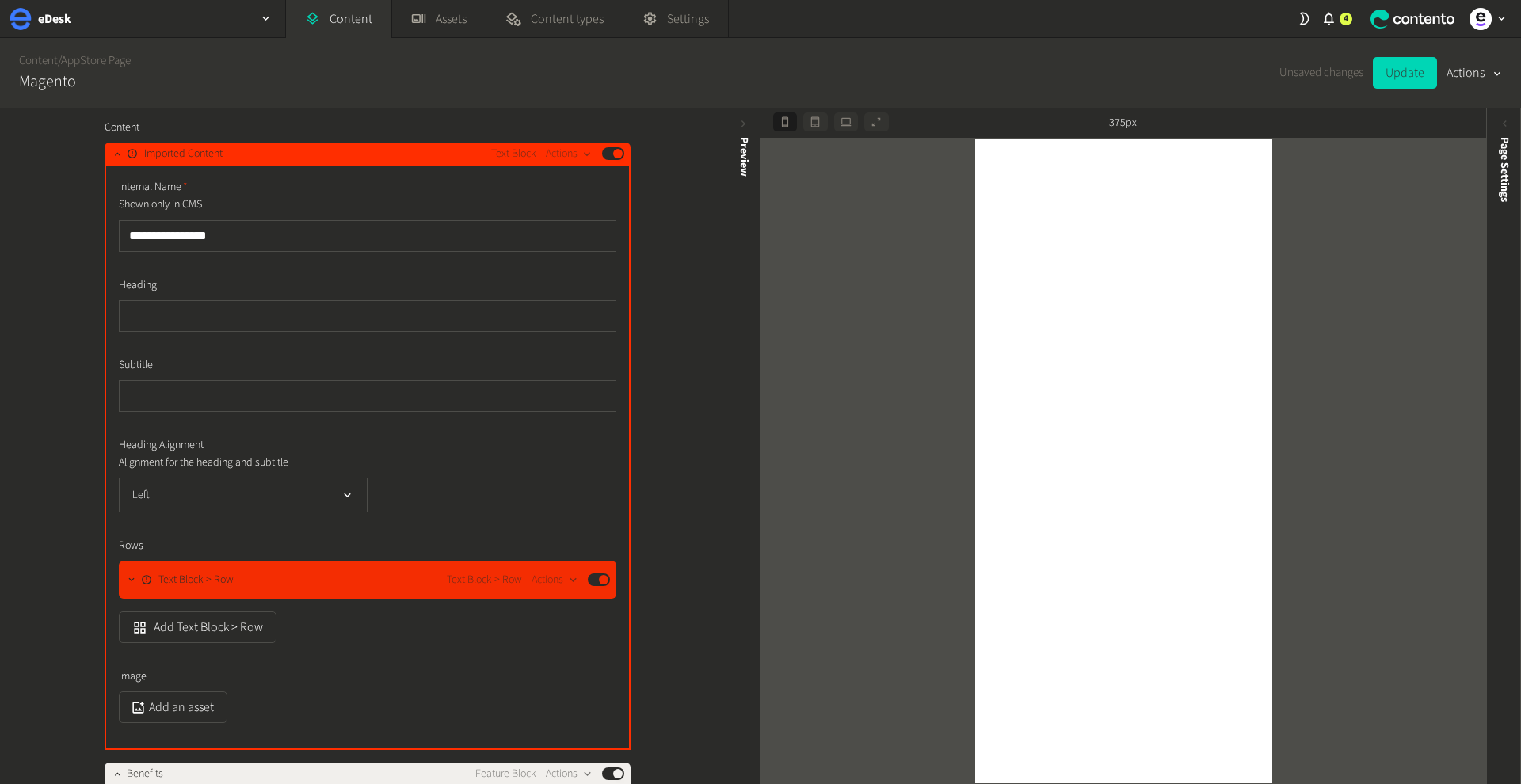
click at [604, 579] on button "Published" at bounding box center [599, 579] width 22 height 13
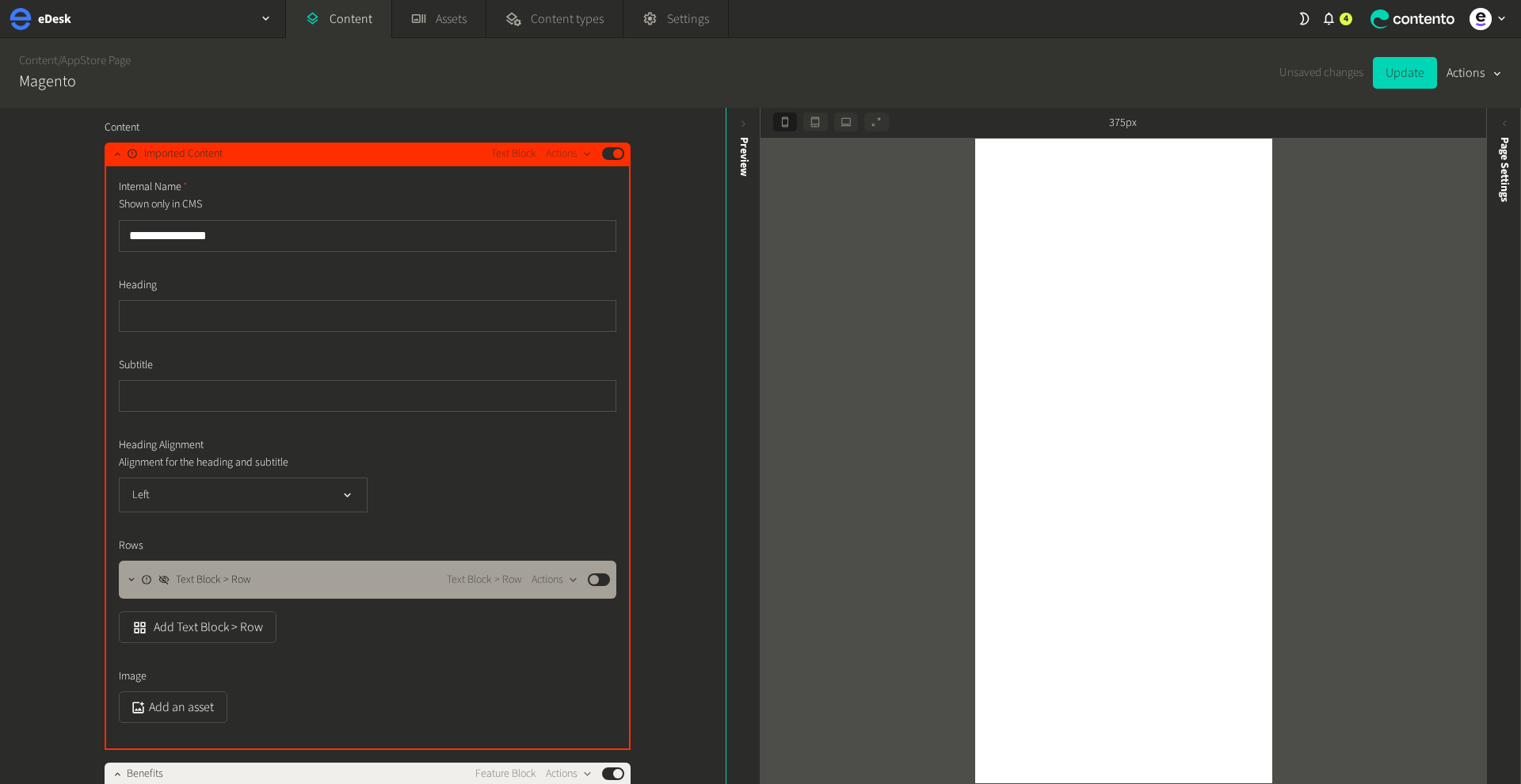
click at [598, 579] on button "Published" at bounding box center [599, 579] width 22 height 13
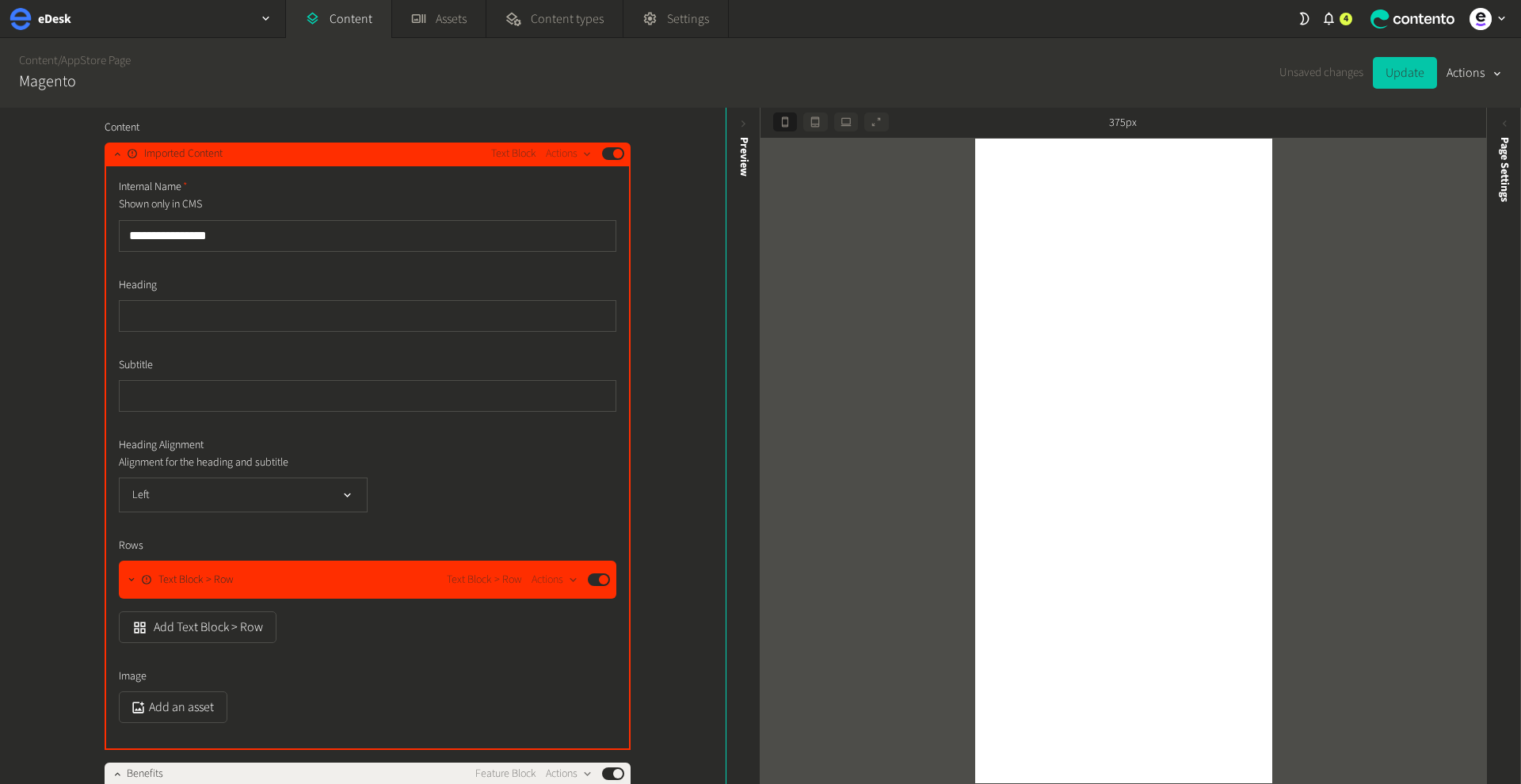
click at [1400, 78] on button "Update" at bounding box center [1405, 72] width 64 height 32
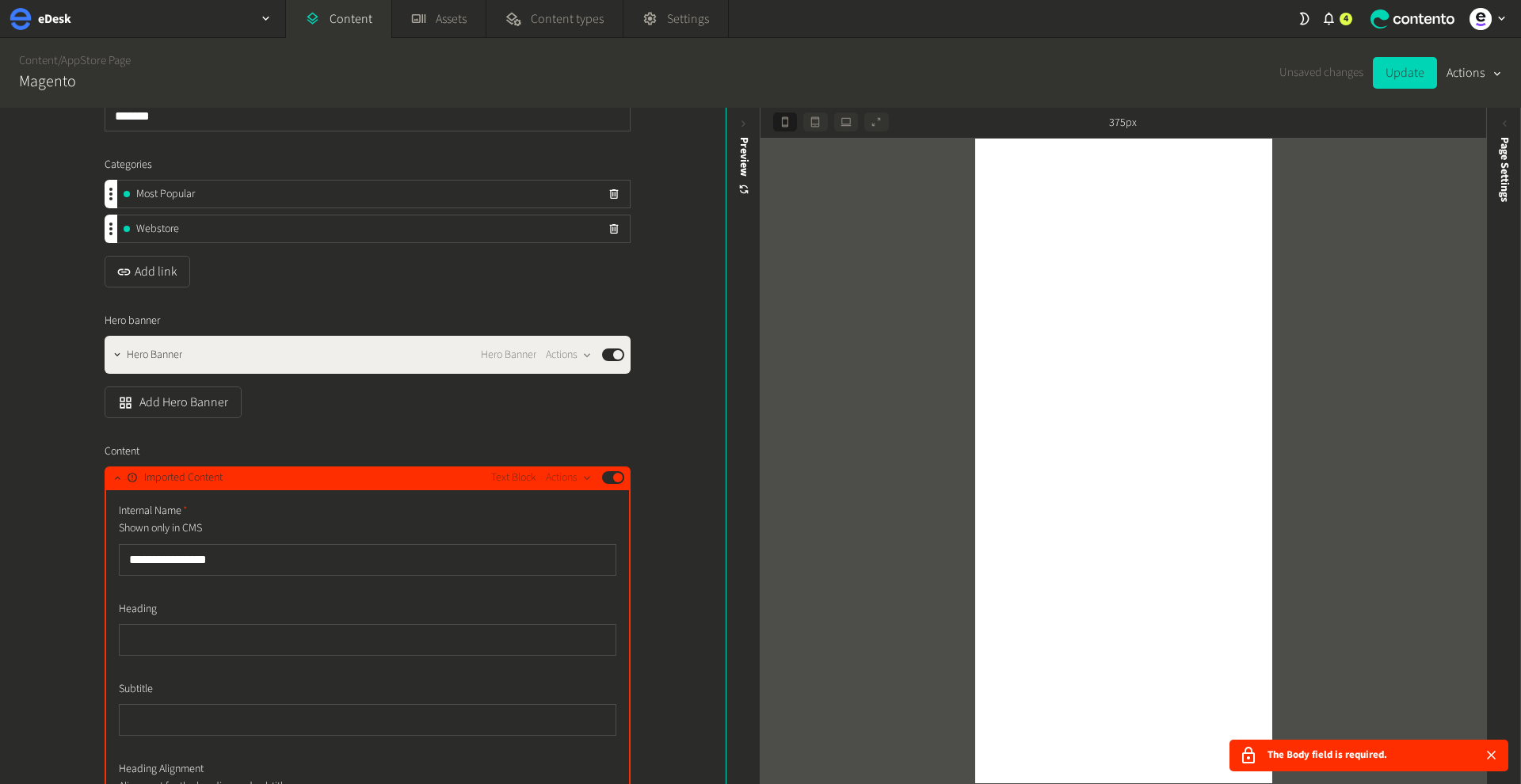
scroll to position [121, 0]
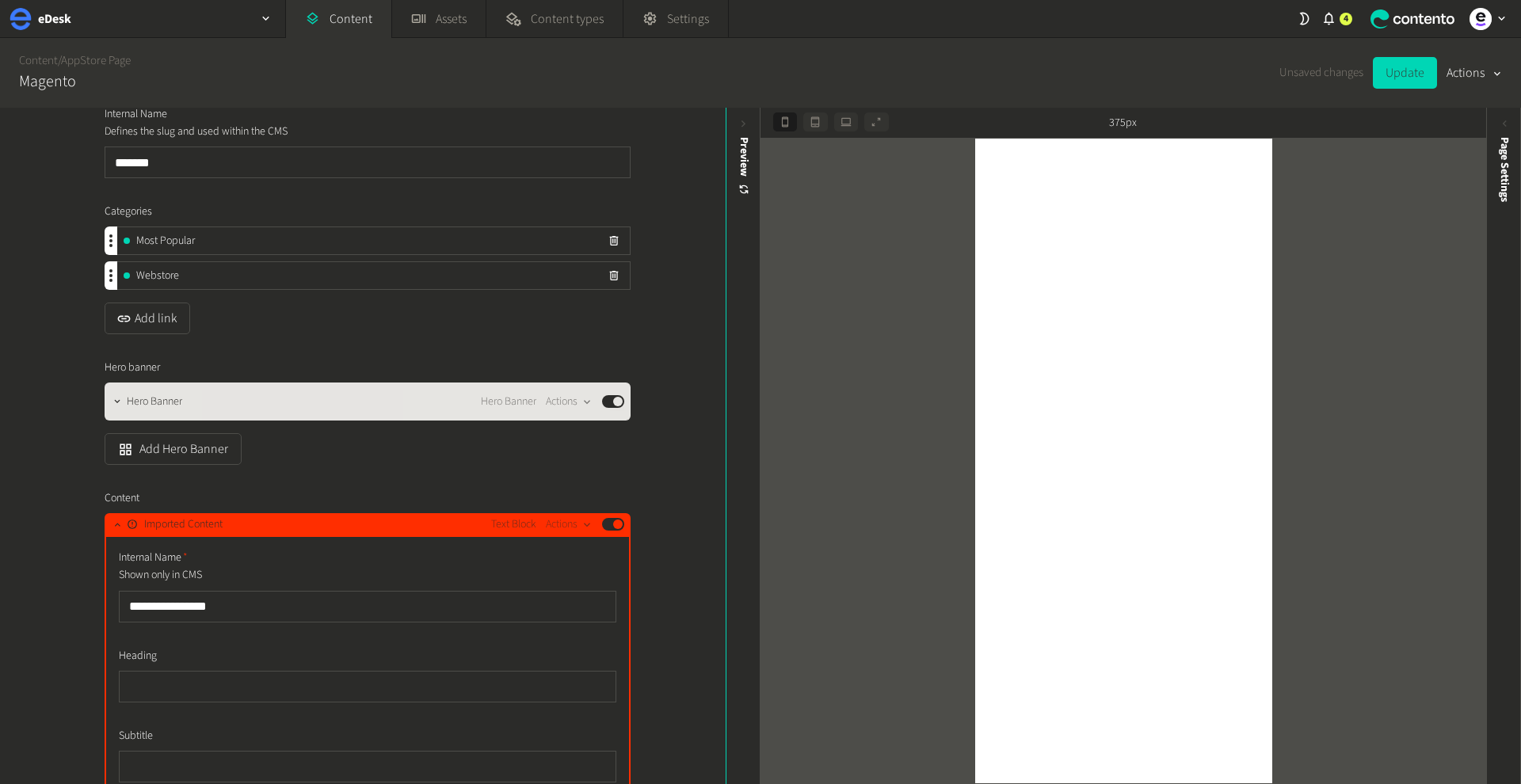
click at [306, 395] on div "Hero Banner Hero Banner Actions Published" at bounding box center [375, 401] width 497 height 19
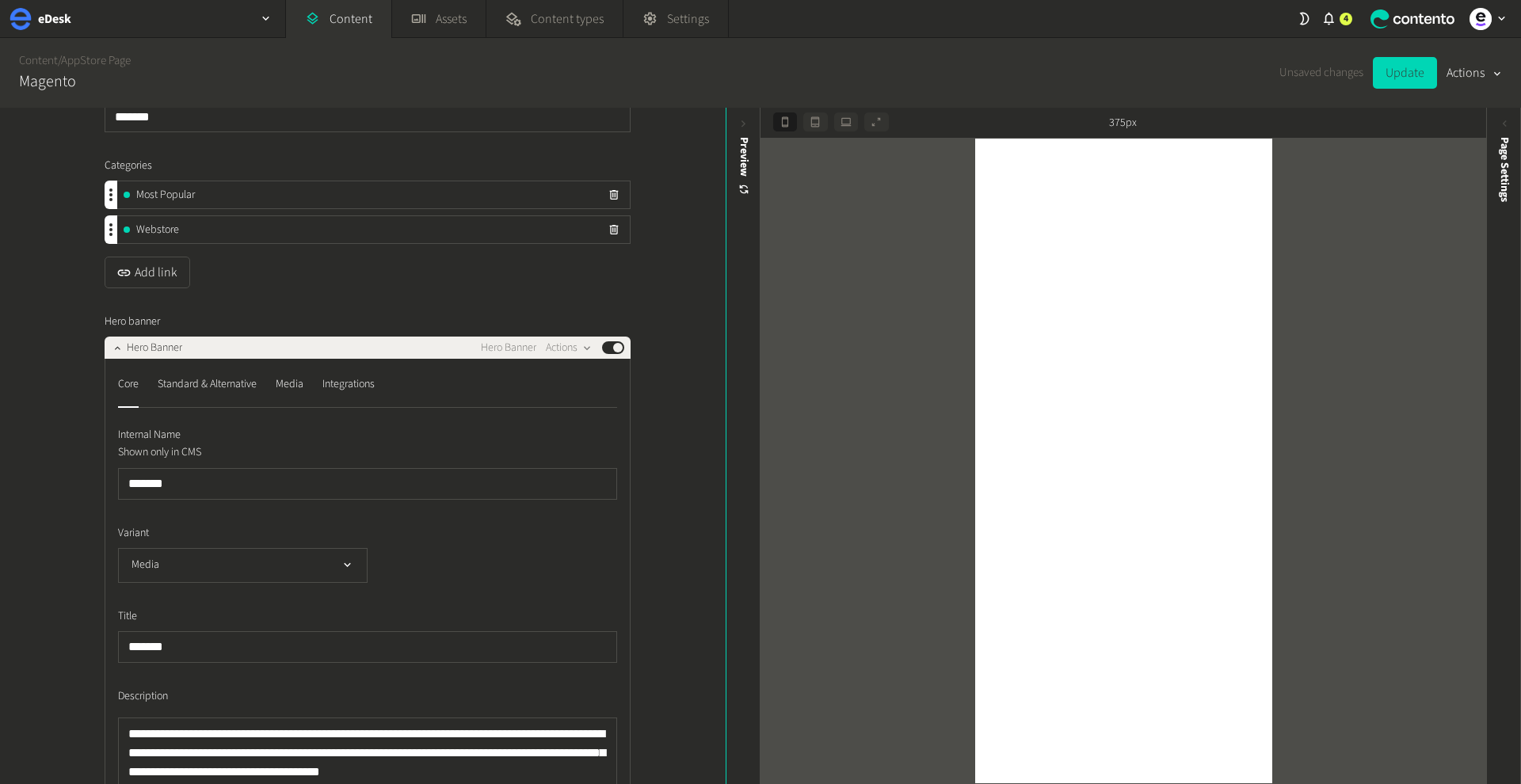
scroll to position [244, 0]
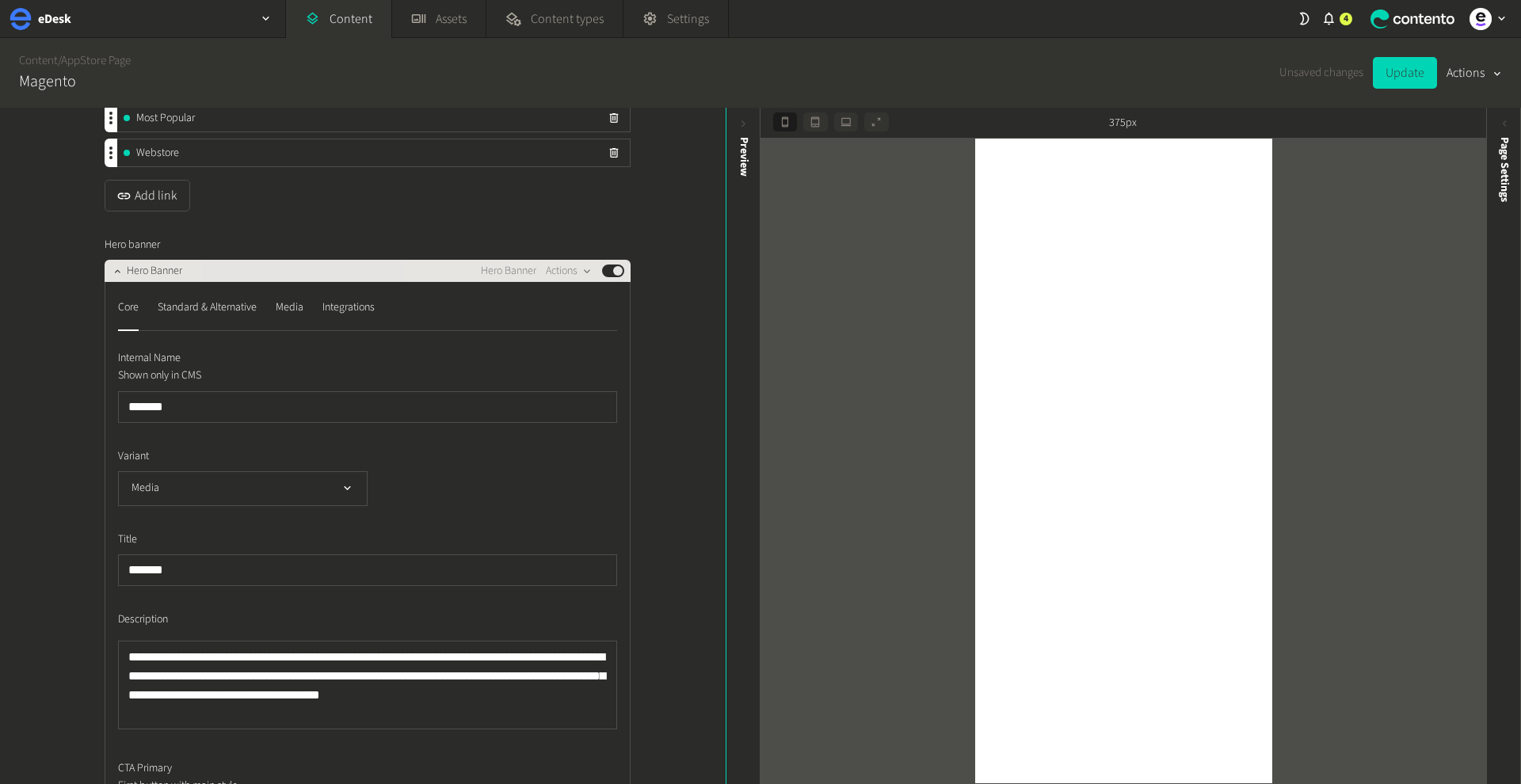
click at [165, 273] on span "Hero Banner" at bounding box center [154, 271] width 55 height 16
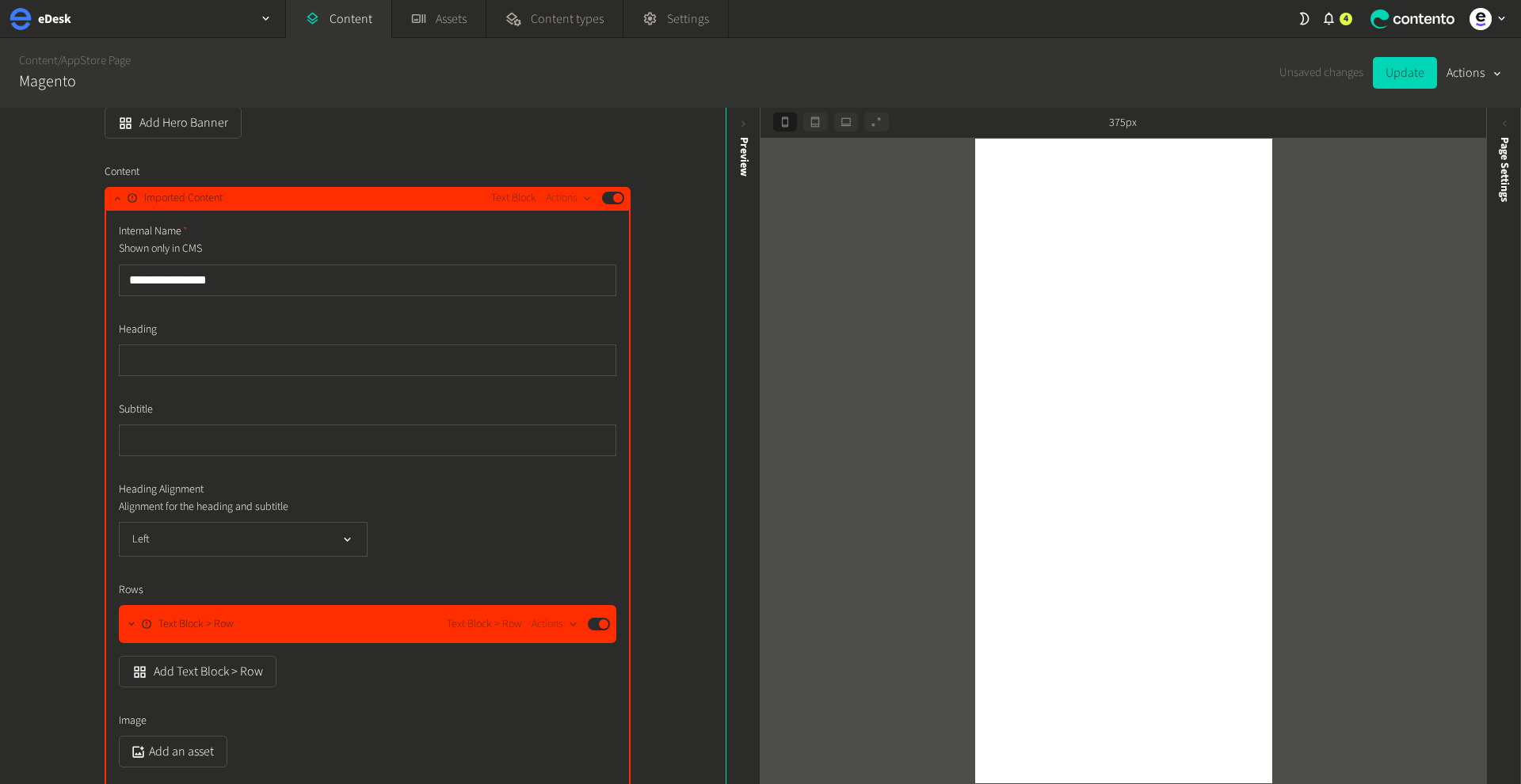
scroll to position [450, 0]
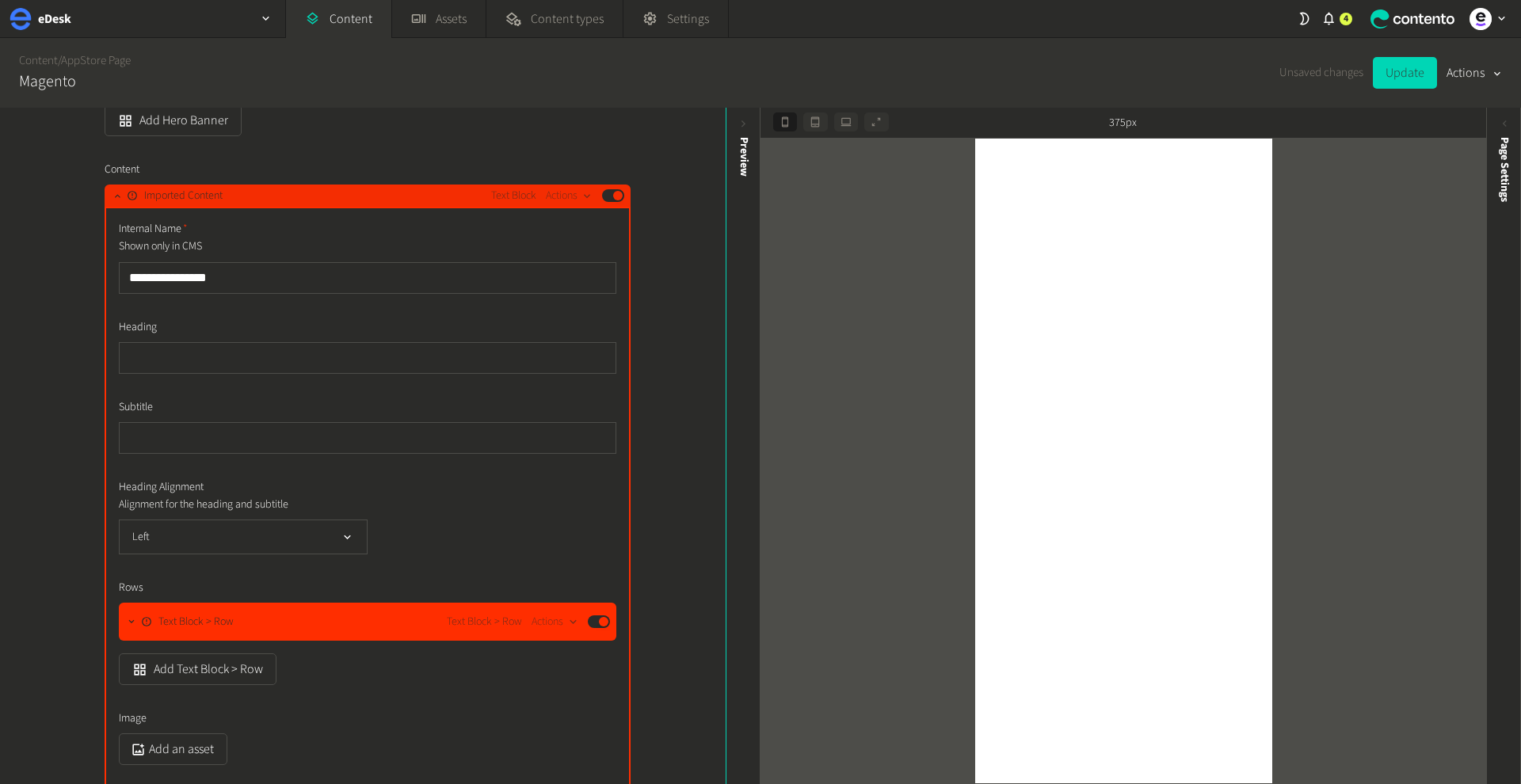
click at [153, 197] on span "Imported Content" at bounding box center [183, 196] width 78 height 16
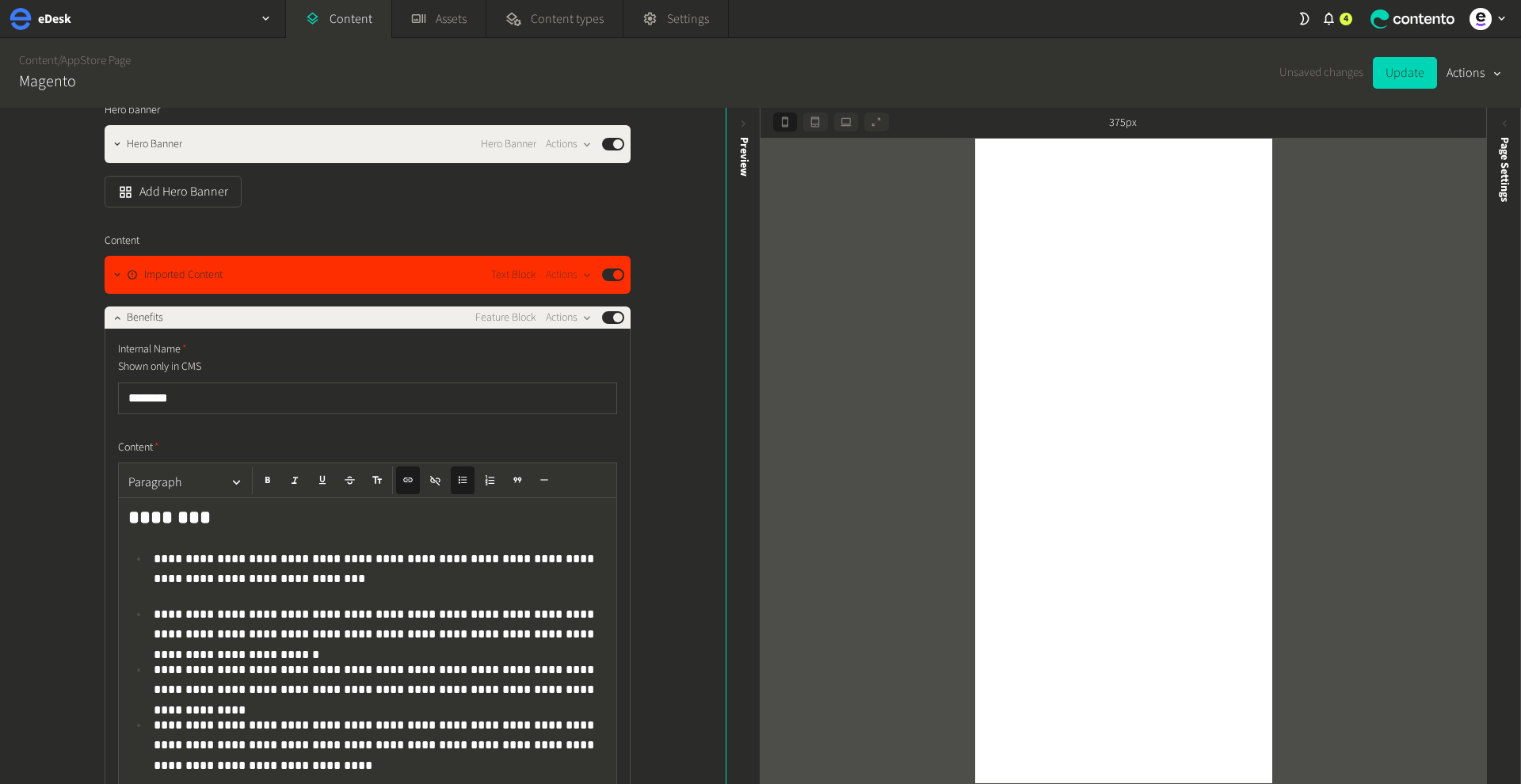
scroll to position [318, 0]
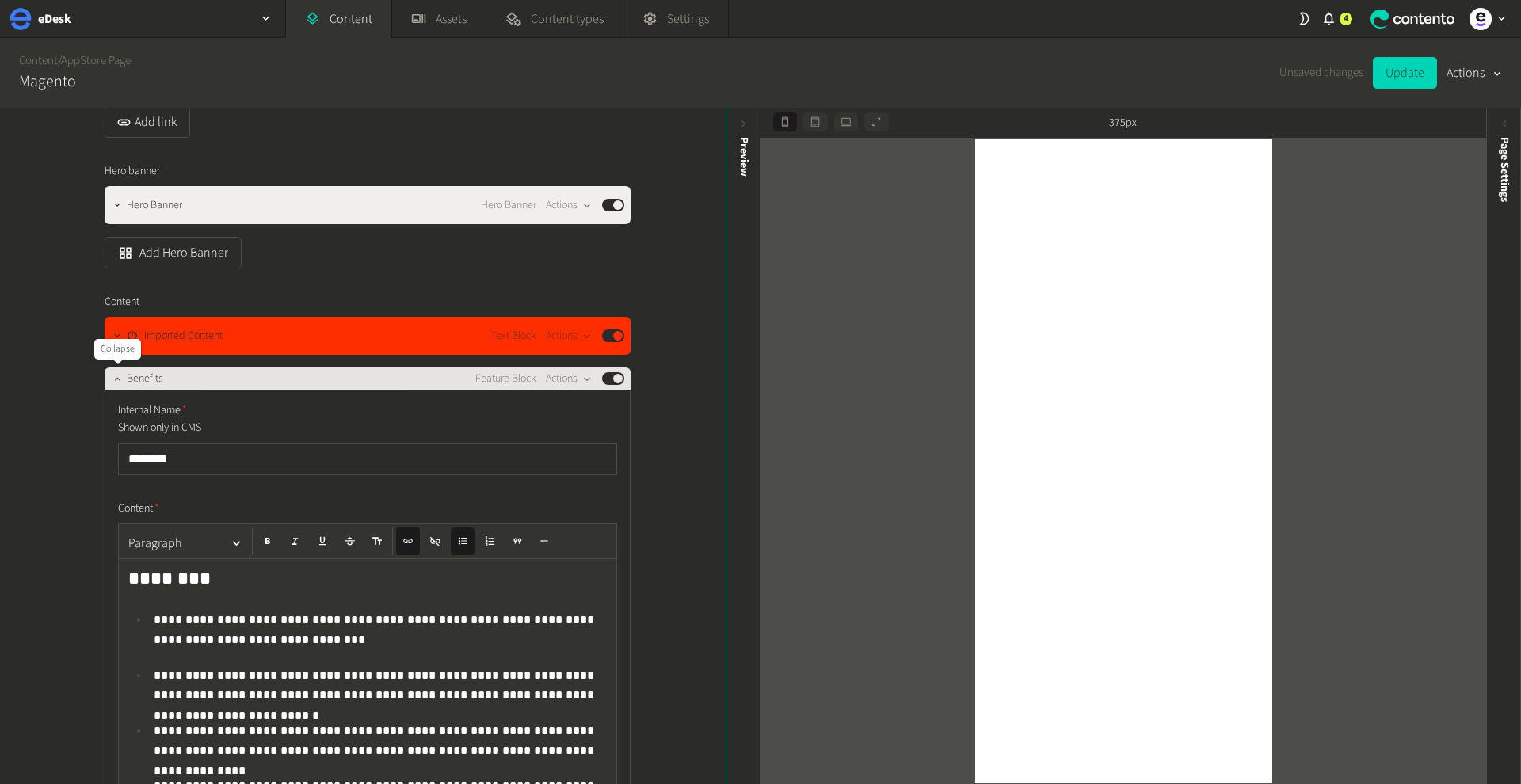
click at [116, 378] on icon "button" at bounding box center [117, 378] width 11 height 11
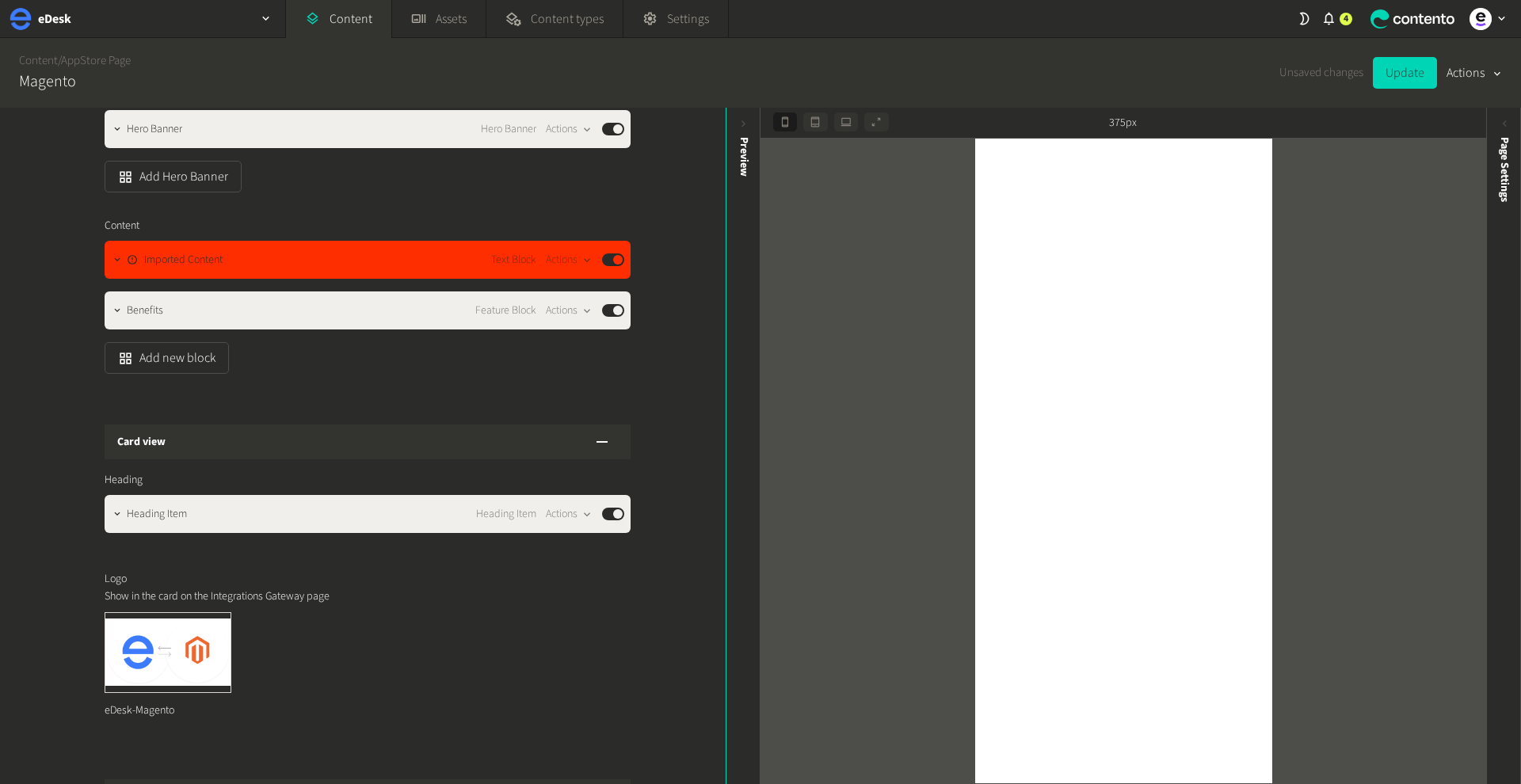
scroll to position [400, 0]
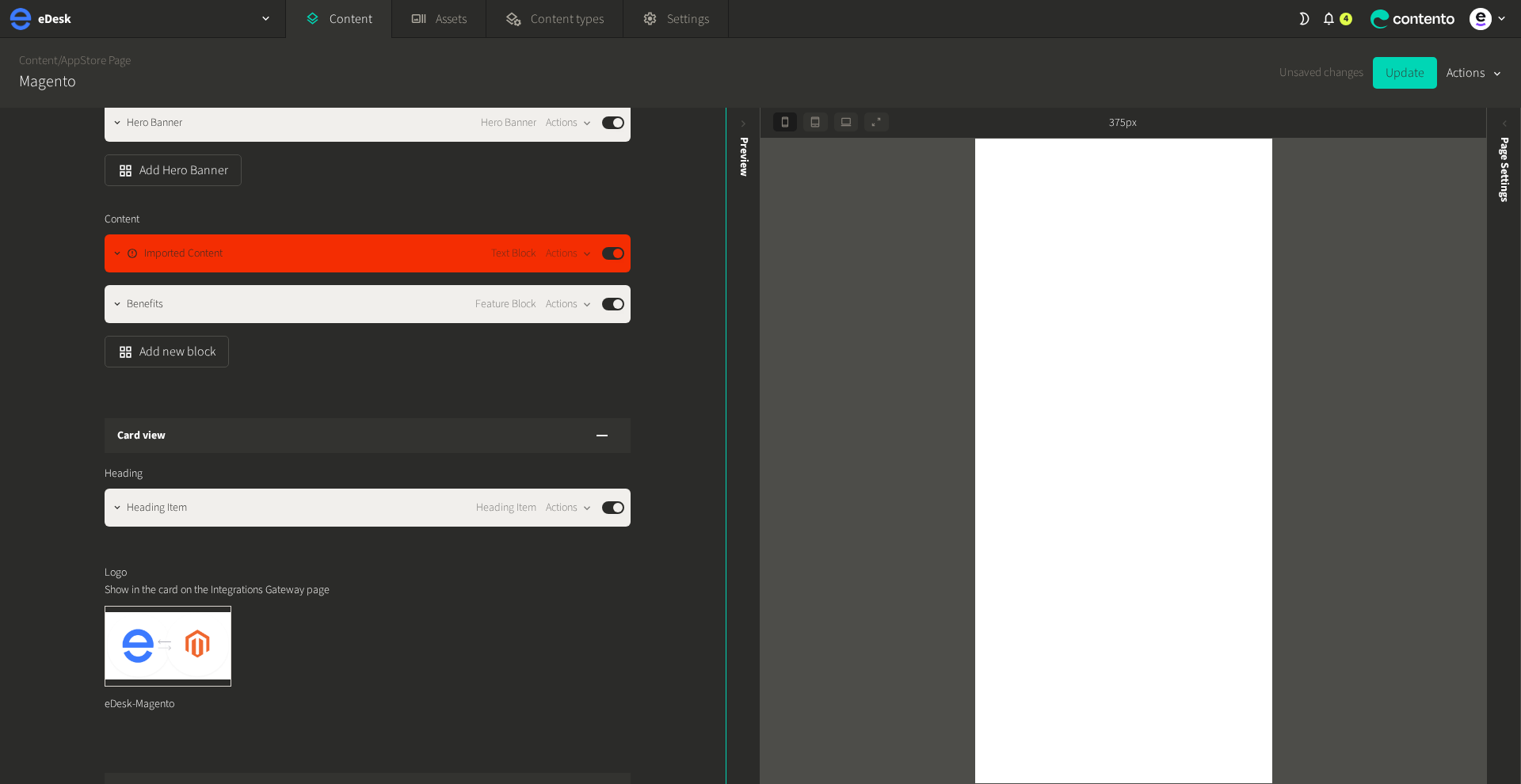
click at [617, 255] on button "Published" at bounding box center [614, 253] width 22 height 13
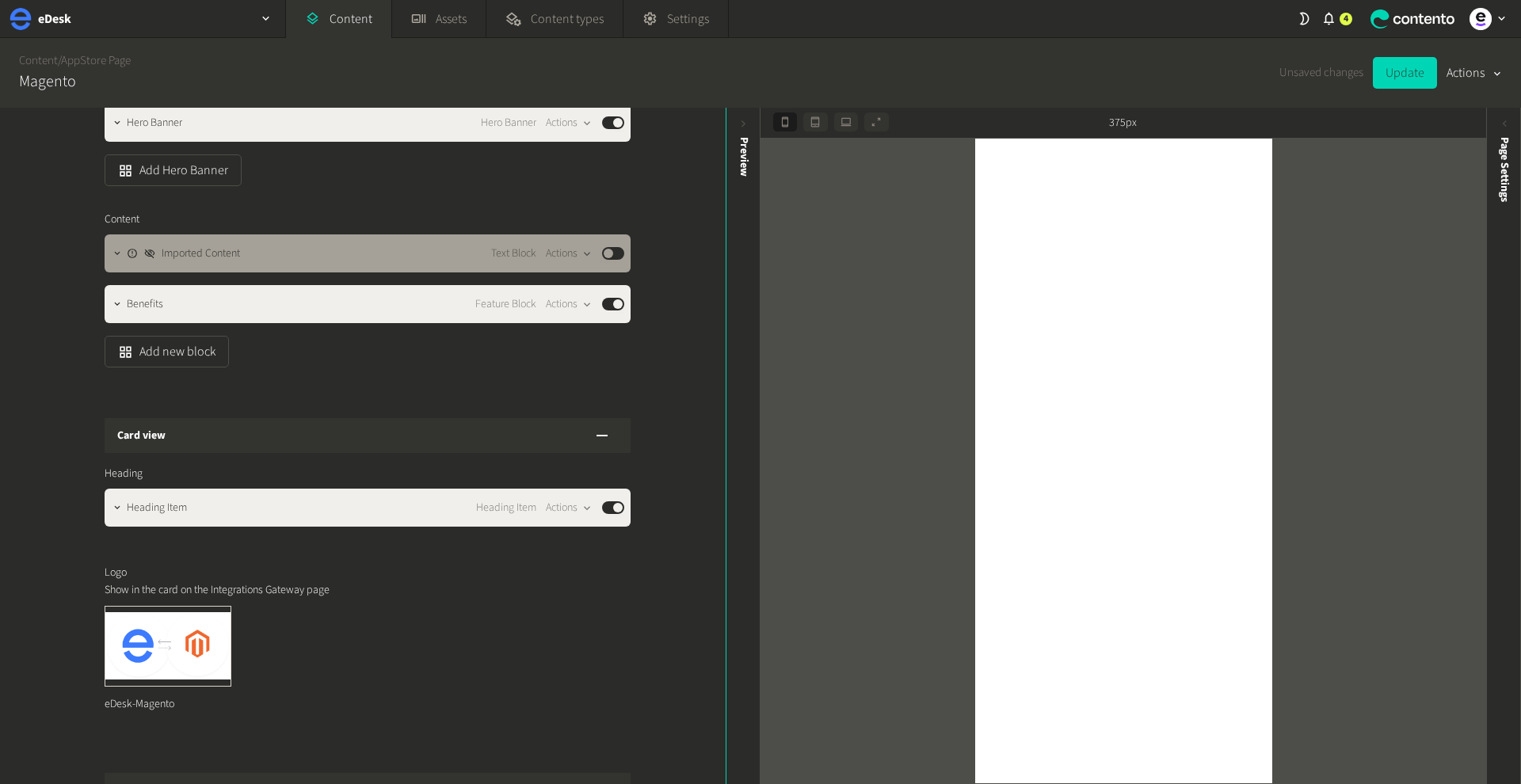
click at [613, 253] on button "Published" at bounding box center [614, 253] width 22 height 13
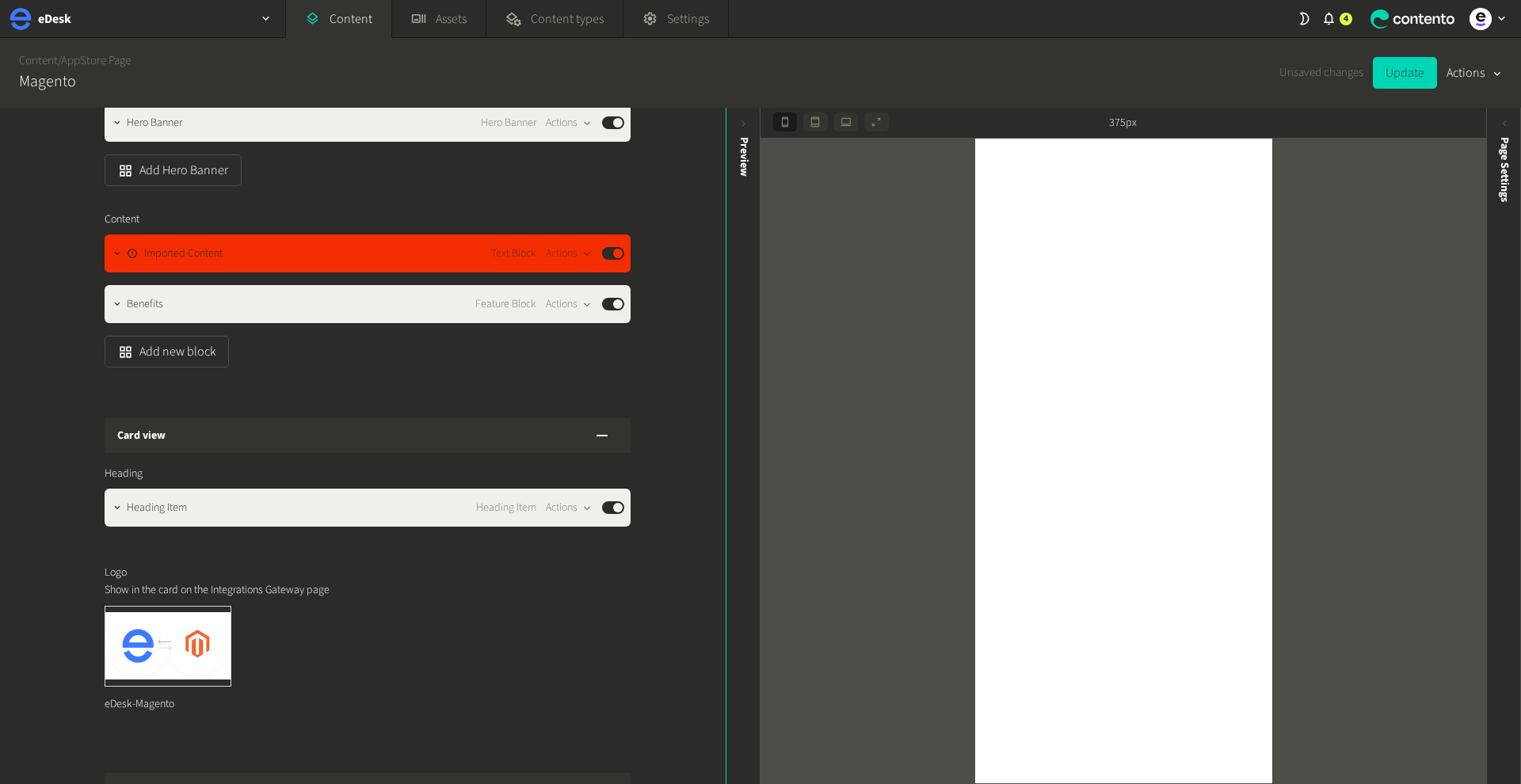
click at [613, 253] on button "Published" at bounding box center [614, 253] width 22 height 13
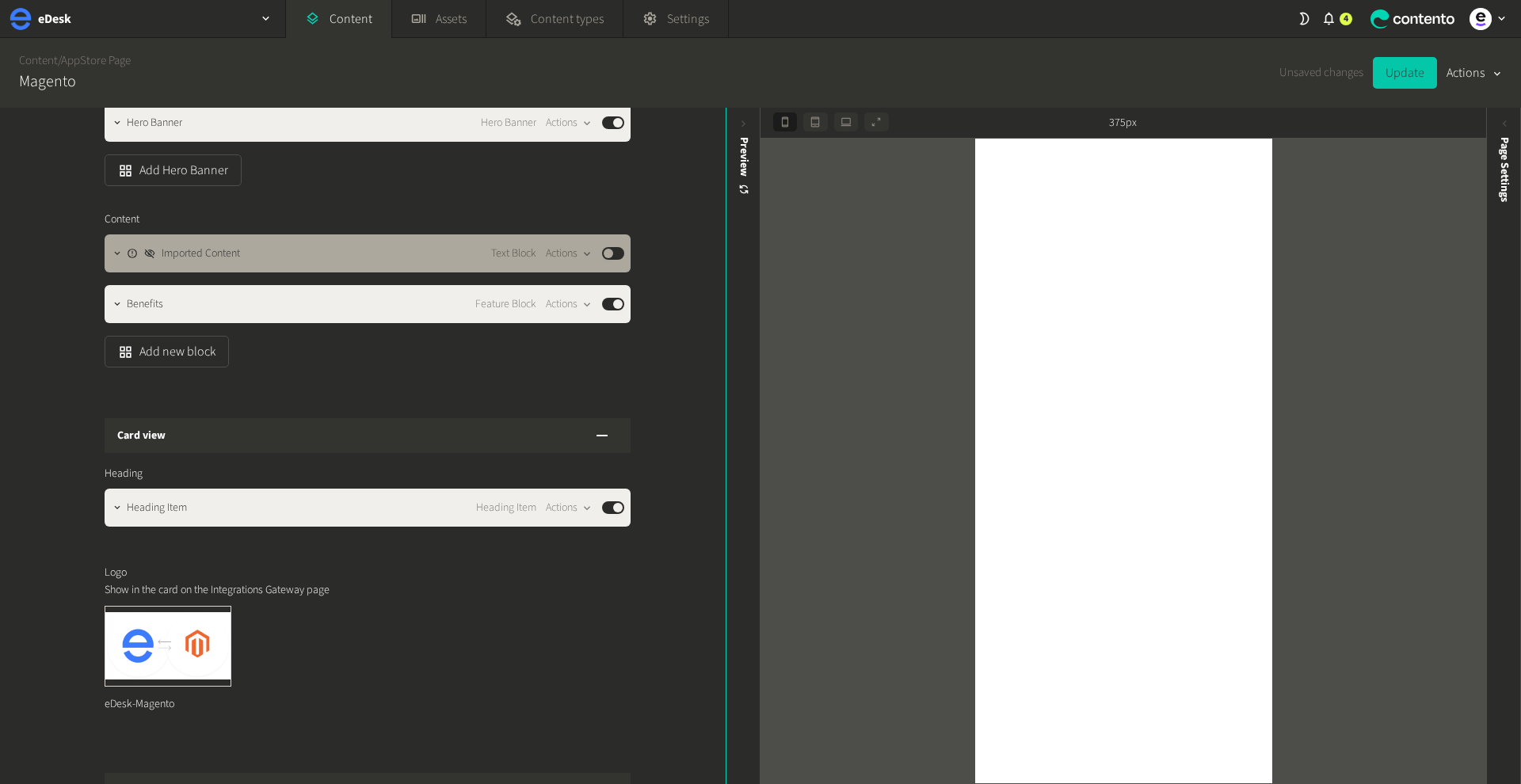
click at [1406, 85] on button "Update" at bounding box center [1405, 72] width 64 height 32
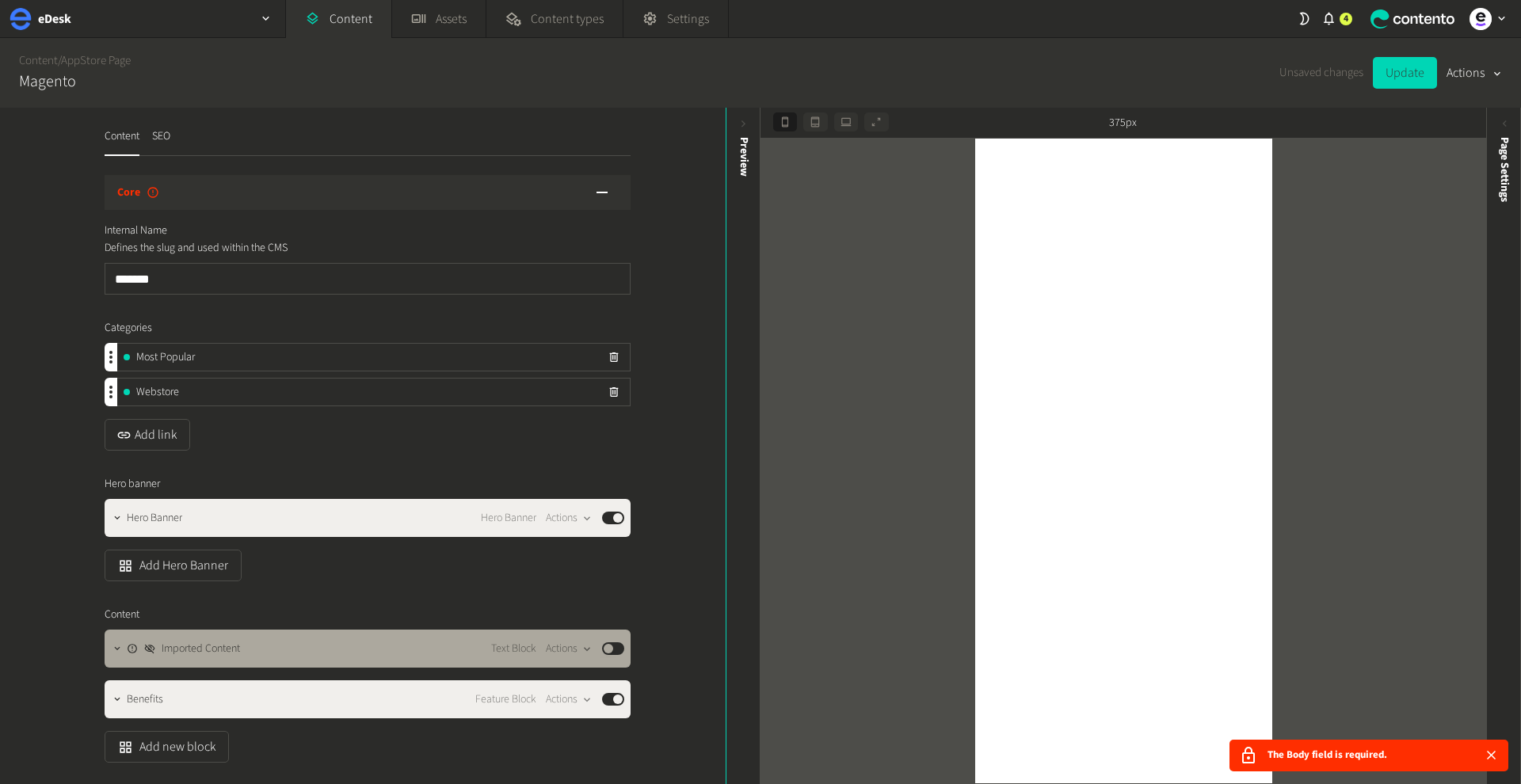
scroll to position [5, 0]
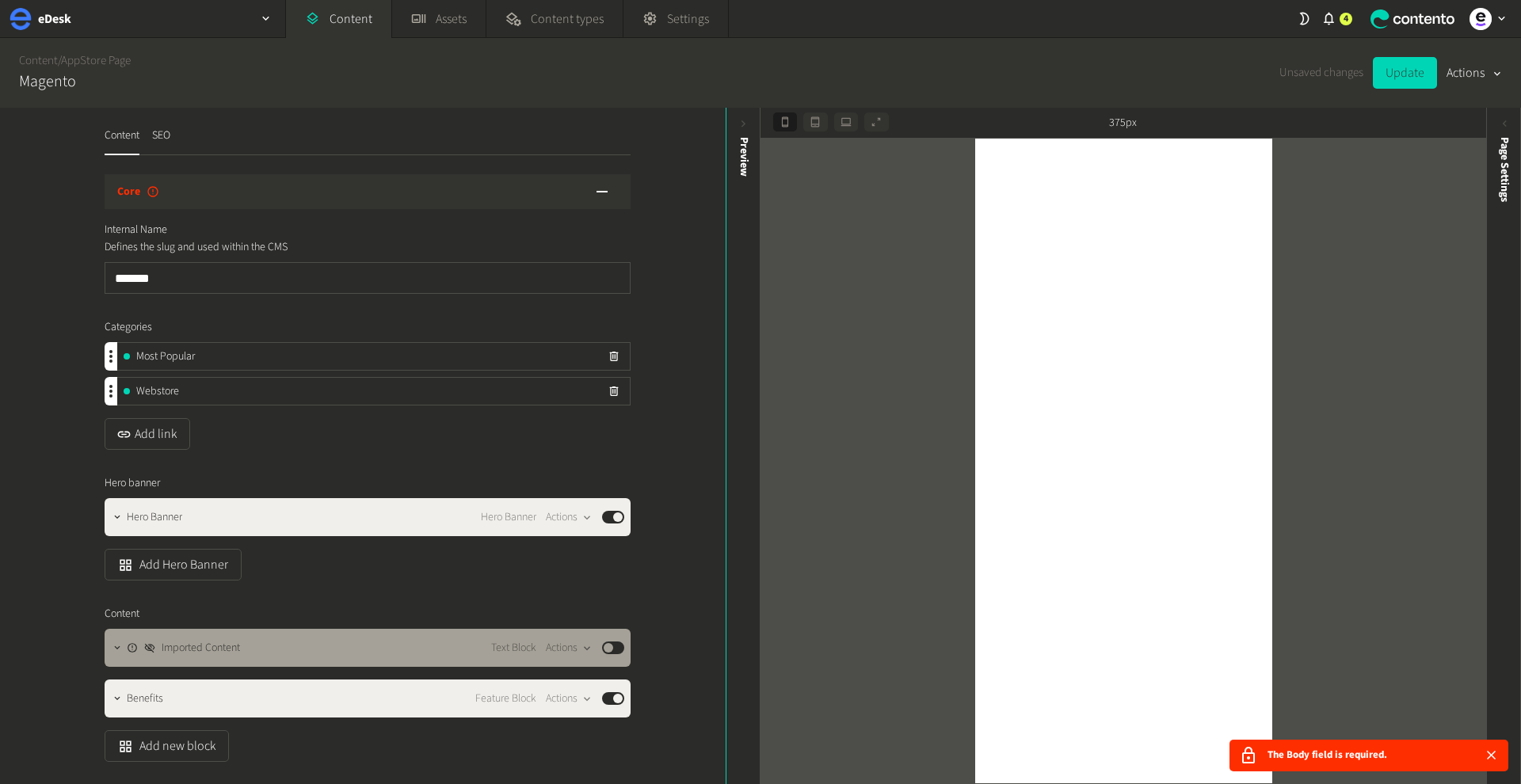
click at [604, 649] on button "Published" at bounding box center [614, 648] width 22 height 13
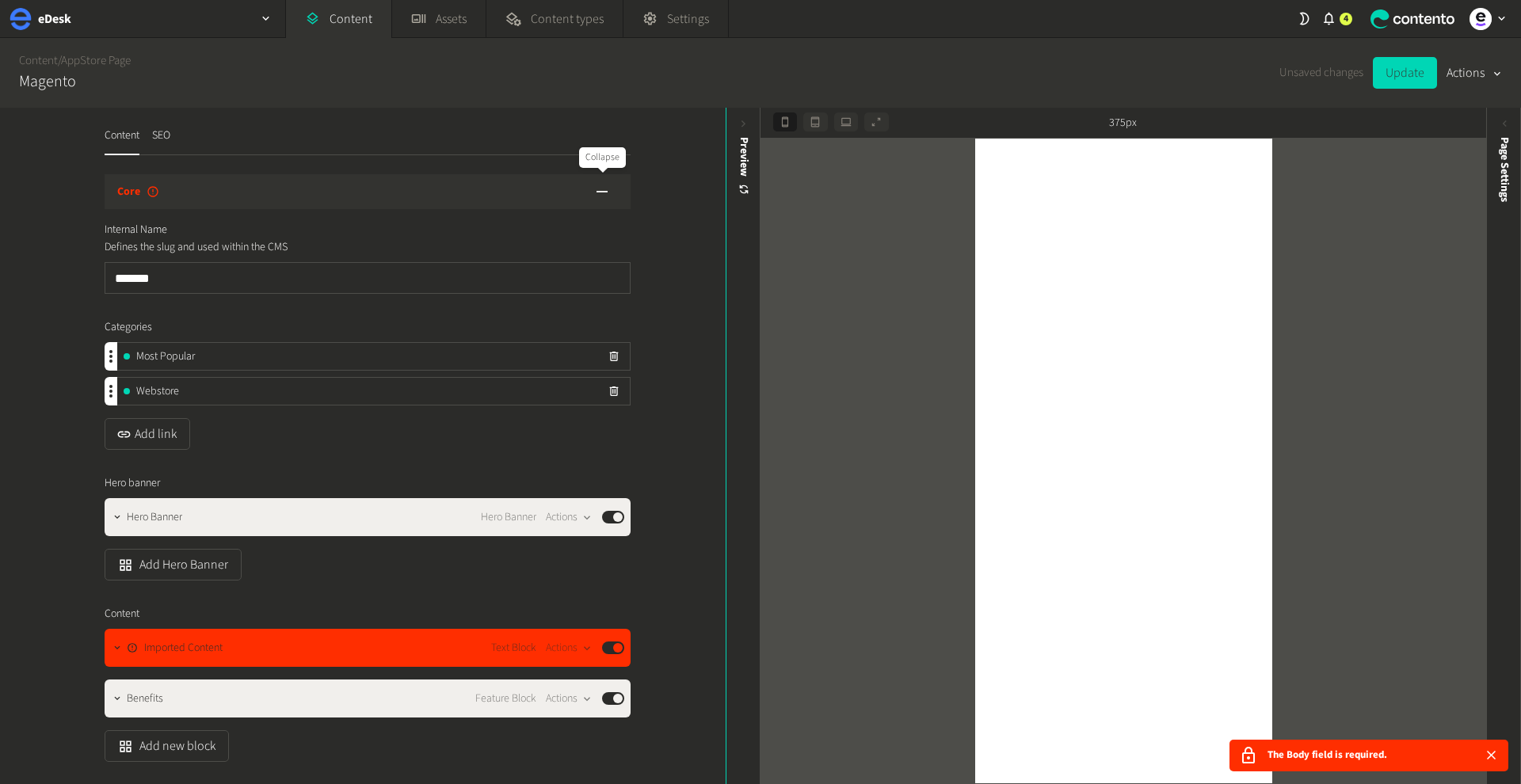
click at [602, 191] on icon "button" at bounding box center [602, 192] width 11 height 2
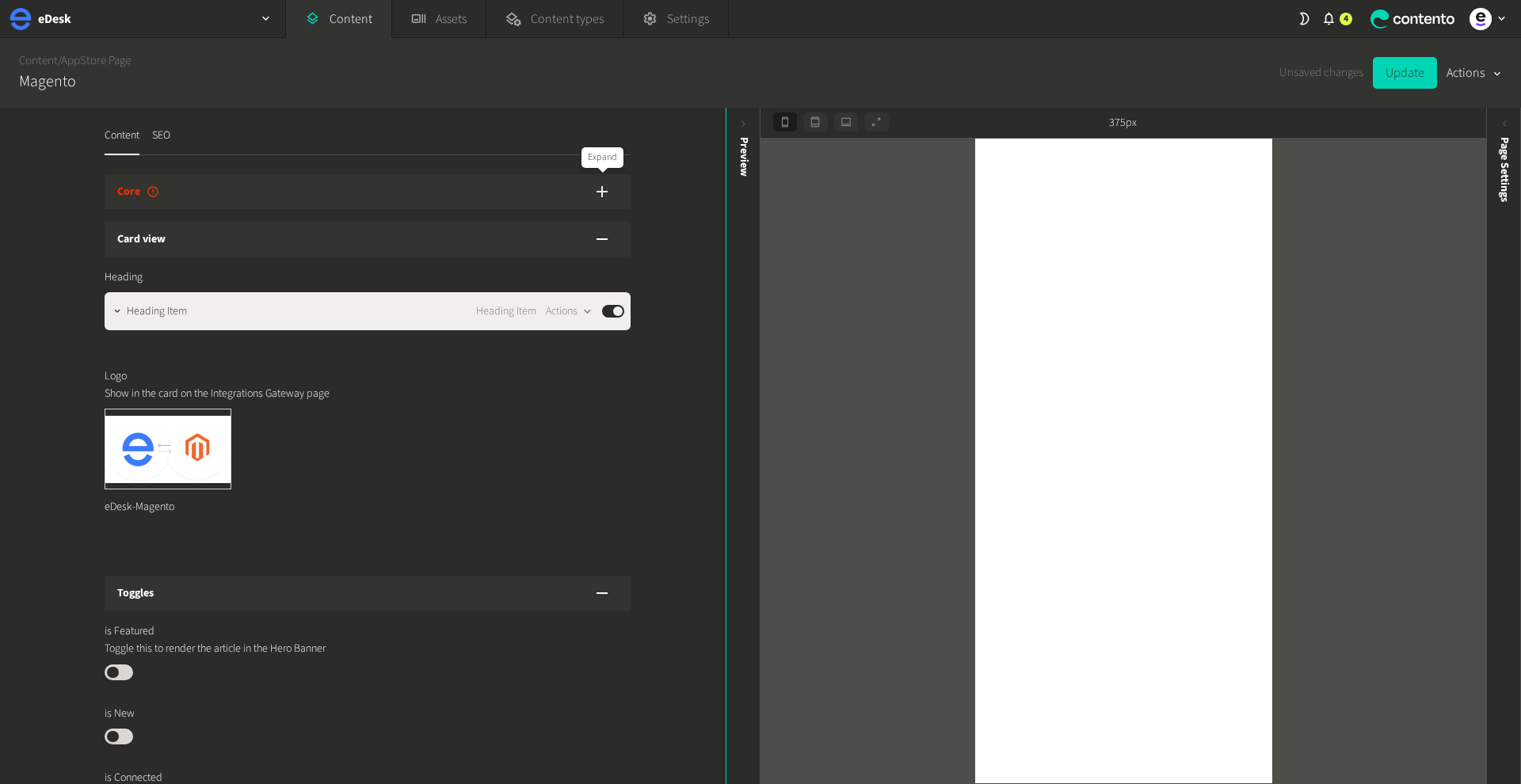
click at [602, 191] on icon "button" at bounding box center [602, 191] width 11 height 11
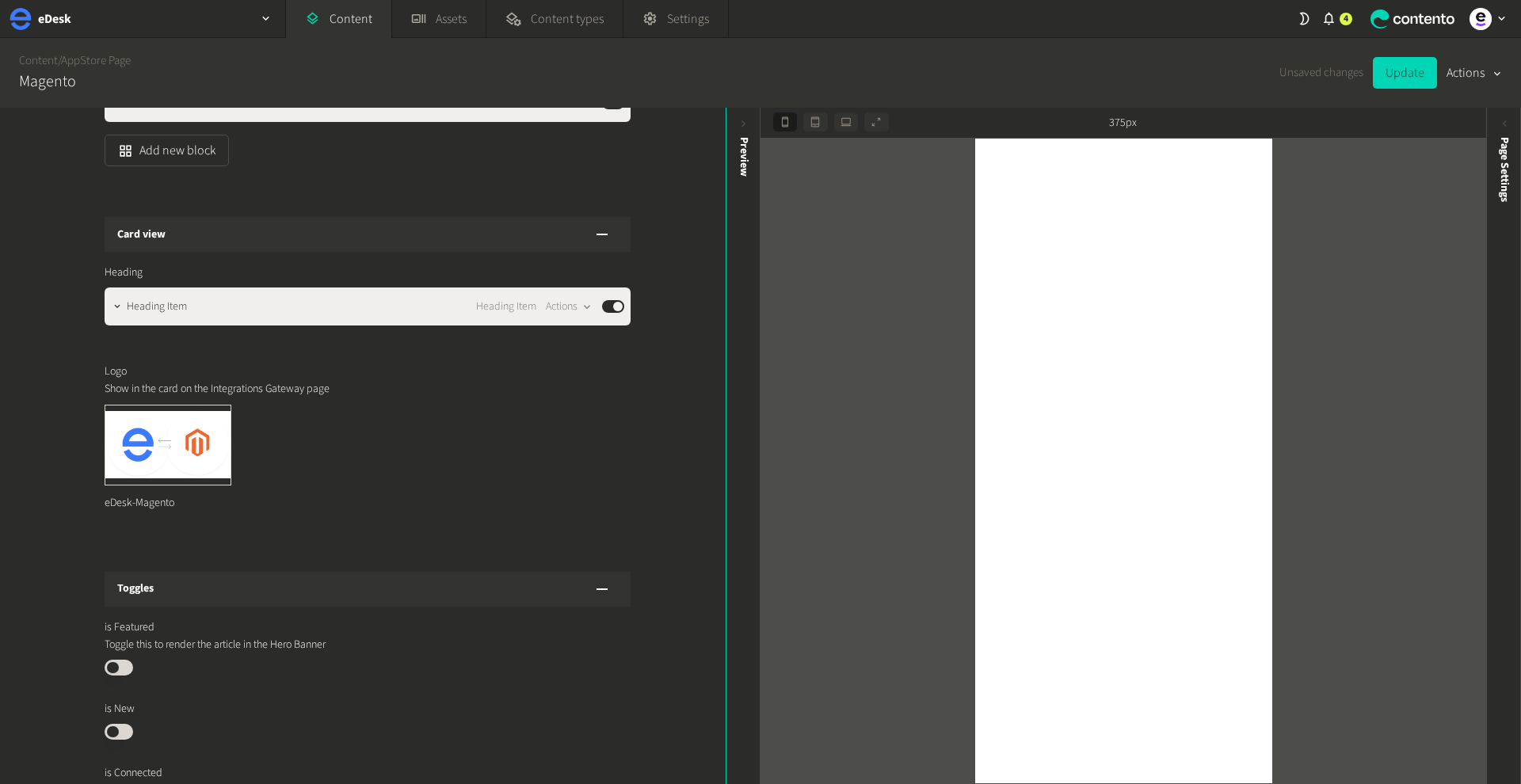
scroll to position [773, 0]
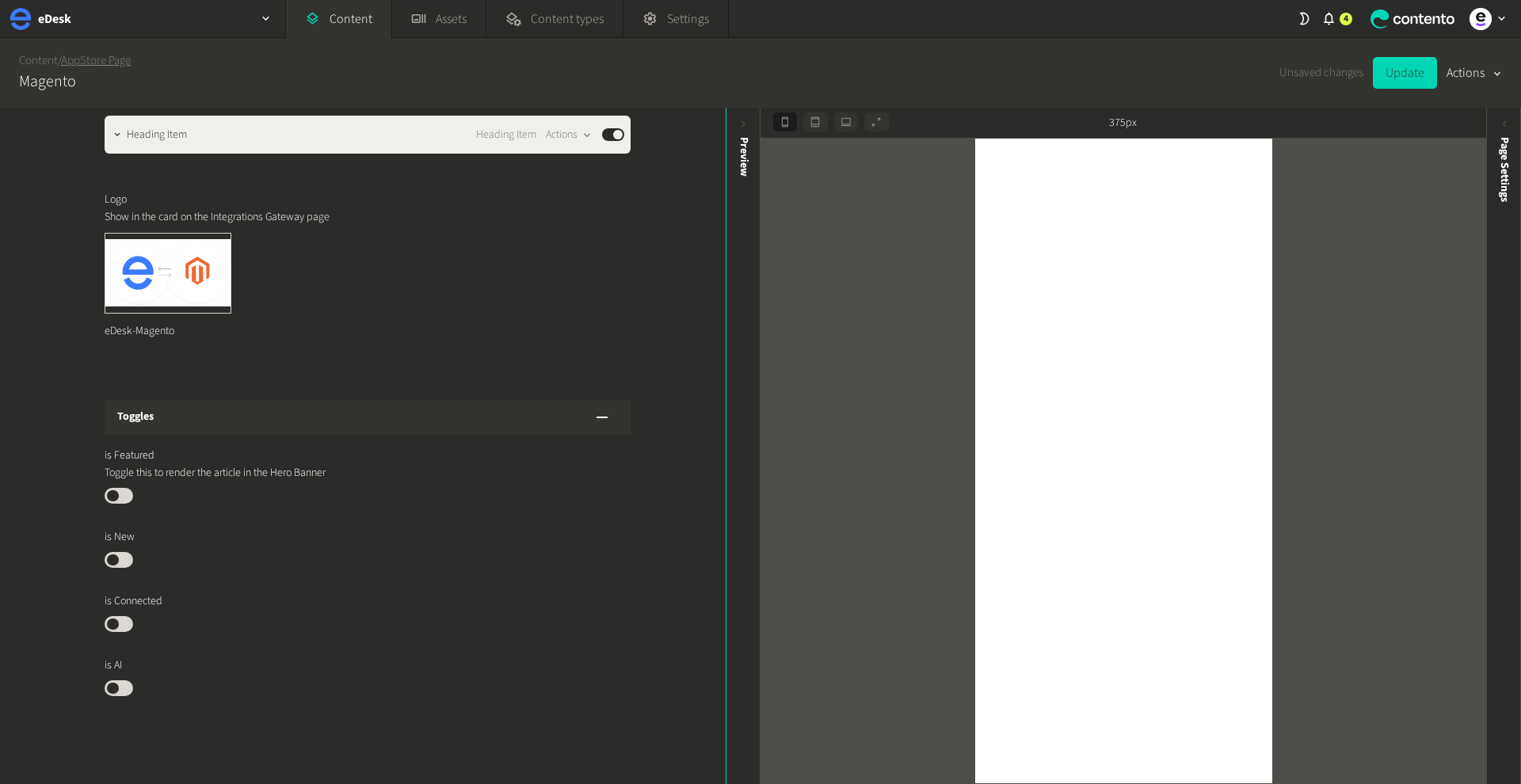
click at [93, 64] on link "AppStore Page" at bounding box center [96, 60] width 70 height 16
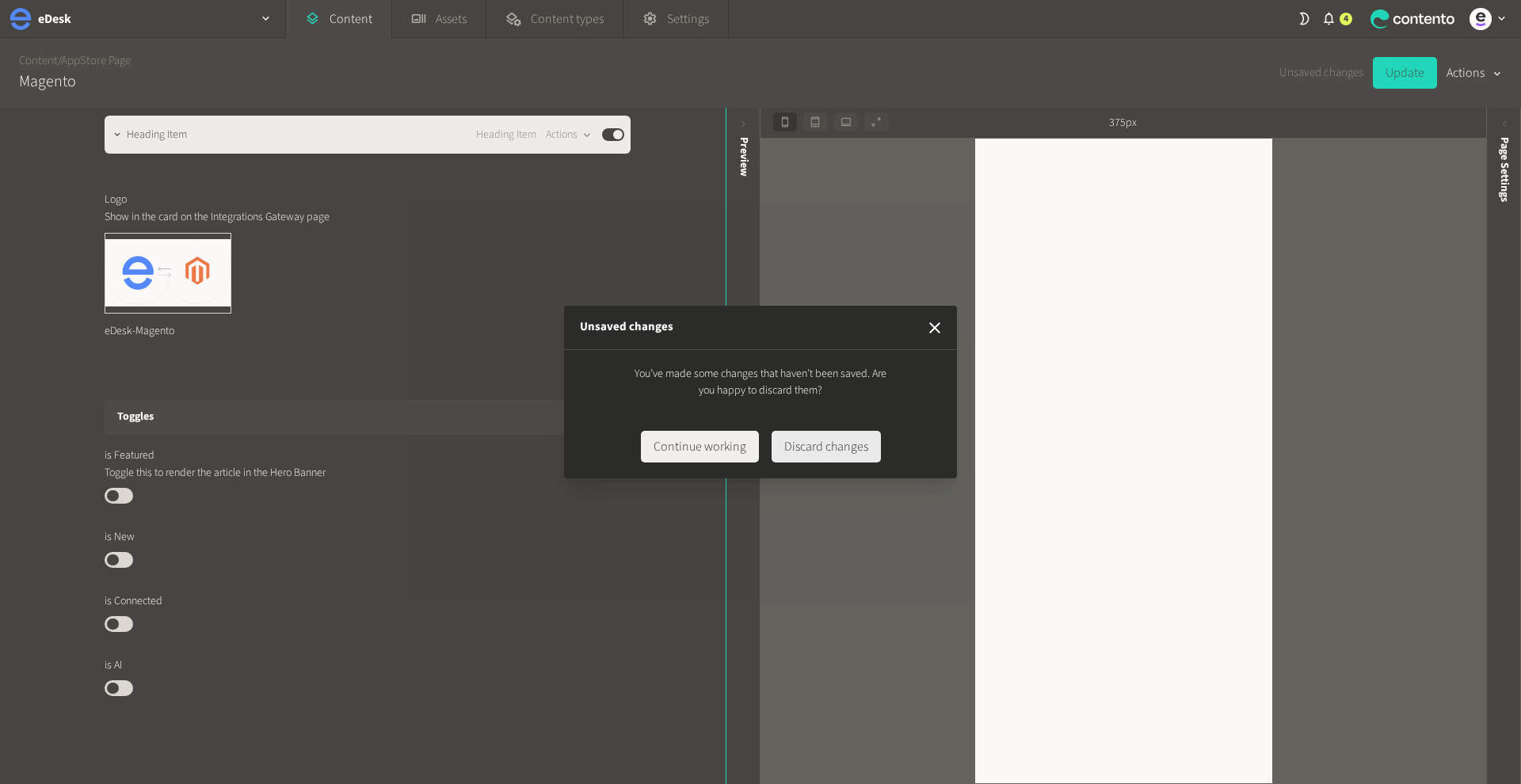
click at [813, 449] on button "Discard changes" at bounding box center [826, 446] width 109 height 32
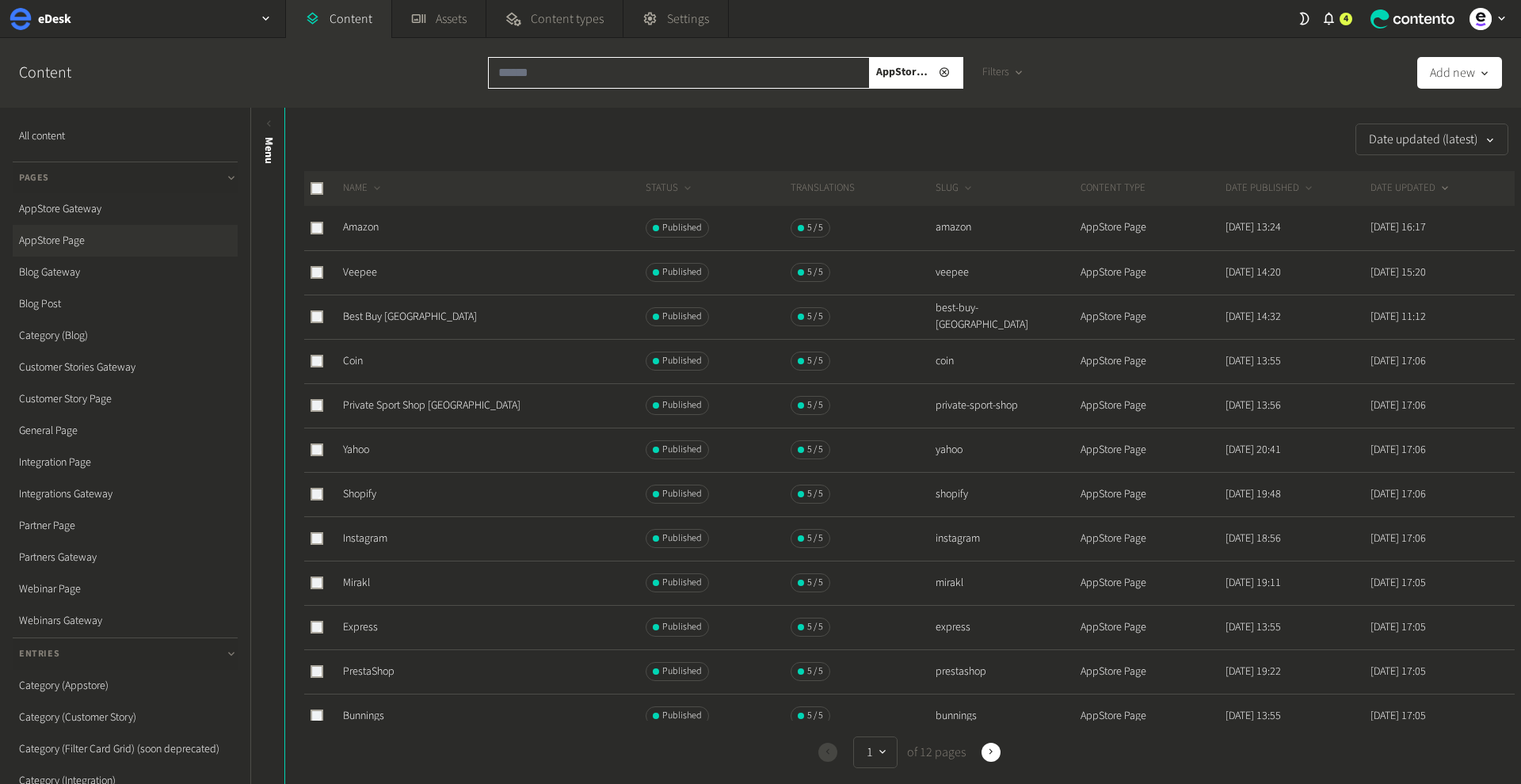
click at [552, 67] on input "text" at bounding box center [678, 72] width 382 height 32
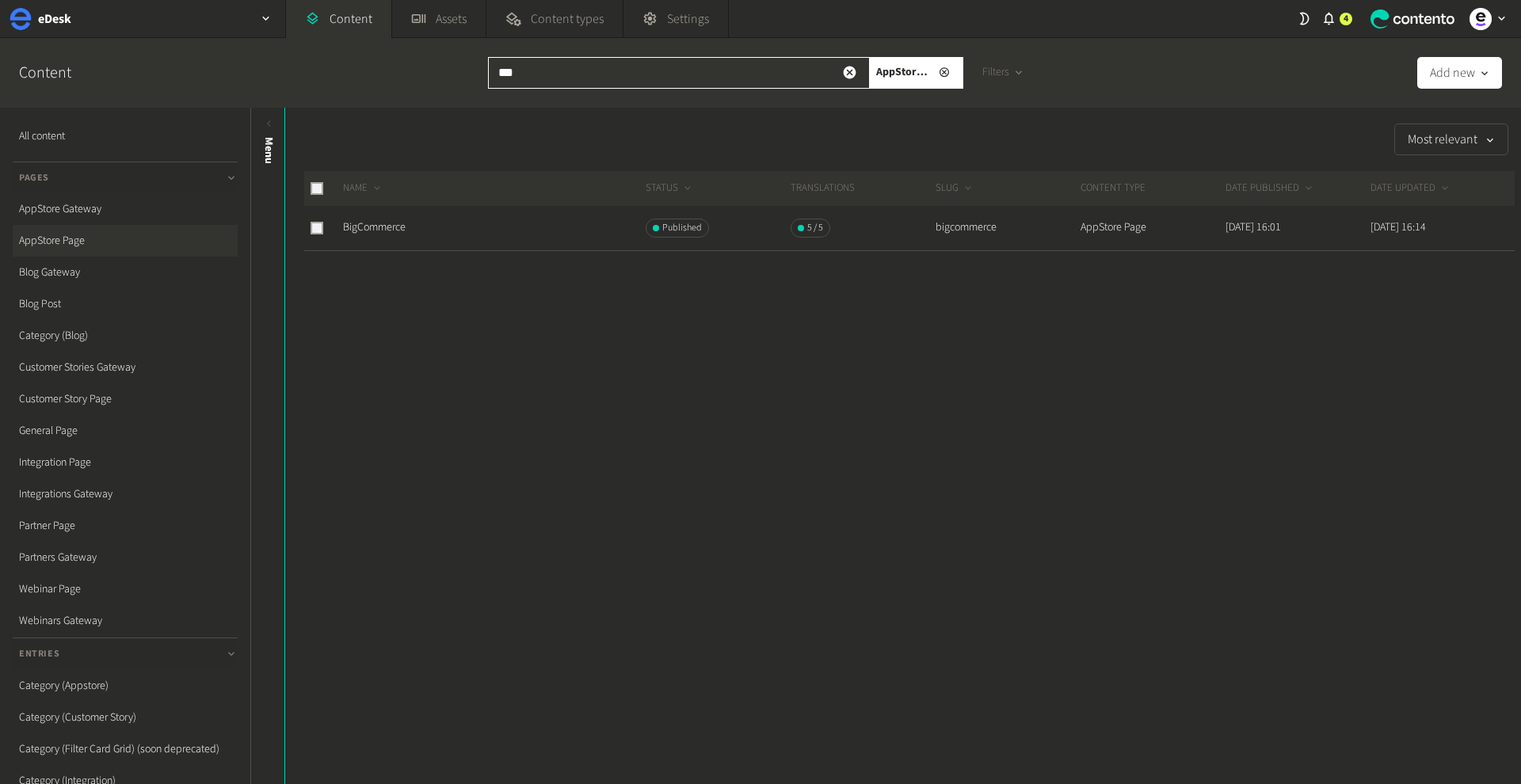
type input "***"
drag, startPoint x: 514, startPoint y: 105, endPoint x: 365, endPoint y: 215, distance: 185.2
click at [365, 220] on link "BigCommerce" at bounding box center [374, 227] width 63 height 16
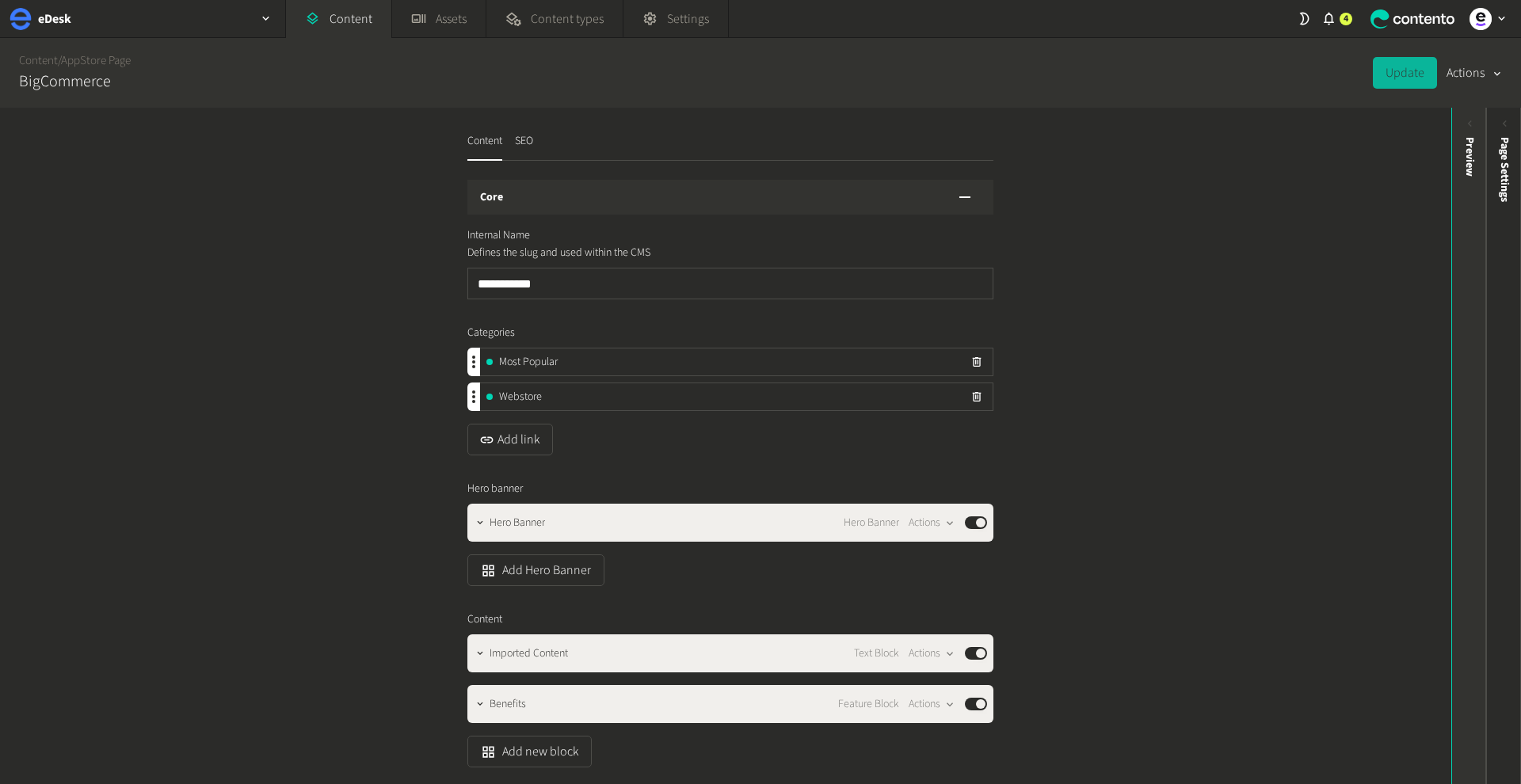
click at [1469, 141] on div "Preview" at bounding box center [1469, 157] width 16 height 40
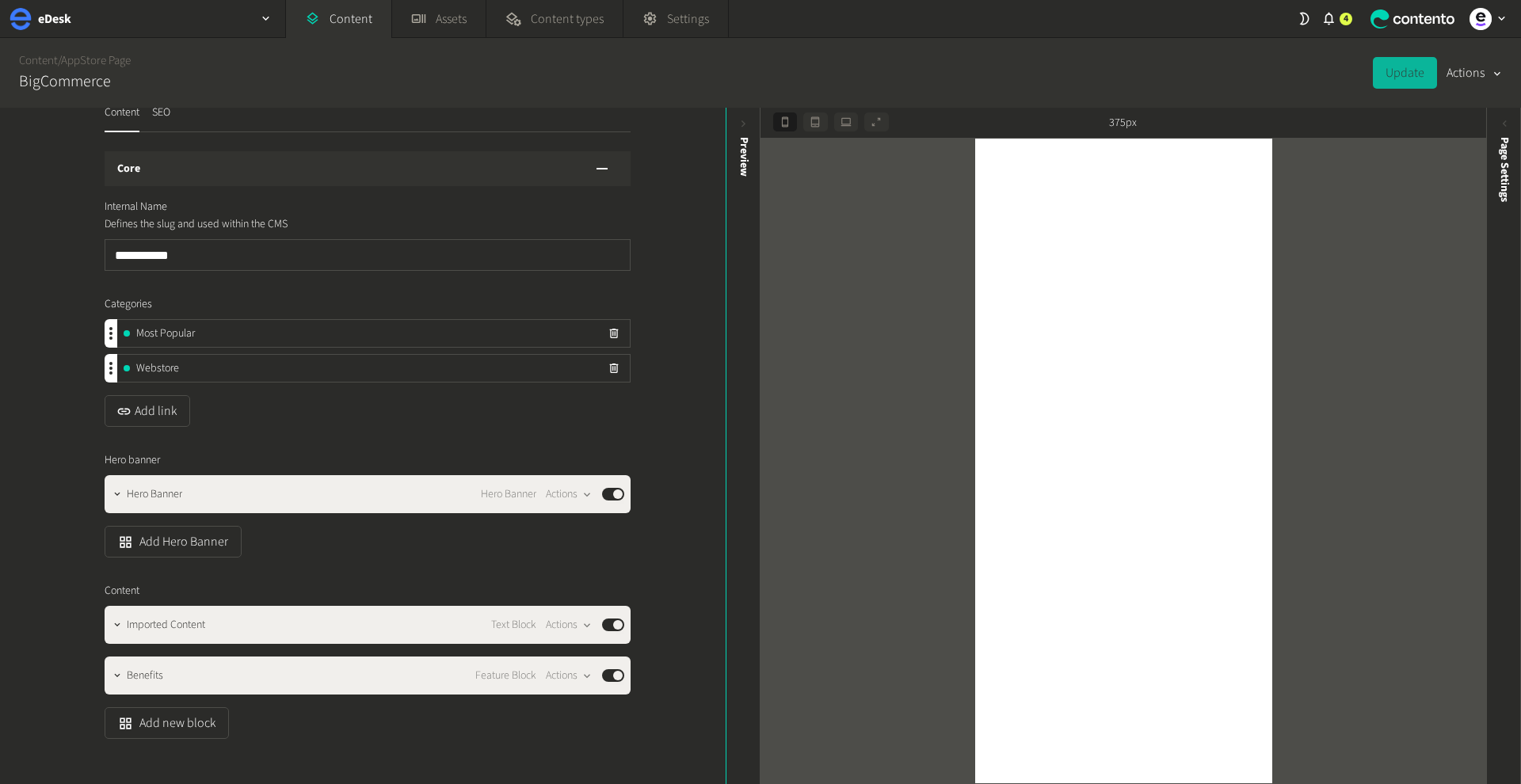
scroll to position [34, 0]
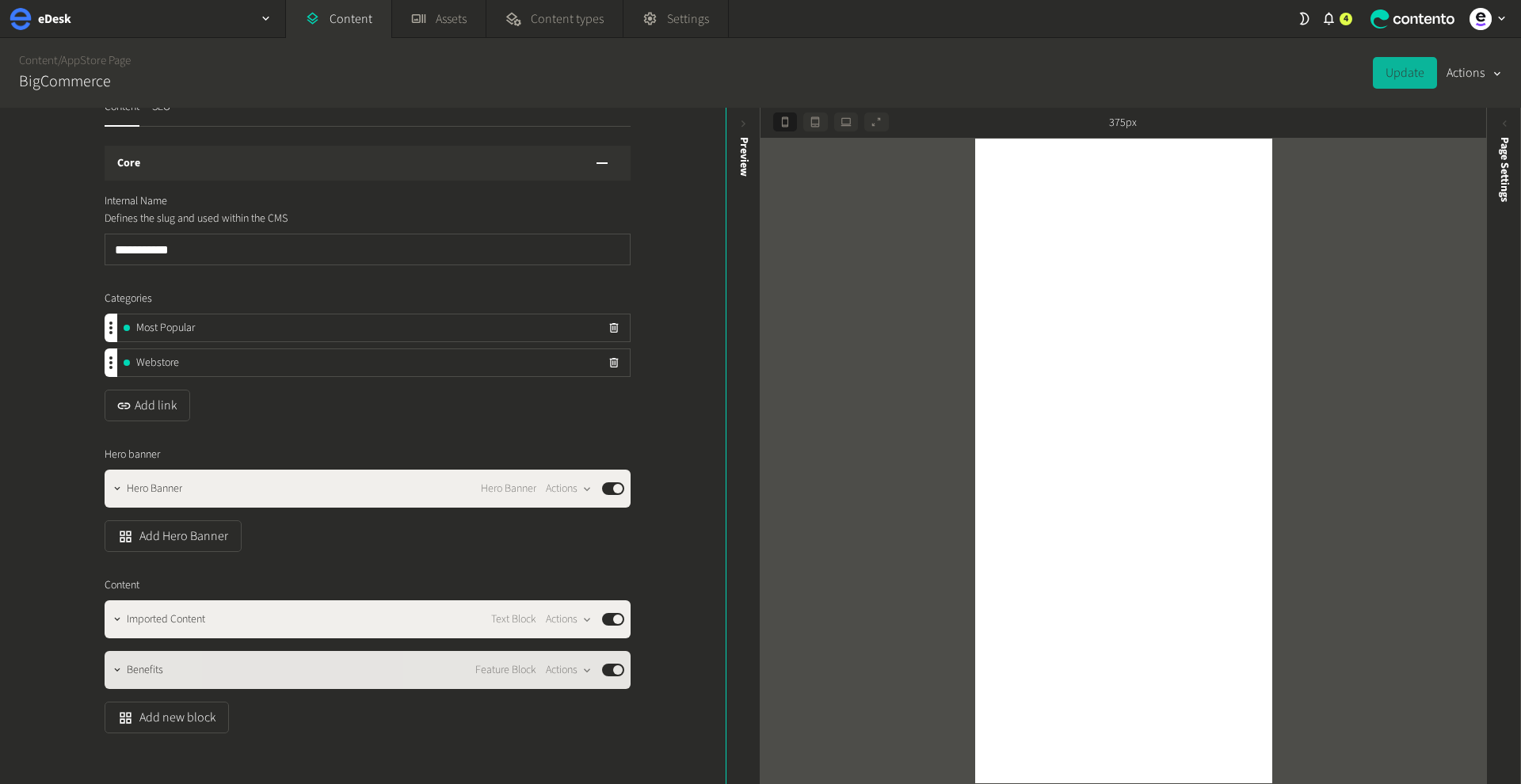
click at [454, 675] on div "Benefits Feature Block Actions Published" at bounding box center [375, 670] width 497 height 19
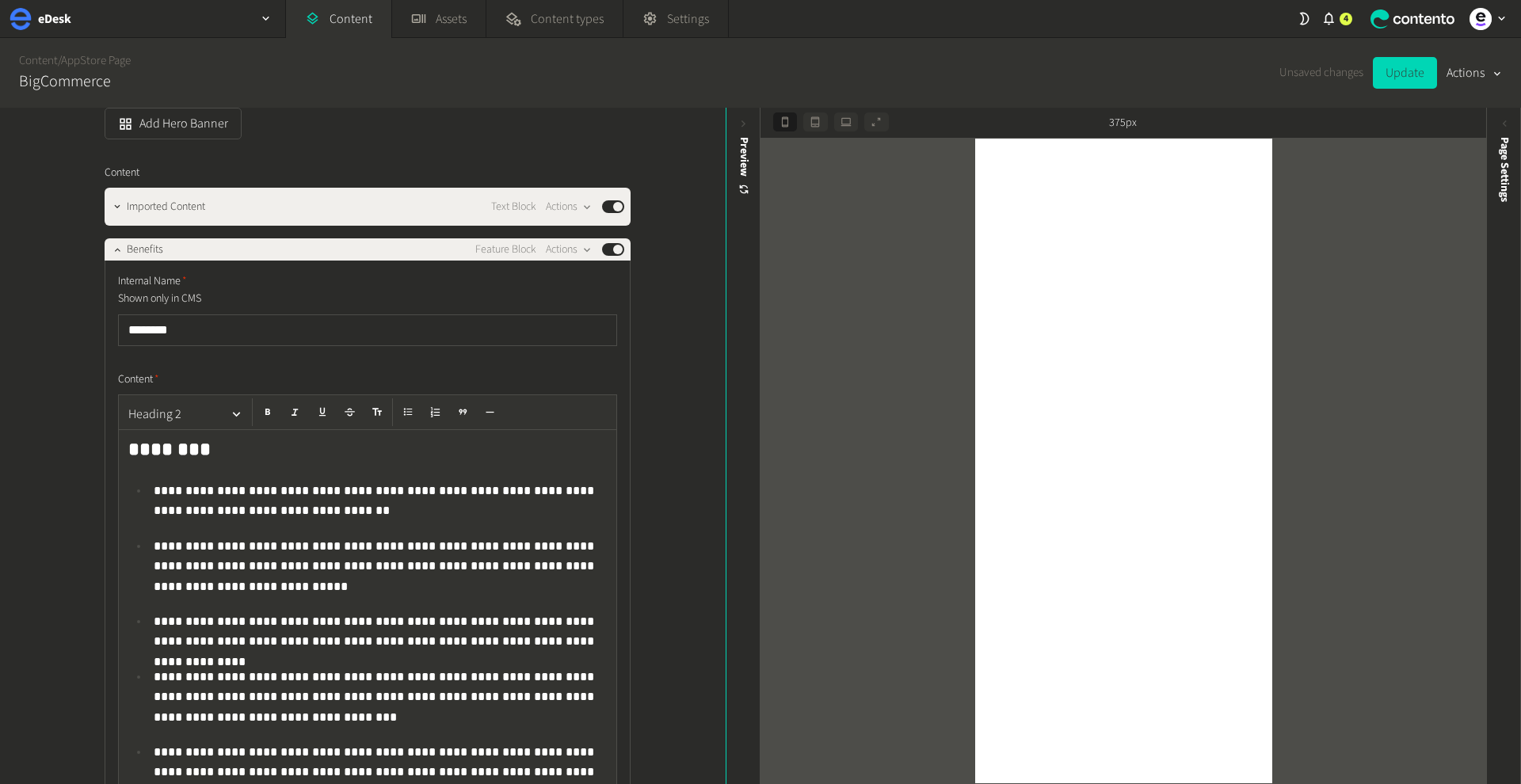
scroll to position [563, 0]
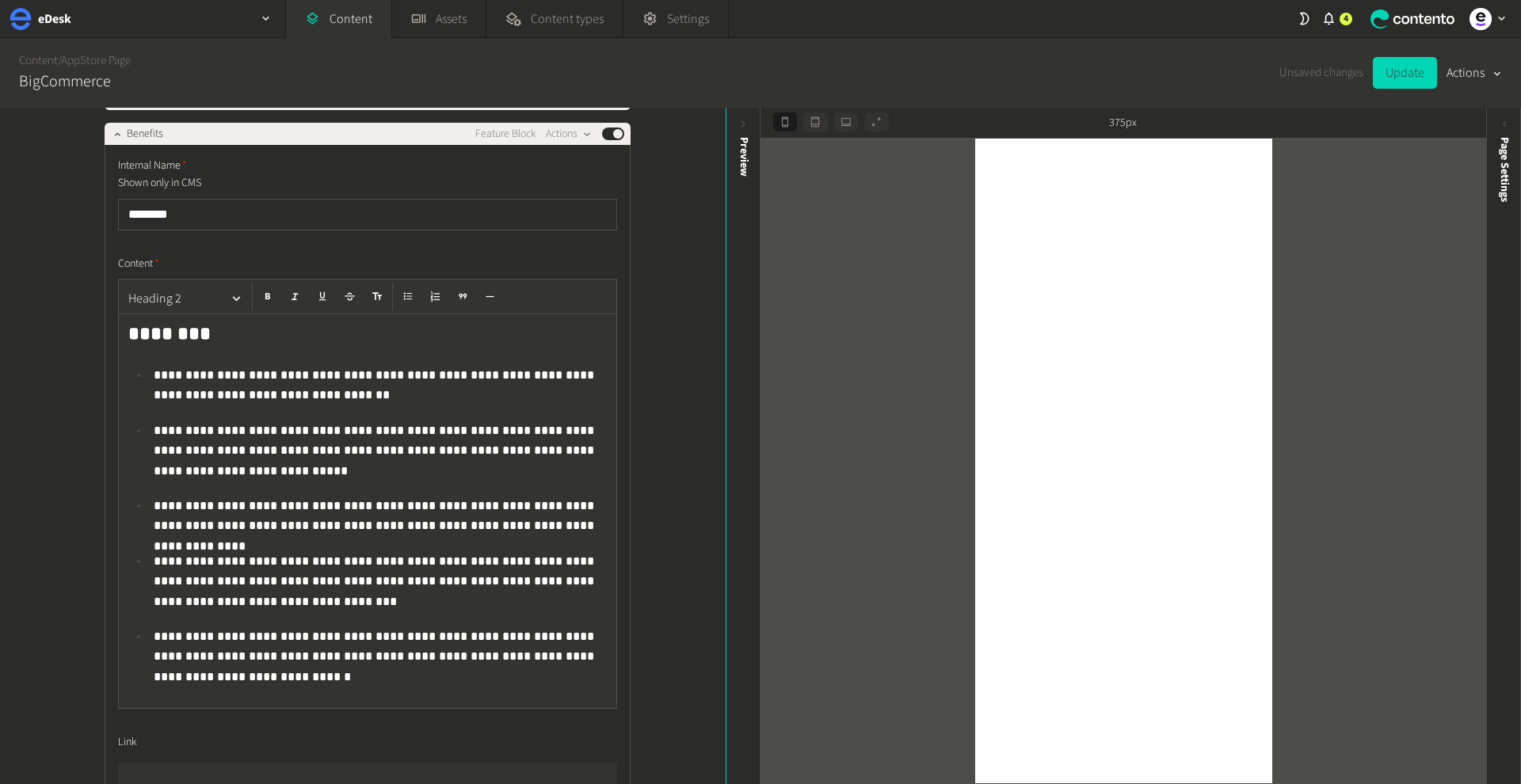
click at [371, 681] on p "**********" at bounding box center [380, 656] width 453 height 59
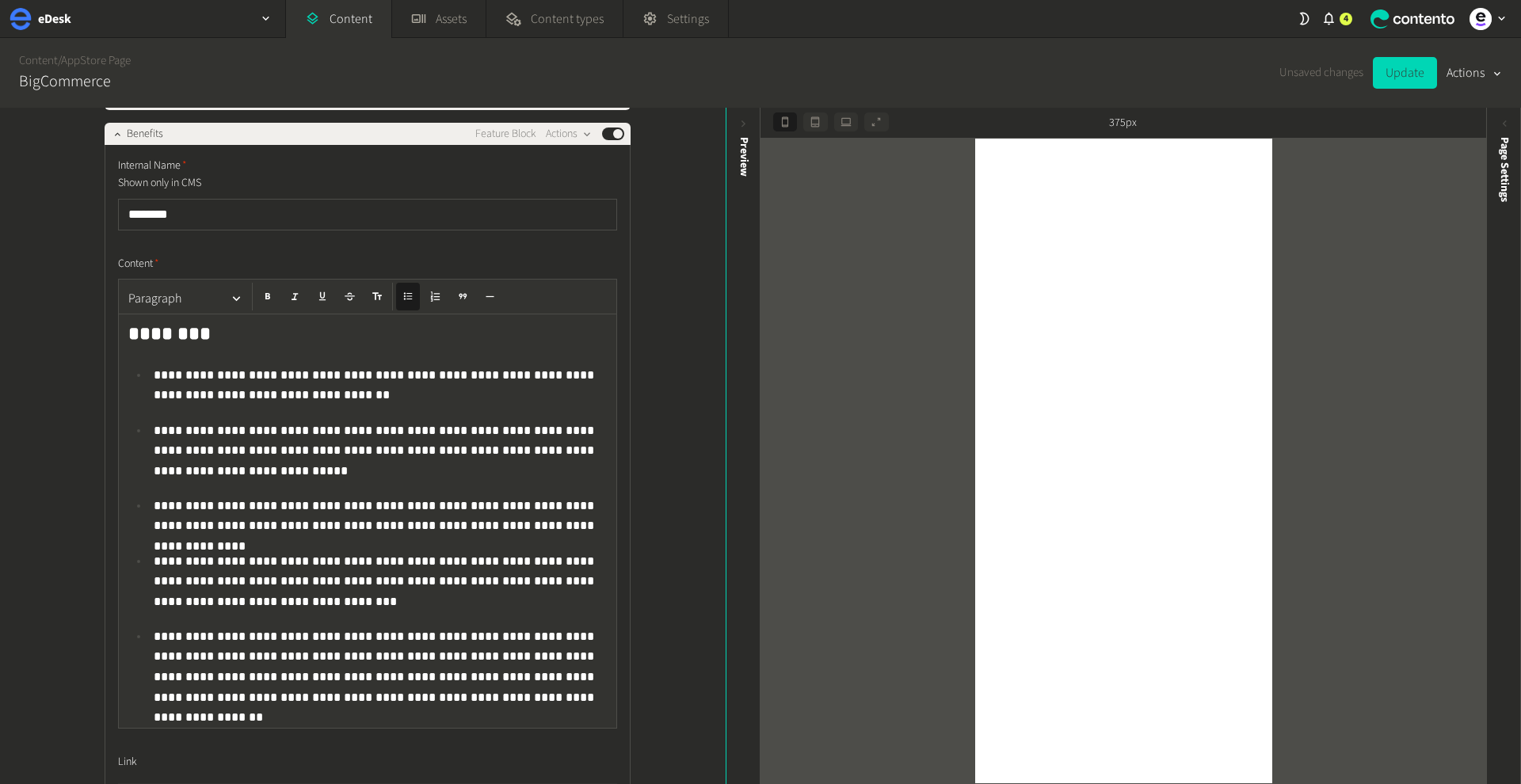
scroll to position [0, 1]
drag, startPoint x: 153, startPoint y: 696, endPoint x: 299, endPoint y: 698, distance: 146.0
click at [299, 698] on li "**********" at bounding box center [377, 666] width 458 height 79
click at [408, 293] on icon "button" at bounding box center [408, 296] width 11 height 11
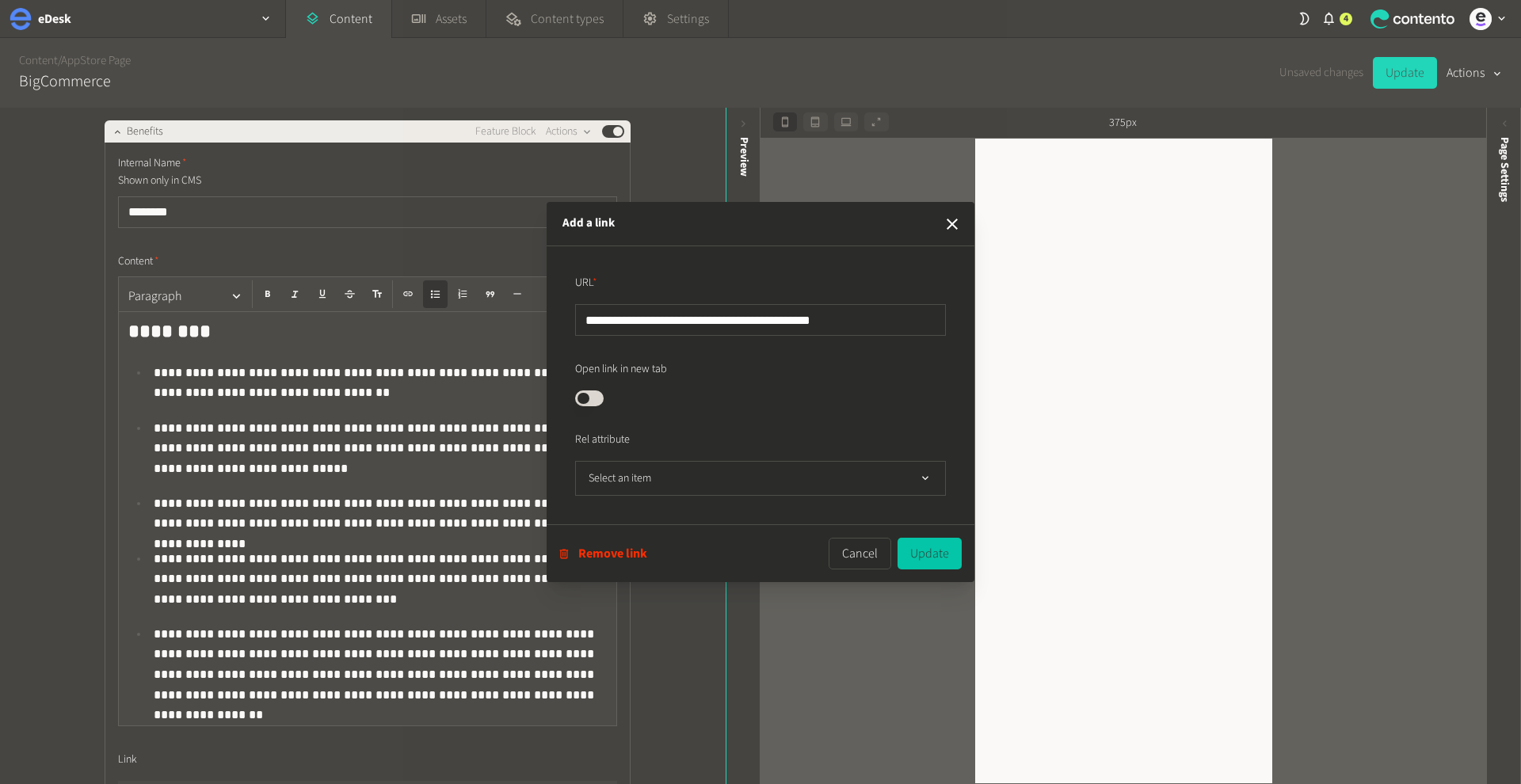
type input "**********"
click at [919, 550] on button "Update" at bounding box center [929, 553] width 64 height 32
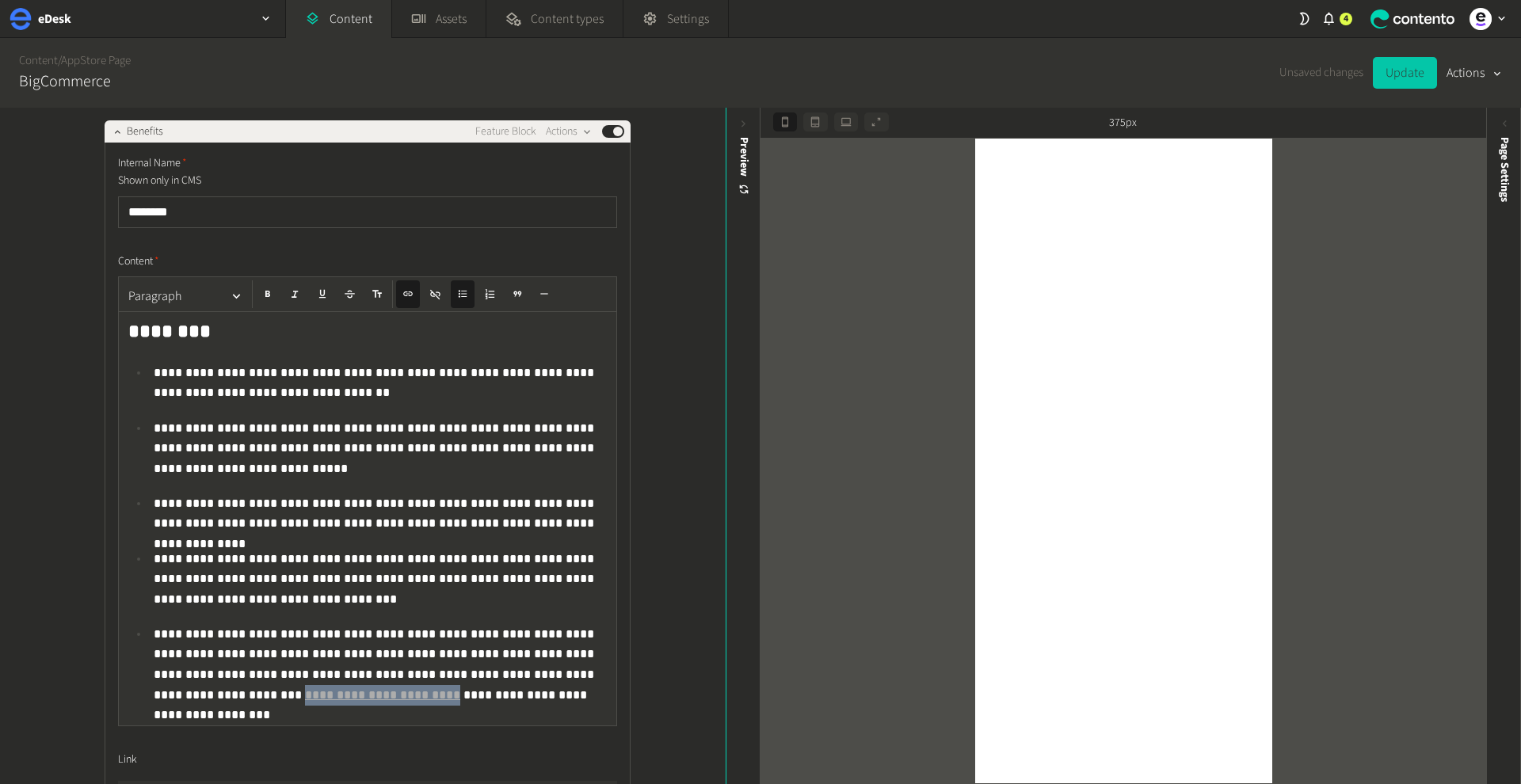
click at [1397, 77] on button "Update" at bounding box center [1405, 72] width 64 height 32
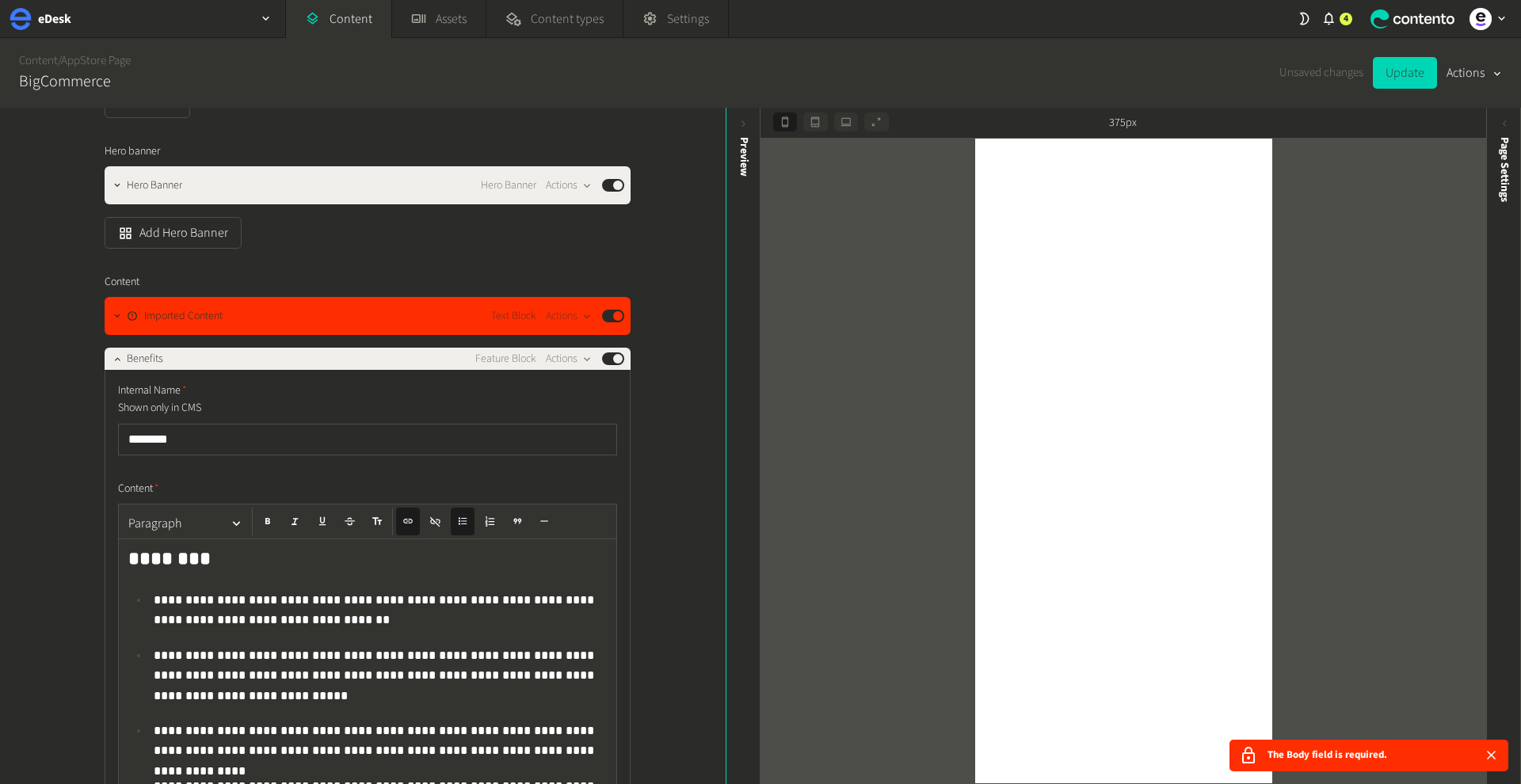
scroll to position [237, 0]
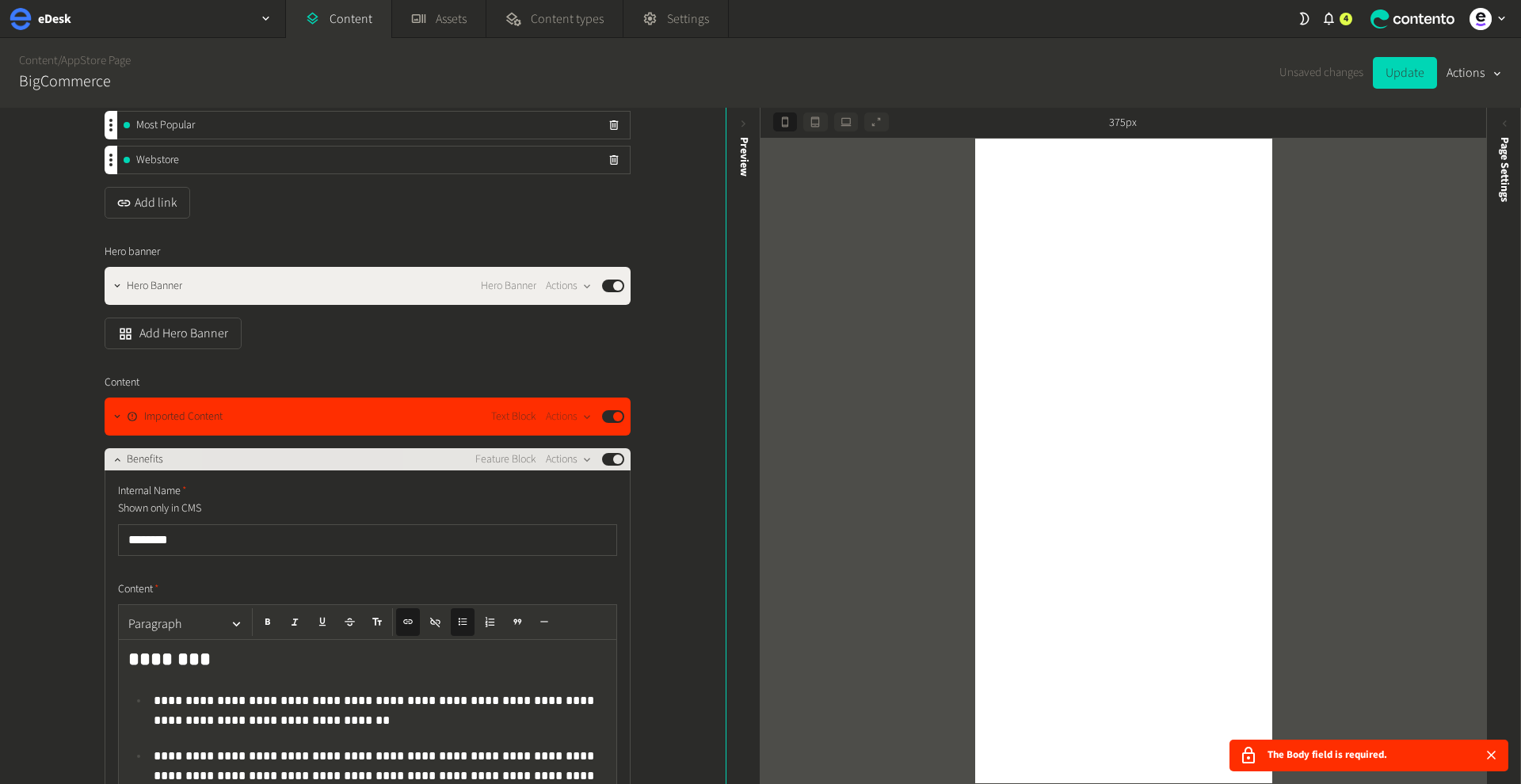
click at [312, 463] on div "Benefits Feature Block Actions Published" at bounding box center [375, 459] width 497 height 19
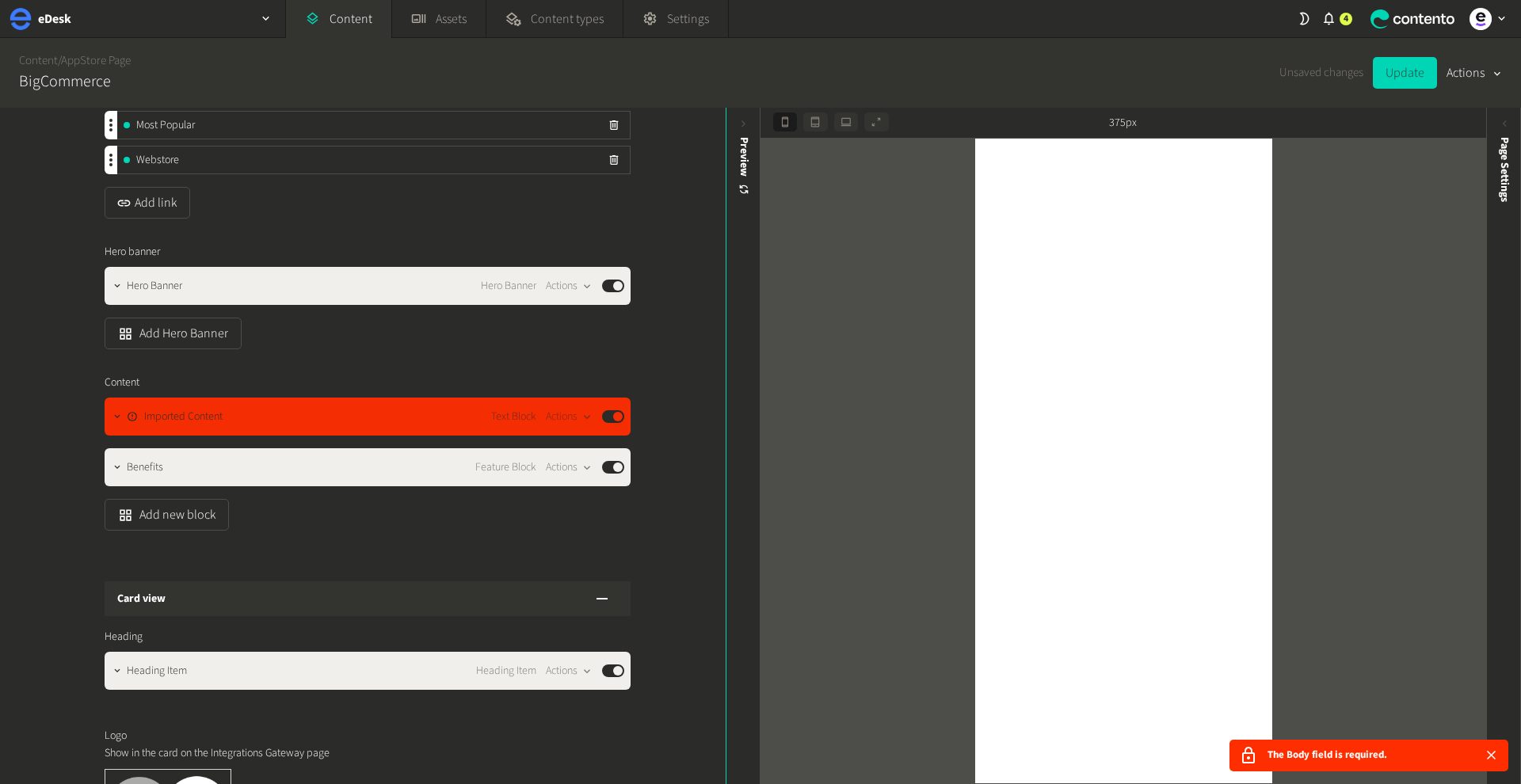
click at [318, 423] on div "Imported Content Text Block Actions Published" at bounding box center [375, 416] width 497 height 19
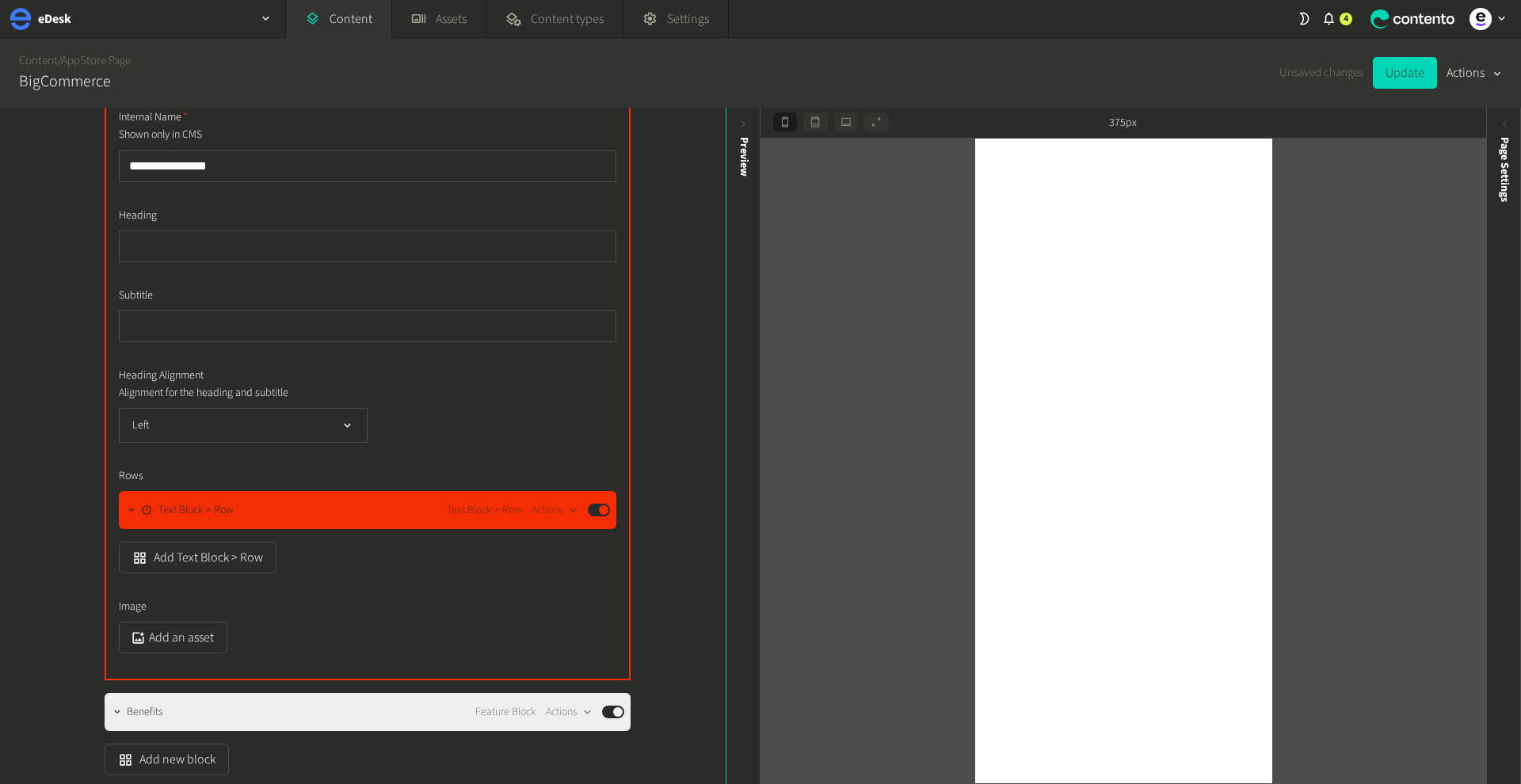
scroll to position [563, 0]
click at [259, 521] on div "Text Block > Row Text Block > Row Actions Published" at bounding box center [367, 509] width 497 height 38
click at [566, 512] on icon "button" at bounding box center [573, 510] width 14 height 14
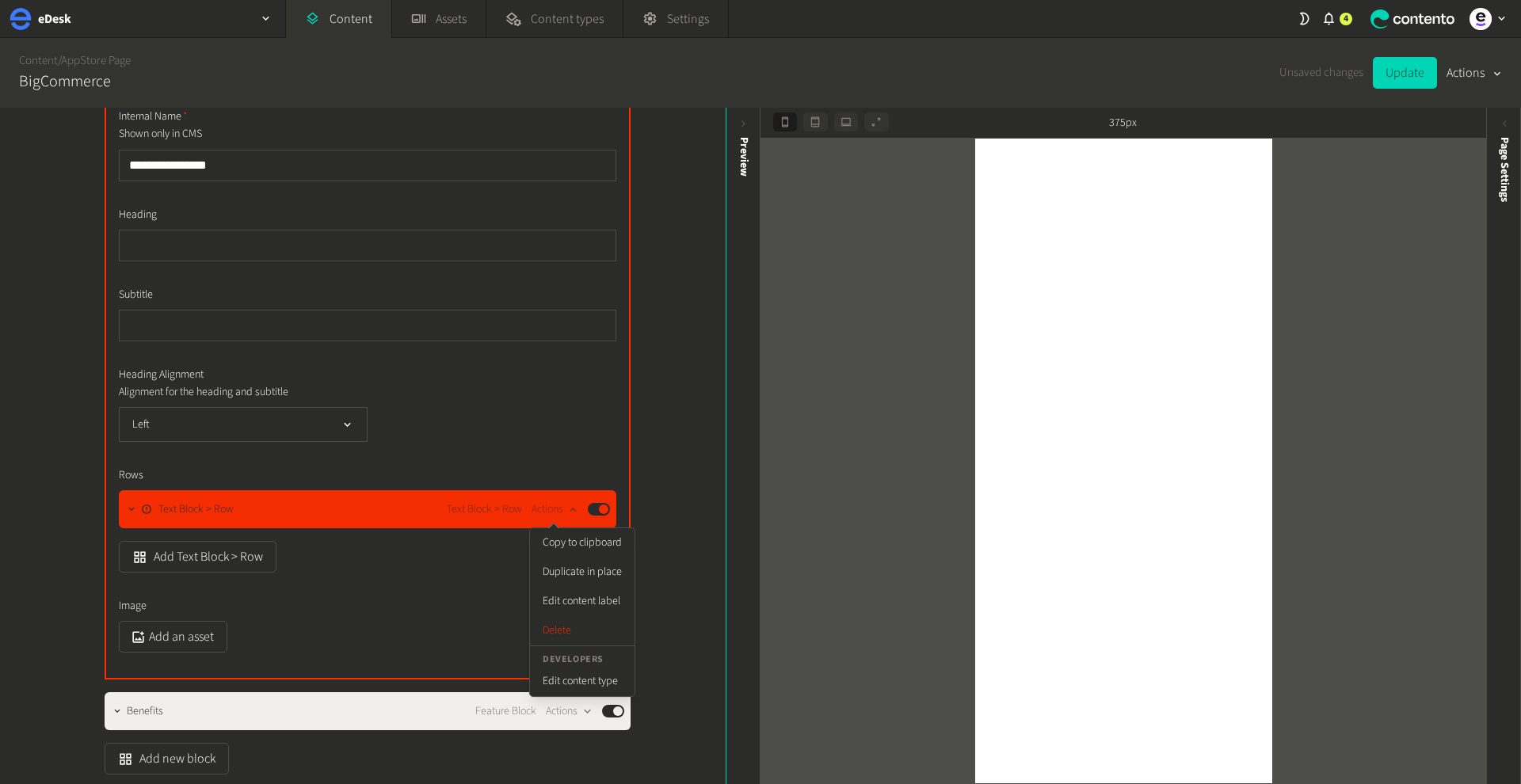
click at [421, 513] on div "Text Block > Row Text Block > Row Actions Published" at bounding box center [376, 509] width 469 height 19
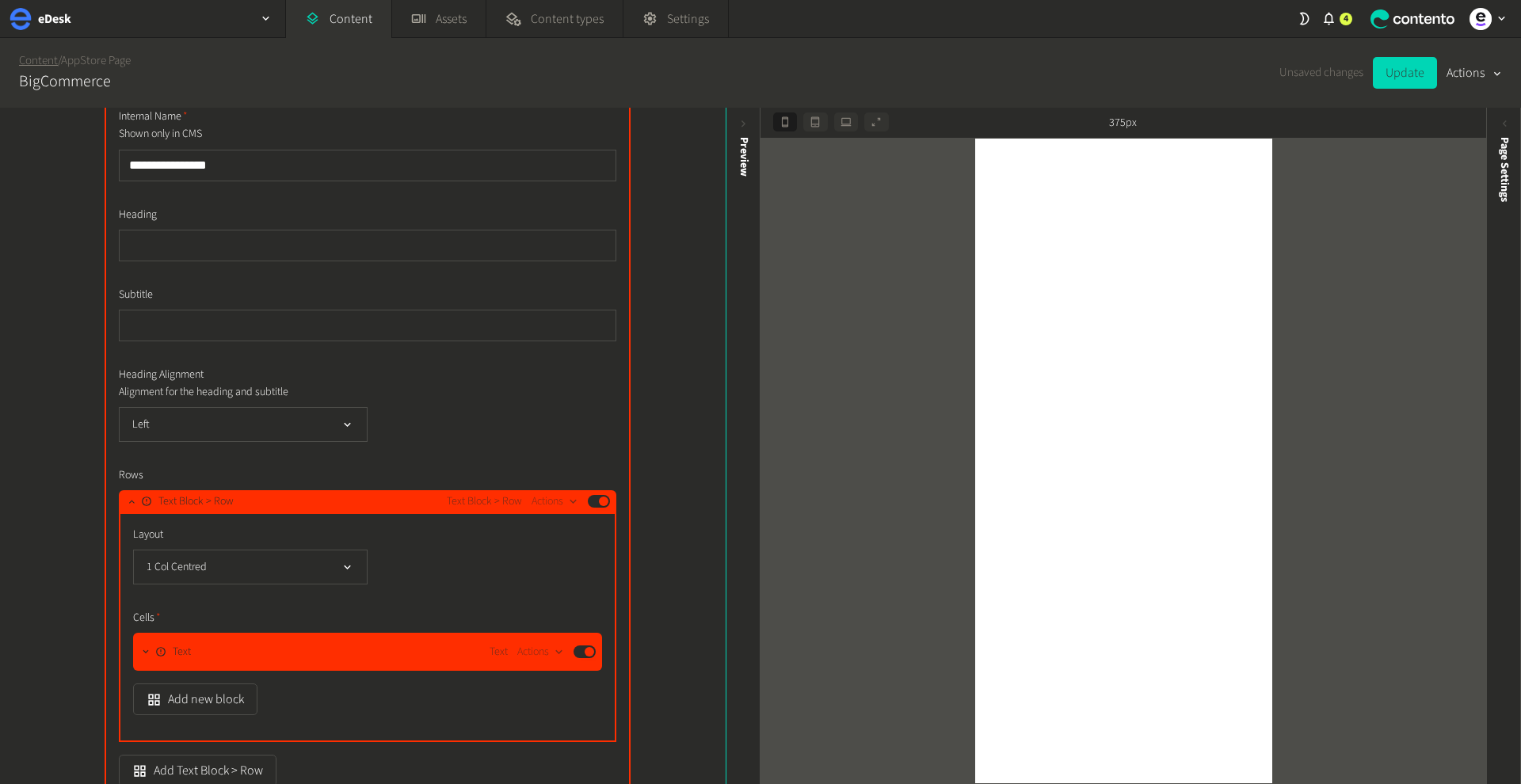
click at [52, 66] on link "Content" at bounding box center [38, 60] width 39 height 16
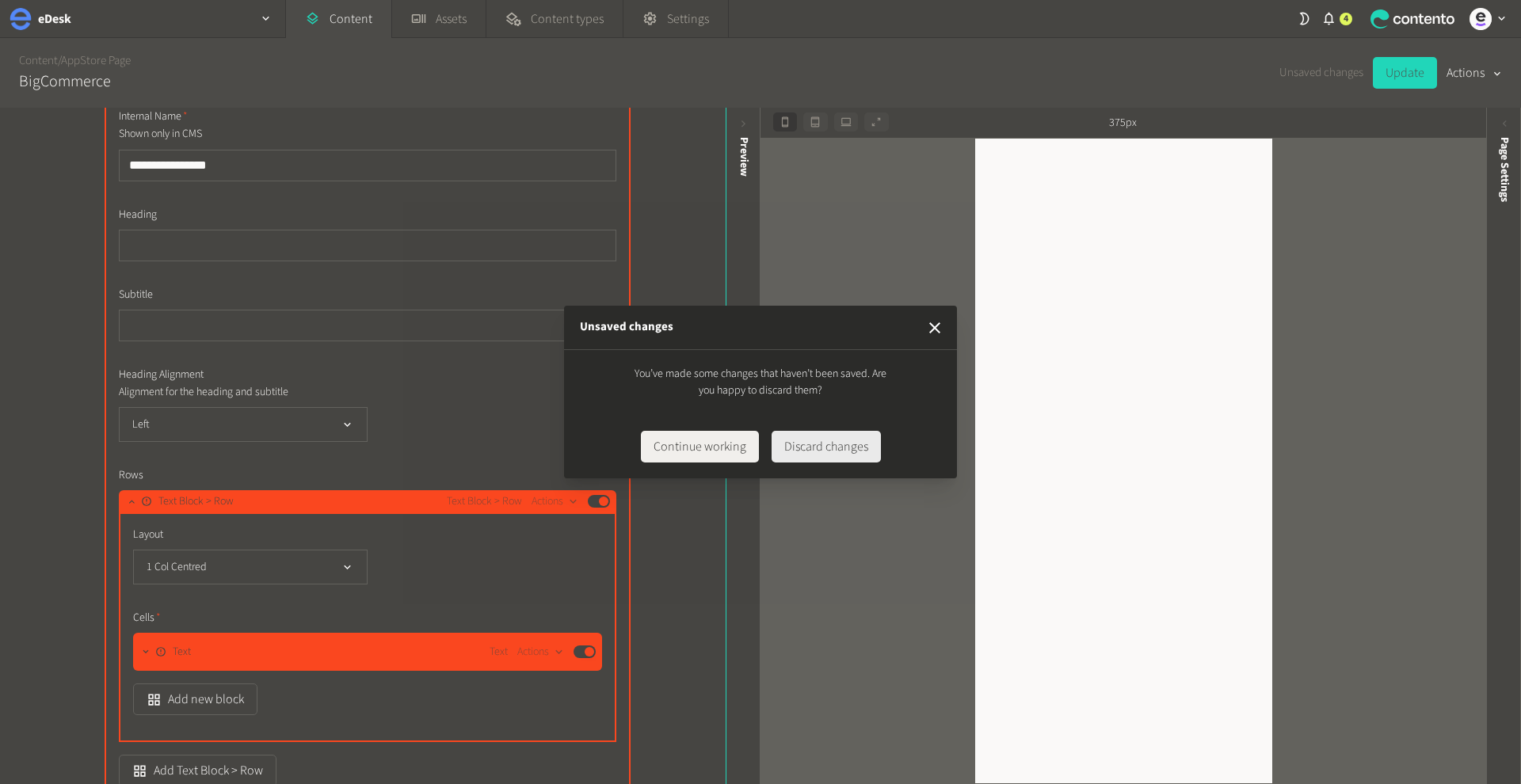
click at [813, 447] on button "Discard changes" at bounding box center [826, 446] width 109 height 32
